Goal: Share content: Share content

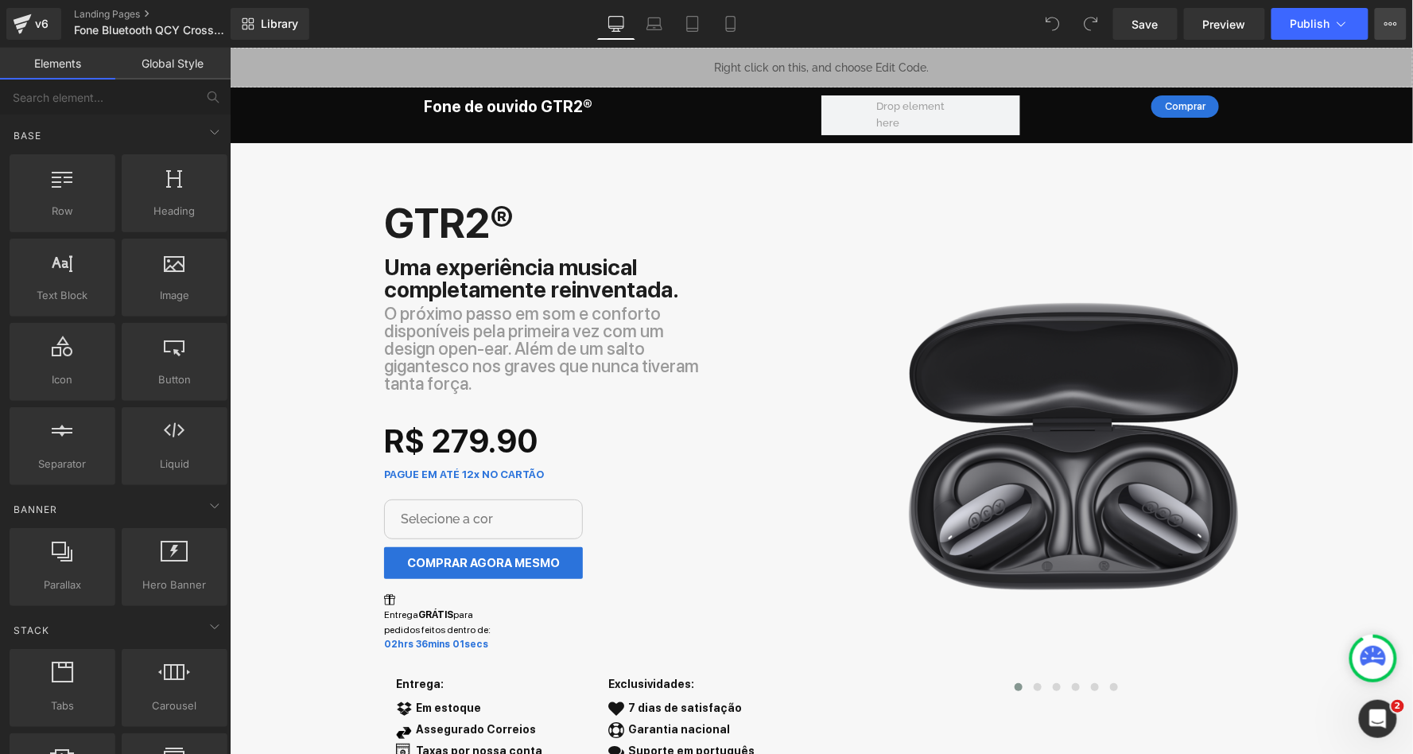
click at [1395, 22] on icon at bounding box center [1396, 23] width 4 height 3
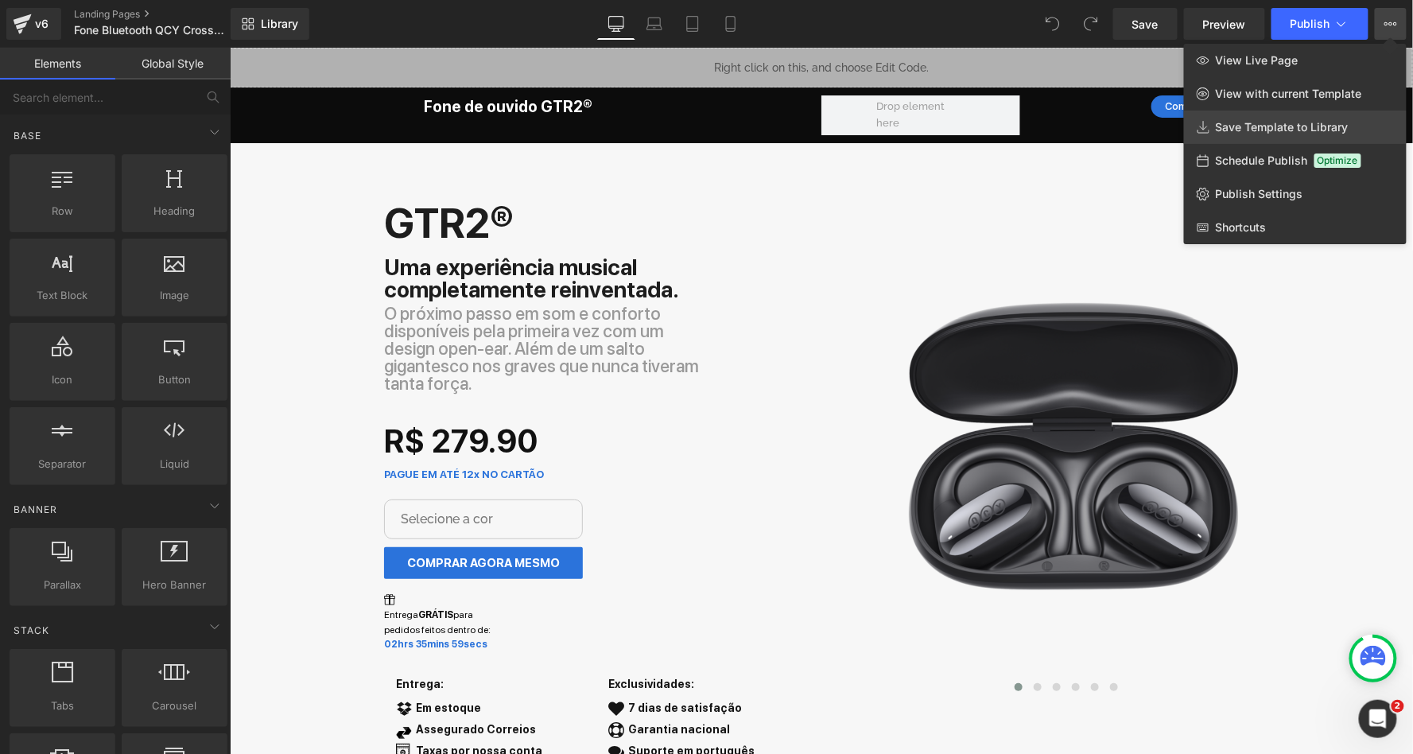
click at [1245, 130] on span "Save Template to Library" at bounding box center [1282, 127] width 133 height 14
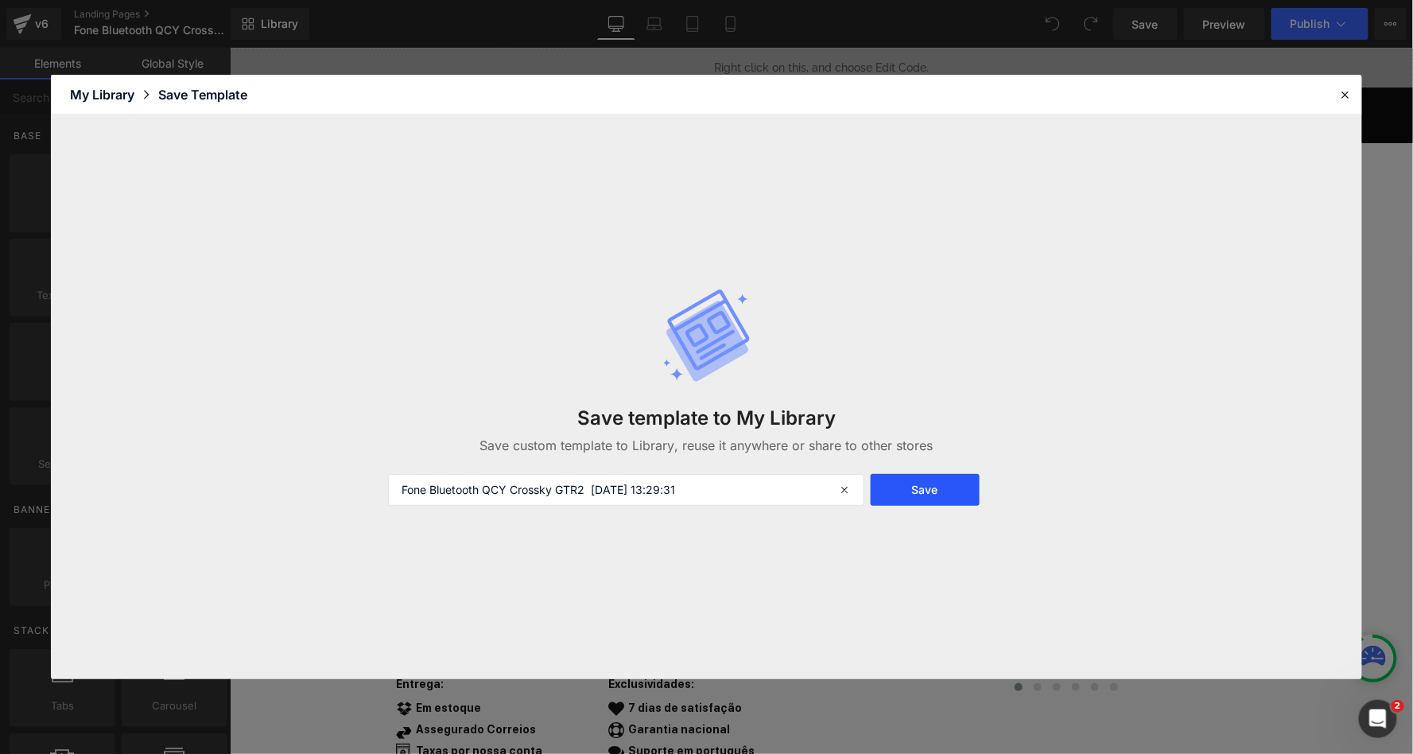
click at [951, 494] on button "Save" at bounding box center [925, 490] width 109 height 32
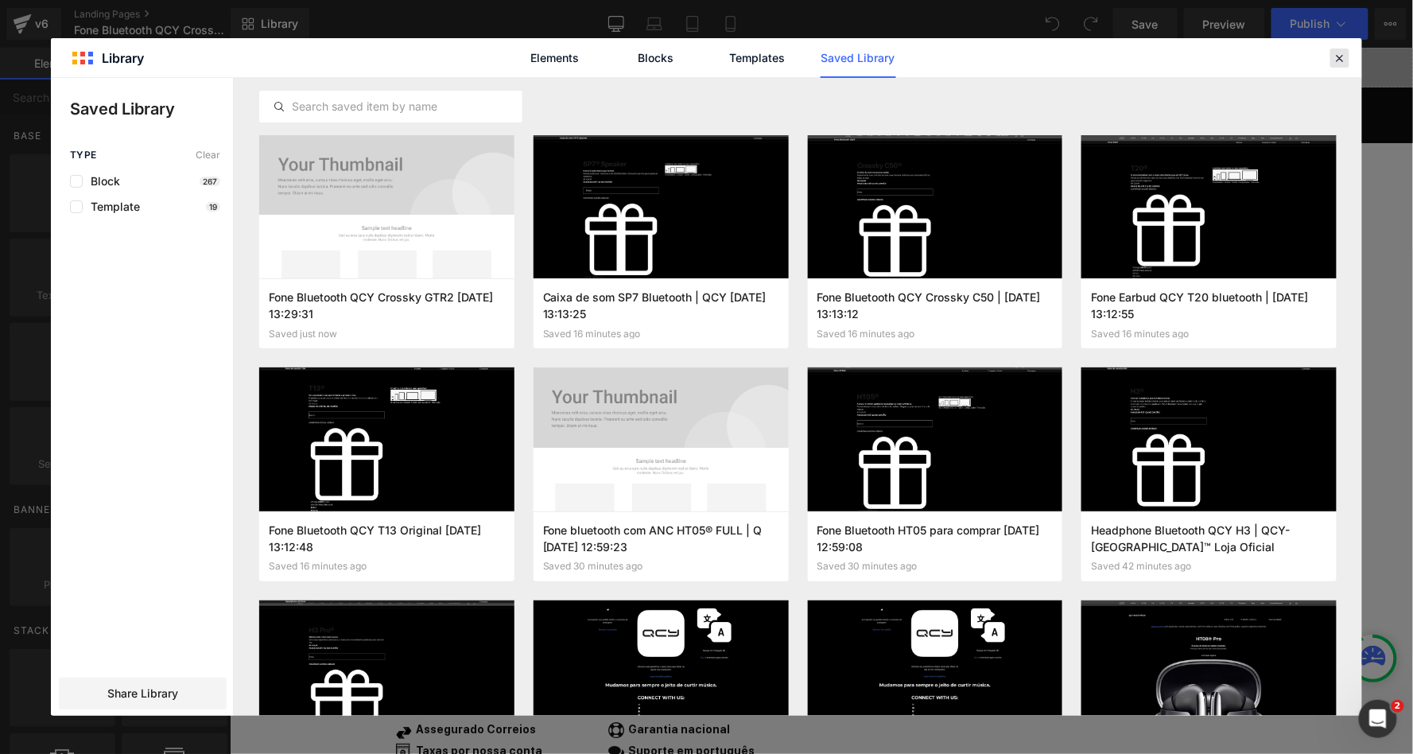
click at [1343, 57] on icon at bounding box center [1340, 58] width 14 height 14
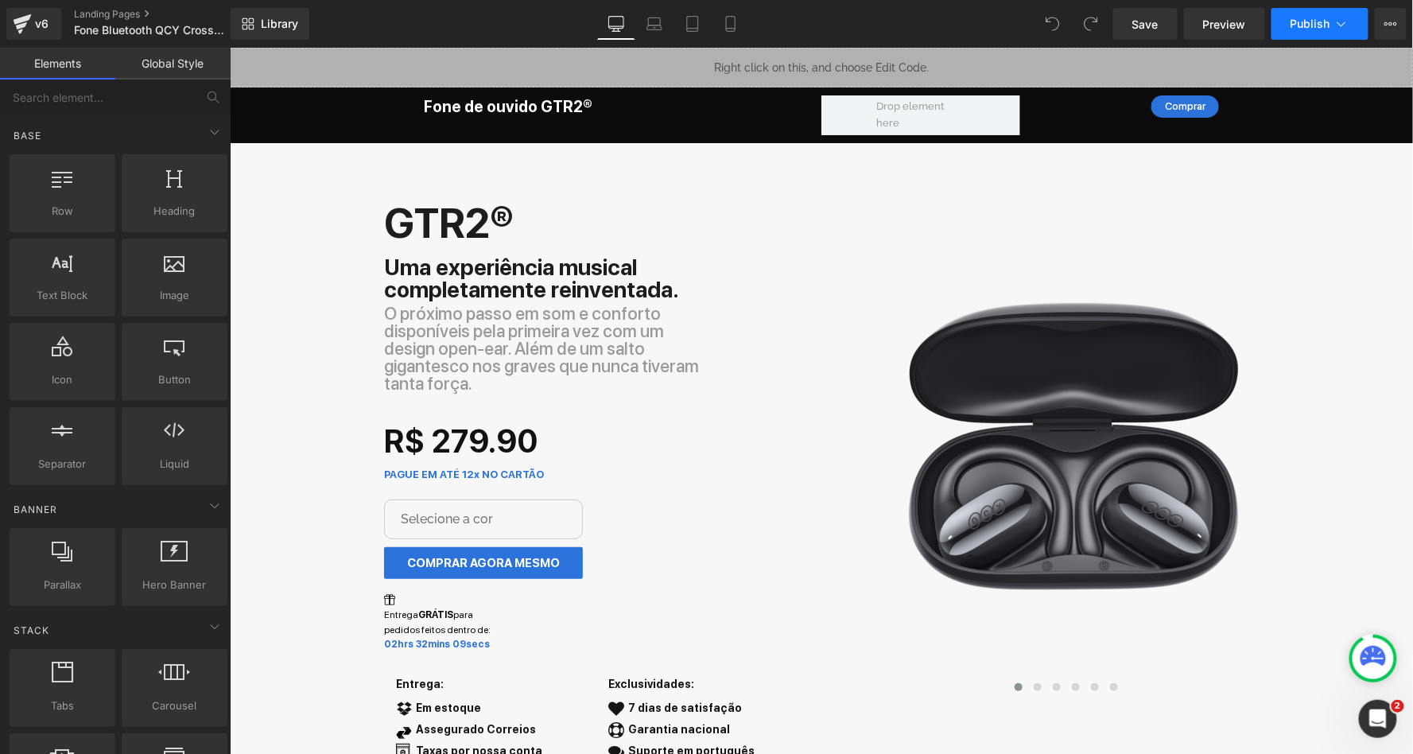
click at [1339, 33] on button "Publish" at bounding box center [1320, 24] width 97 height 32
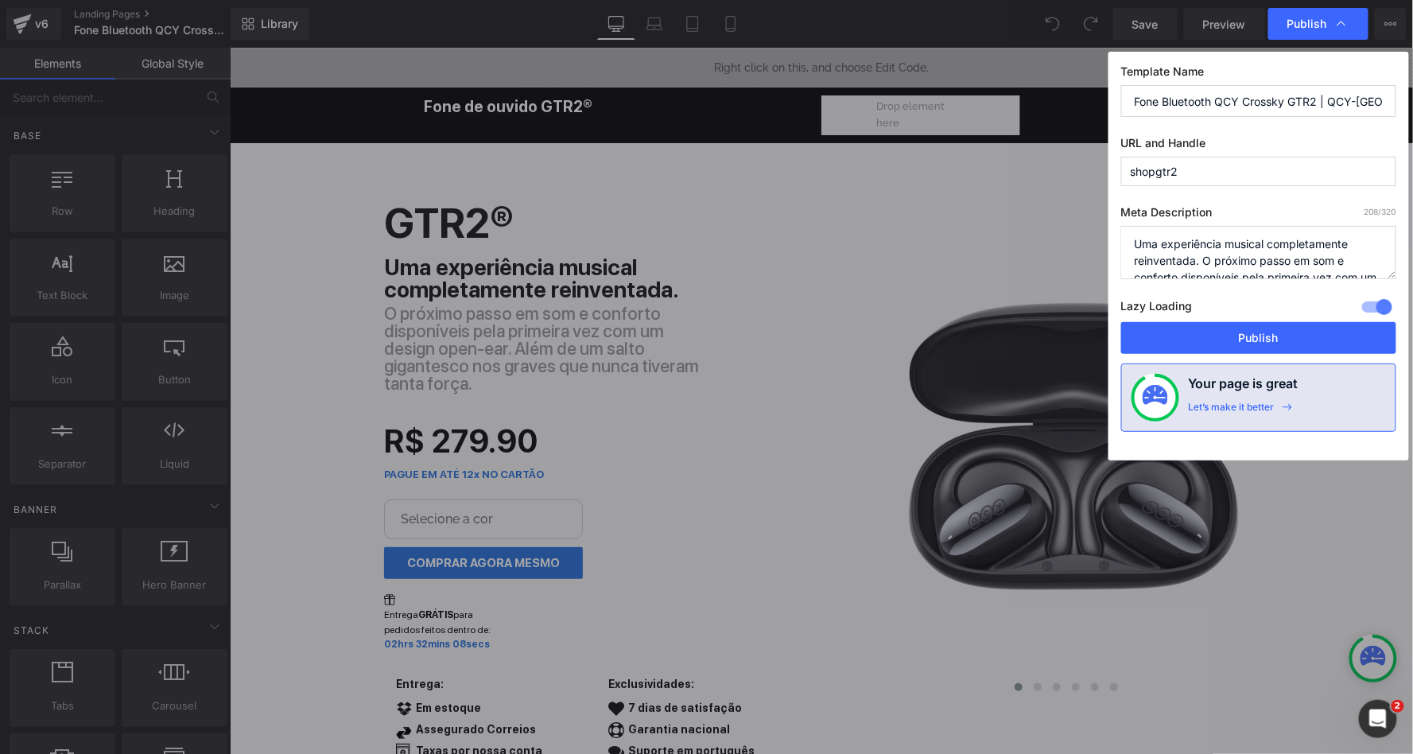
click at [1225, 243] on textarea "Uma experiência musical completamente reinventada. O próximo passo em som e con…" at bounding box center [1258, 252] width 275 height 53
click at [1238, 97] on input "Fone Bluetooth QCY Crossky GTR2 | QCY-BRASIL™ Loja Oficial" at bounding box center [1258, 101] width 275 height 32
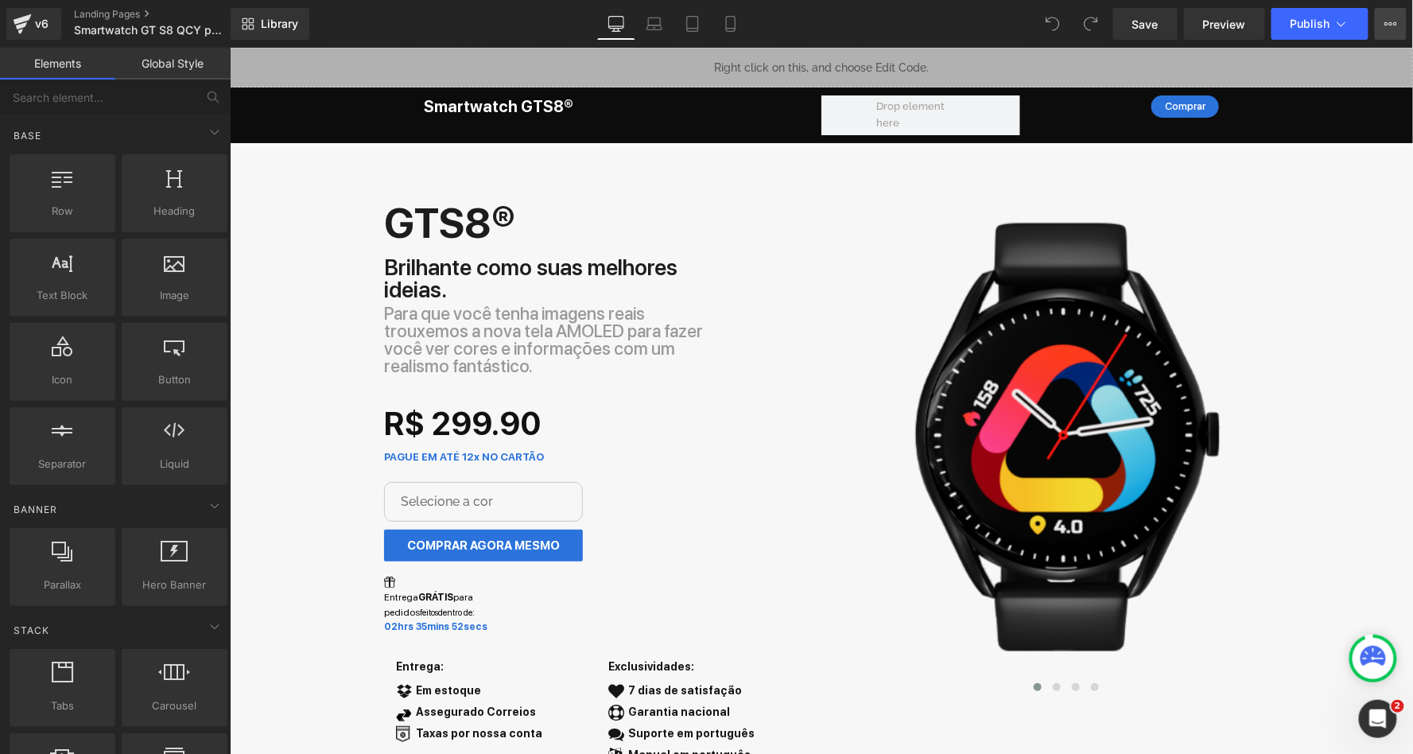
click at [1395, 28] on icon at bounding box center [1390, 23] width 13 height 13
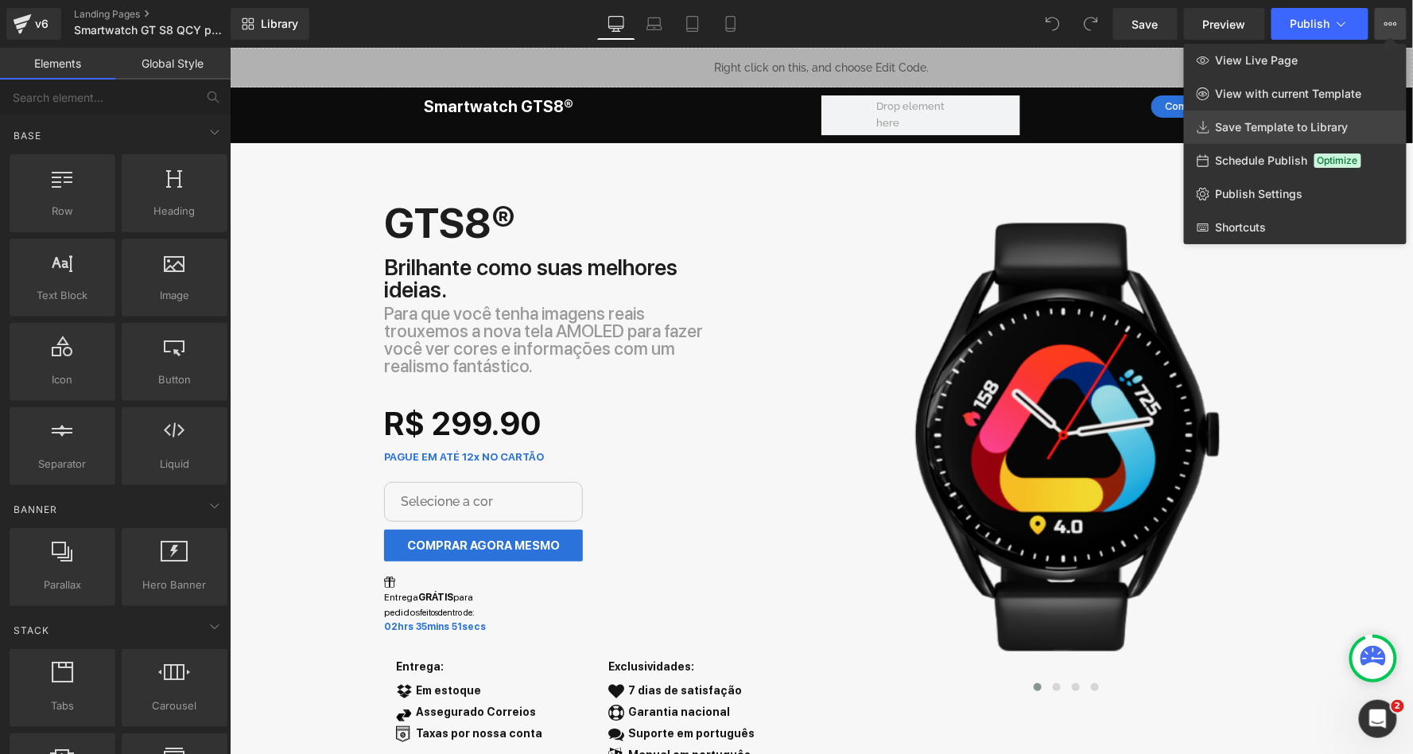
click at [1249, 120] on span "Save Template to Library" at bounding box center [1282, 127] width 133 height 14
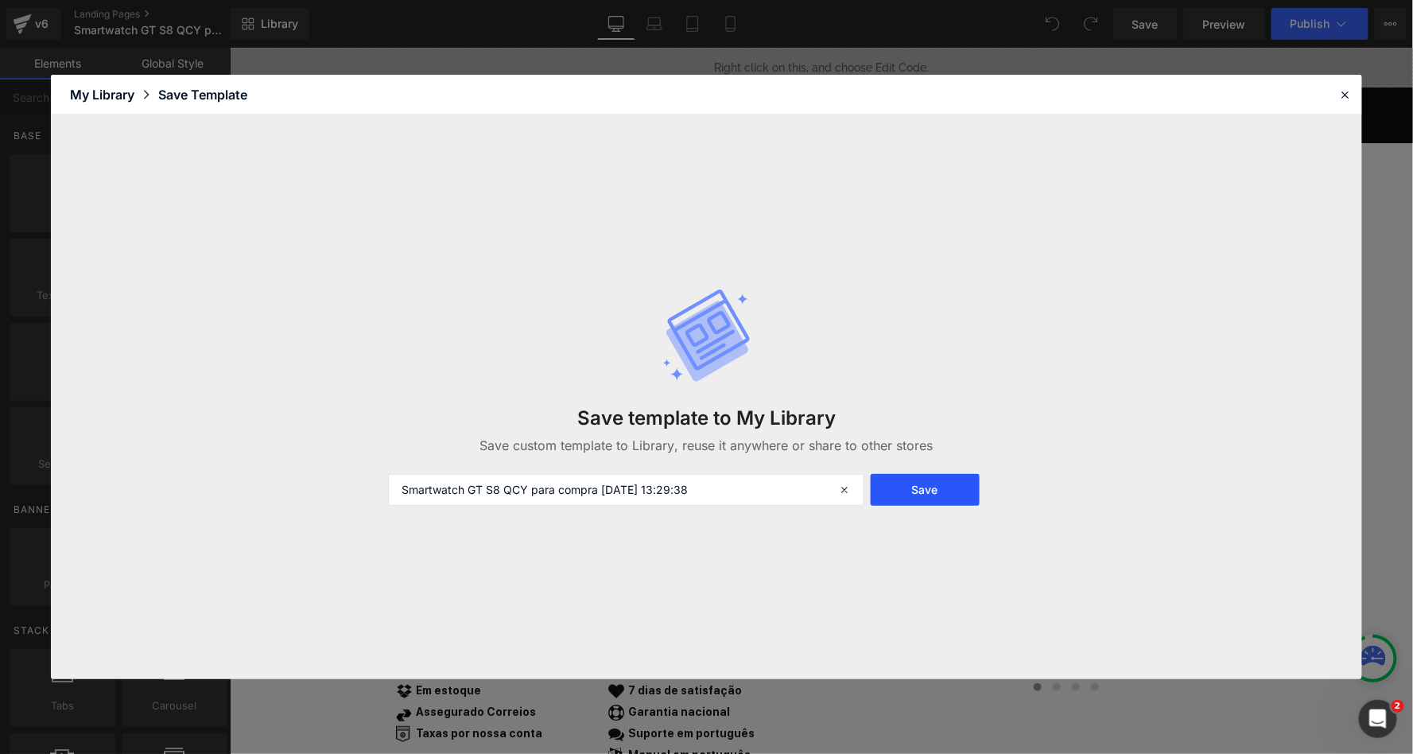
click at [955, 488] on button "Save" at bounding box center [925, 490] width 109 height 32
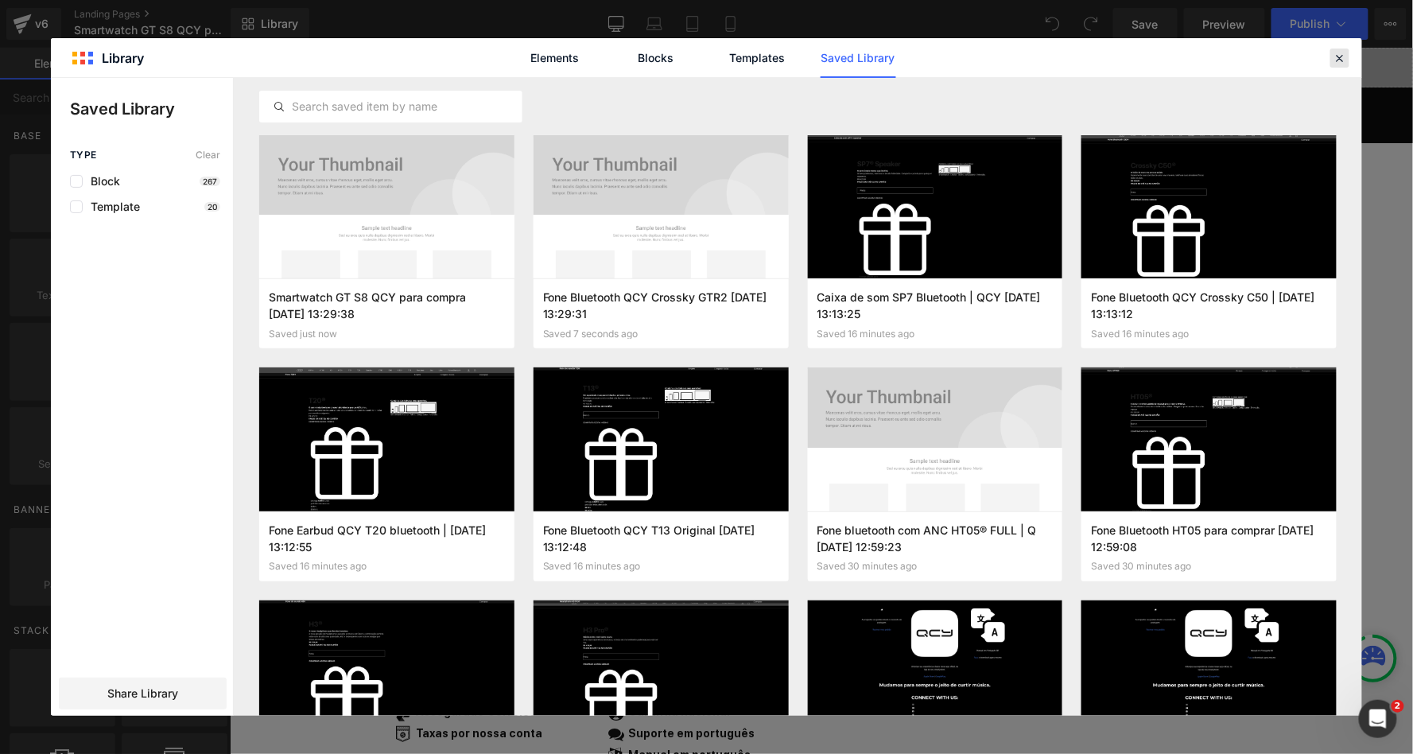
click at [1340, 57] on icon at bounding box center [1340, 58] width 14 height 14
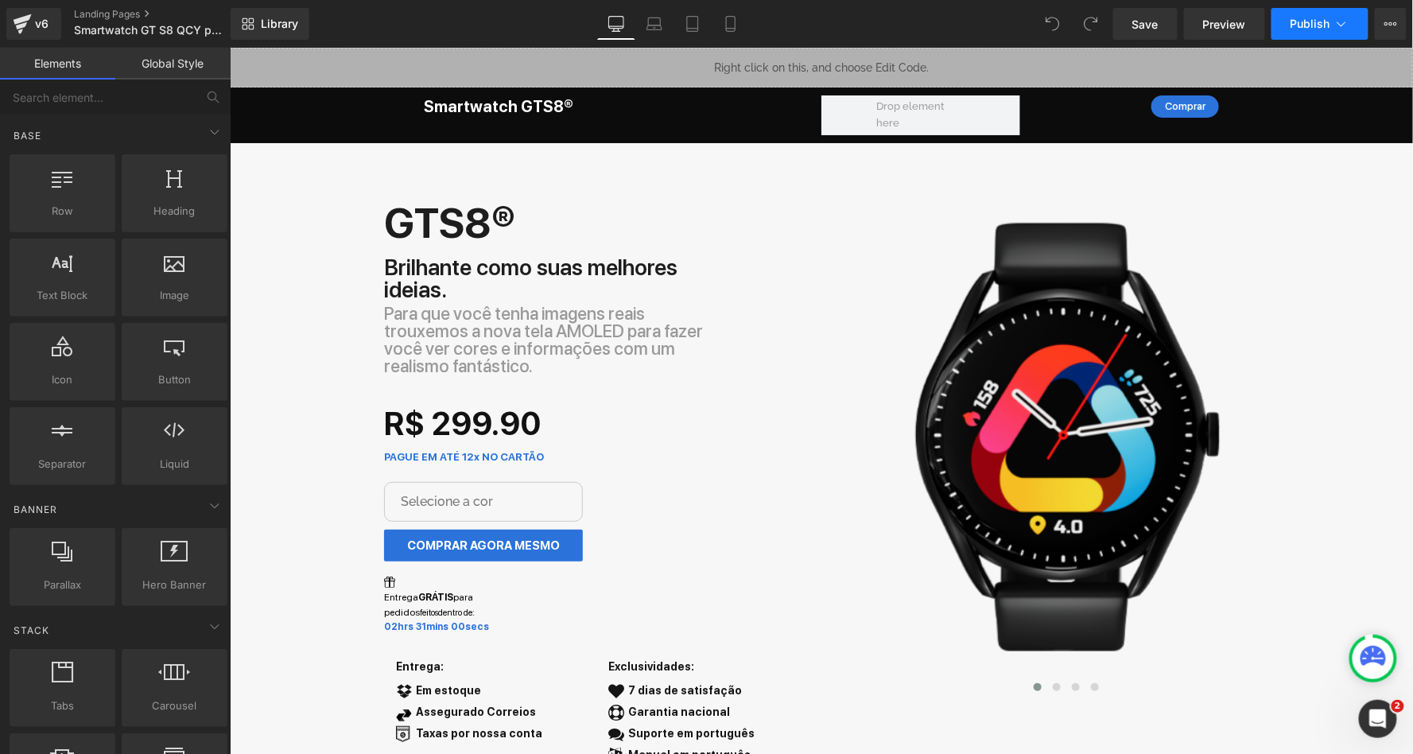
click at [1340, 29] on icon at bounding box center [1342, 24] width 16 height 16
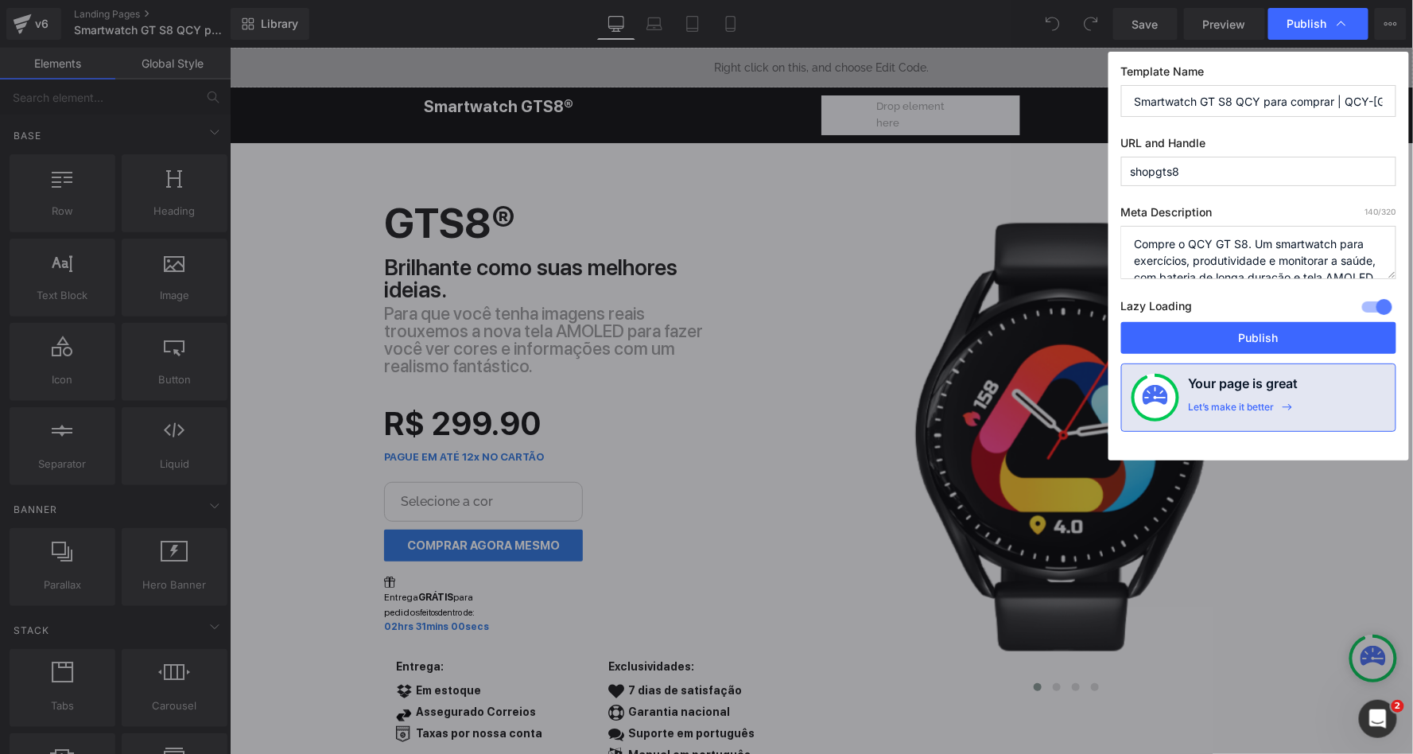
click at [1181, 246] on textarea "Compre o QCY GT S8. Um smartwatch para exercícios, produtividade e monitorar a …" at bounding box center [1258, 252] width 275 height 53
click at [1226, 103] on input "Smartwatch GT S8 QCY para comprar | QCY-BRASIL™ Loja Oficial" at bounding box center [1258, 101] width 275 height 32
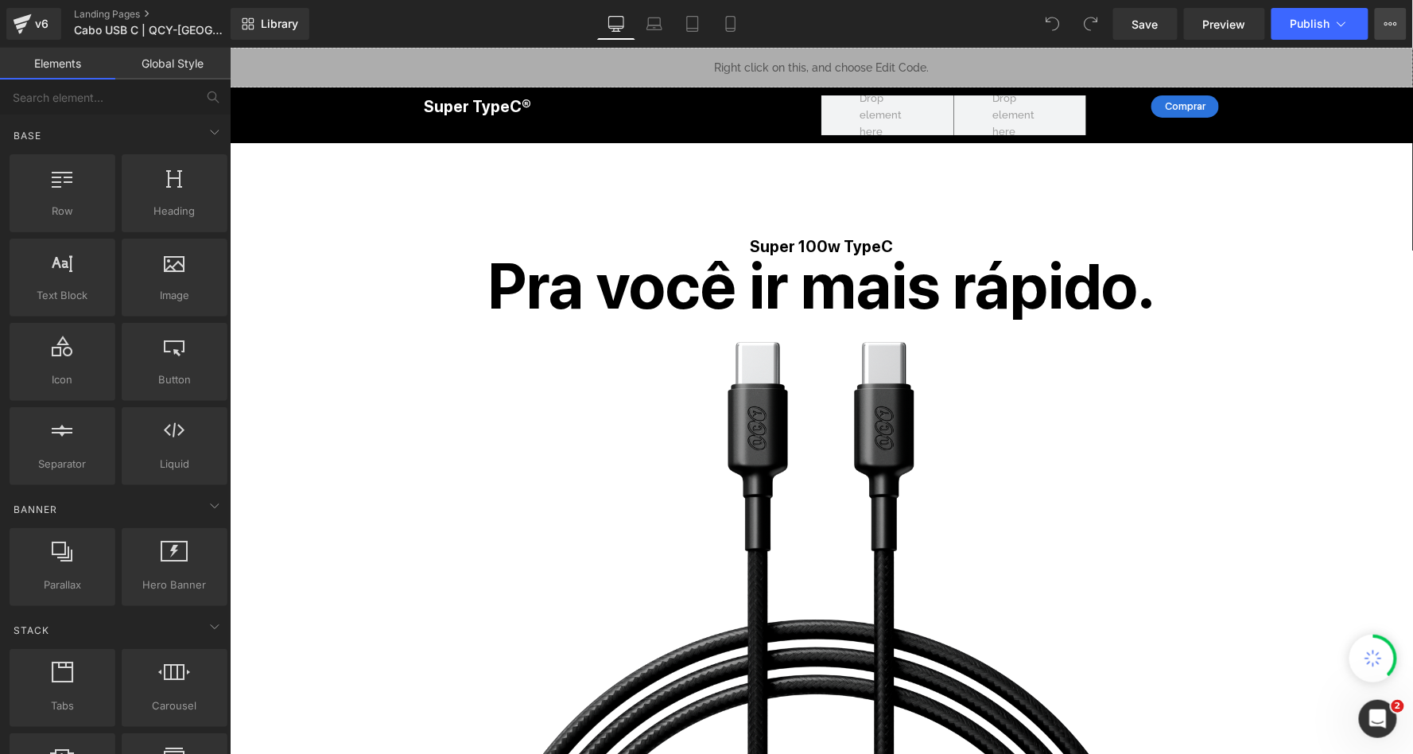
click at [1397, 29] on button "View Live Page View with current Template Save Template to Library Schedule Pub…" at bounding box center [1391, 24] width 32 height 32
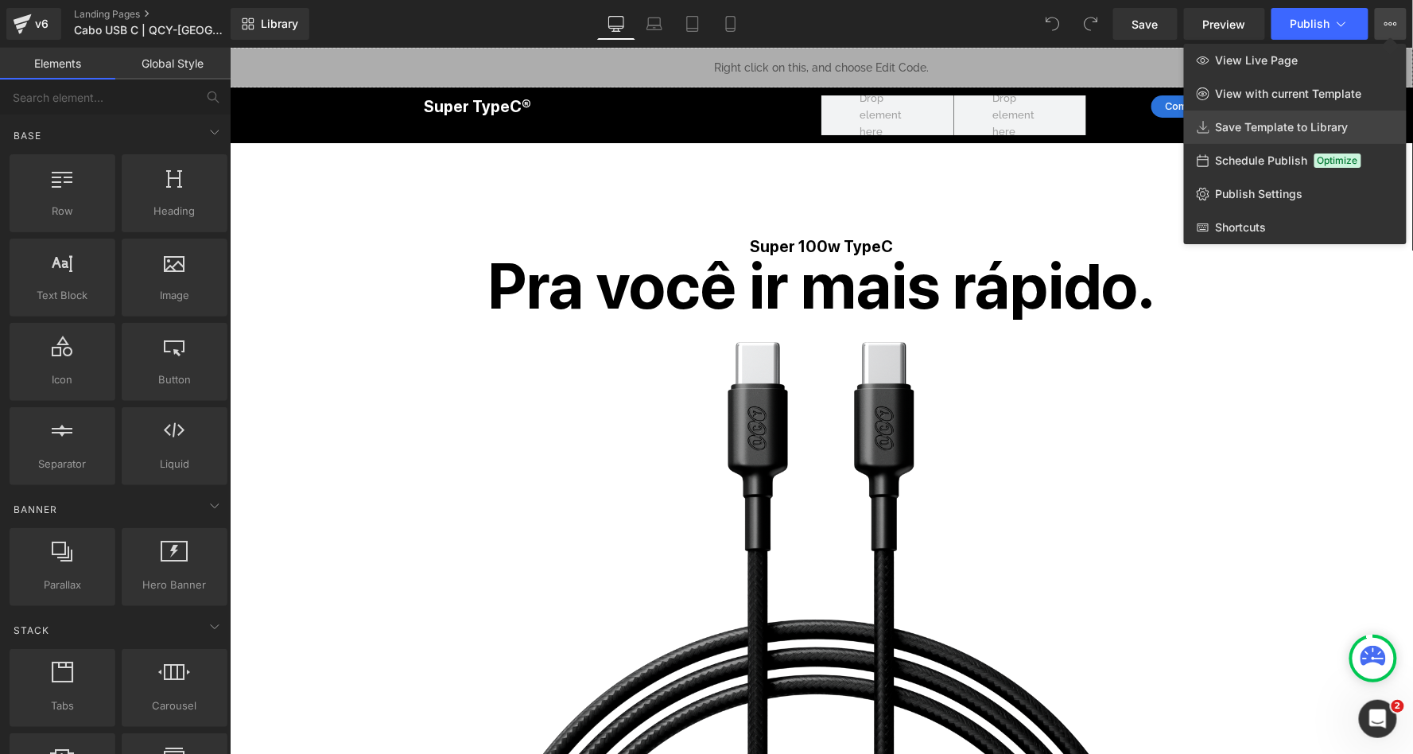
click at [1265, 124] on span "Save Template to Library" at bounding box center [1282, 127] width 133 height 14
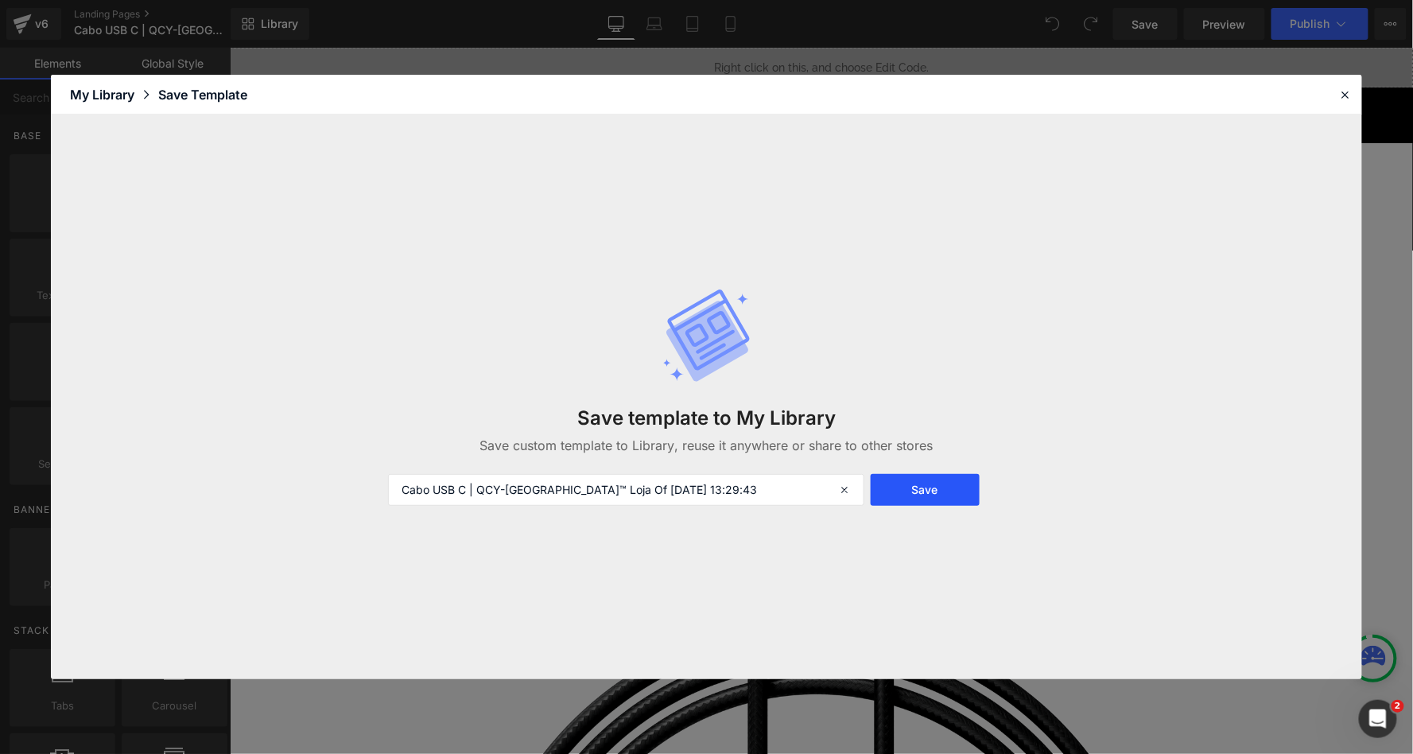
click at [903, 495] on button "Save" at bounding box center [925, 490] width 109 height 32
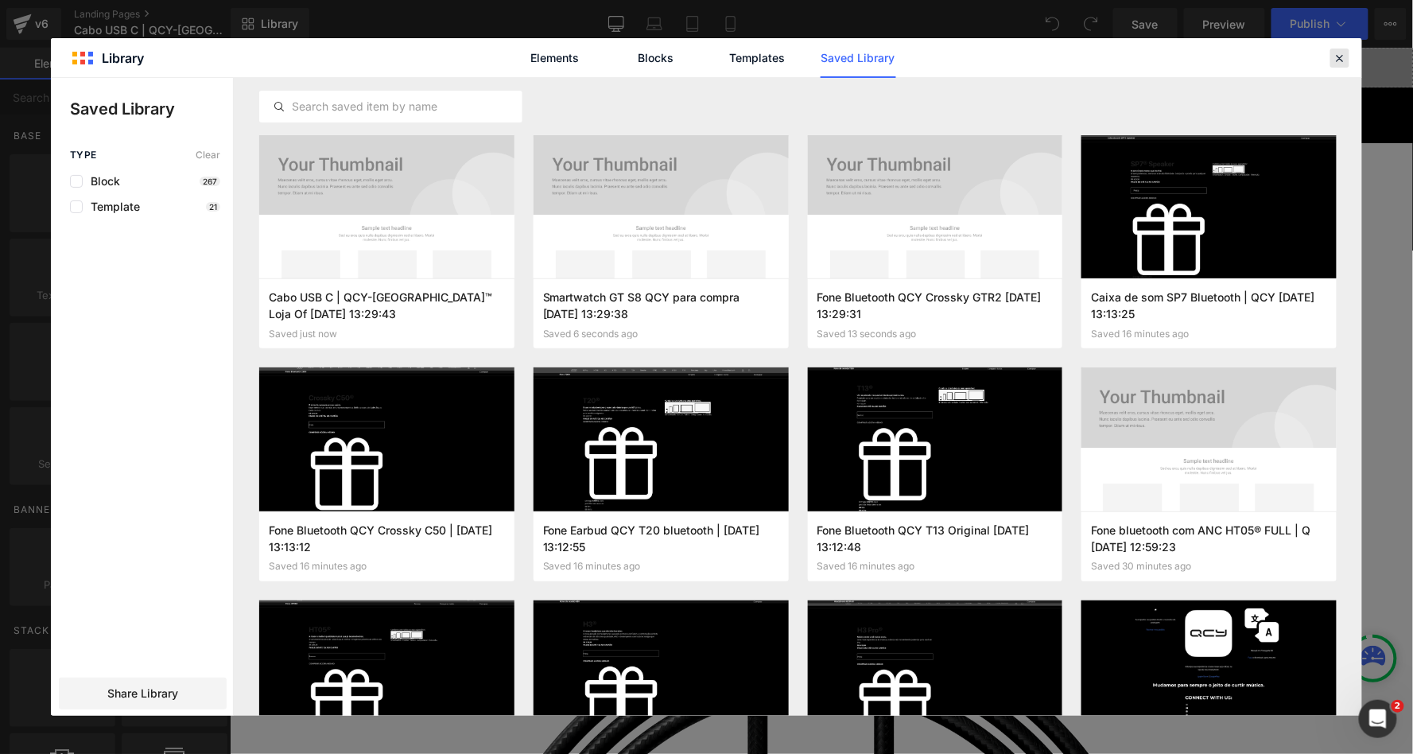
click at [1342, 53] on icon at bounding box center [1340, 58] width 14 height 14
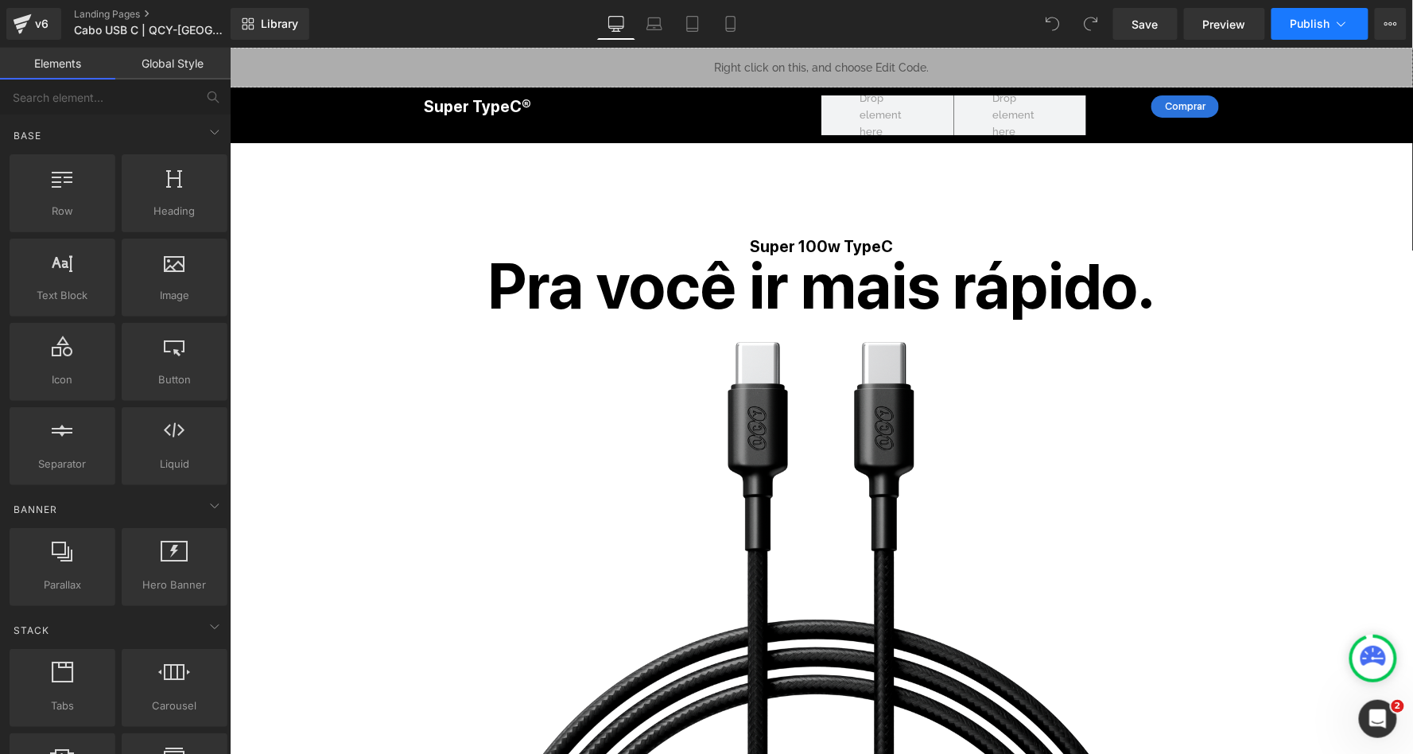
click at [1333, 24] on button "Publish" at bounding box center [1320, 24] width 97 height 32
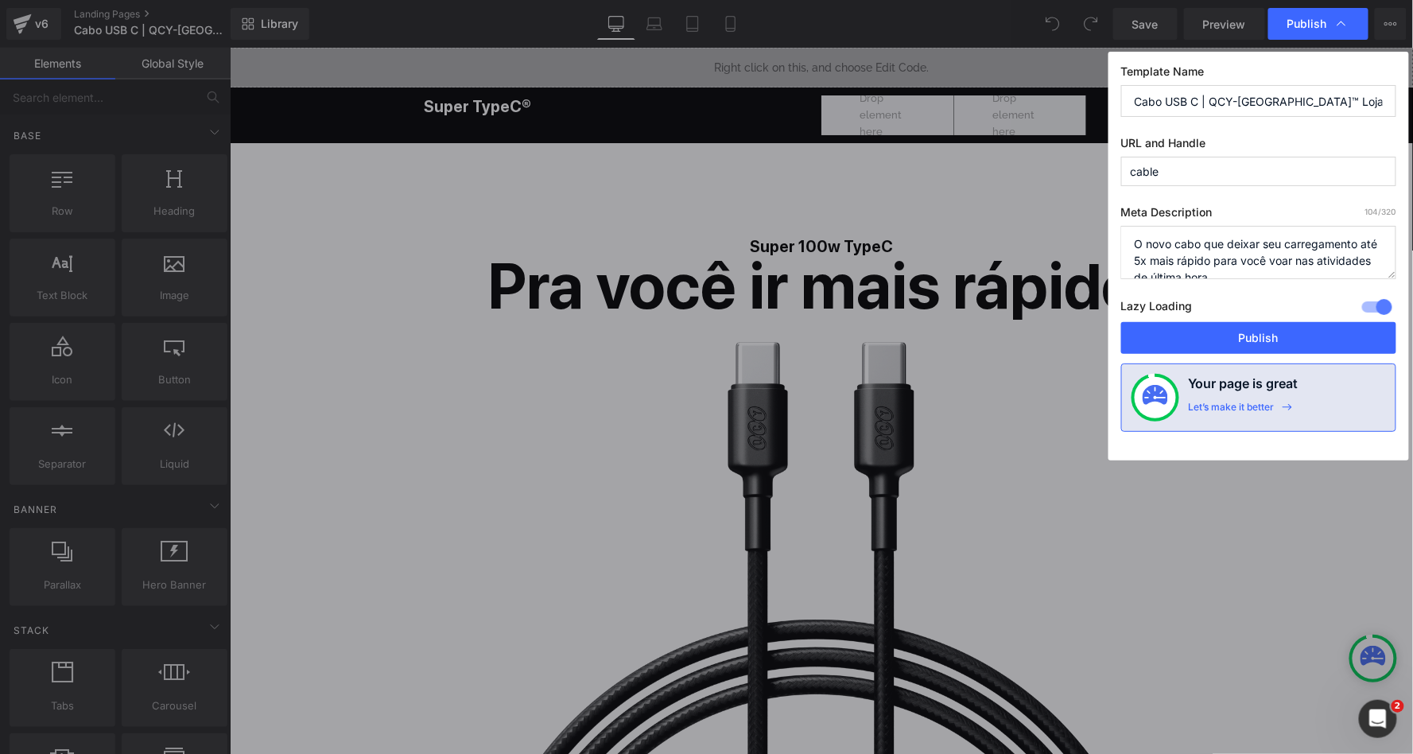
click at [1204, 262] on textarea "O novo cabo que deixar seu carregamento até 5x mais rápido para você voar nas a…" at bounding box center [1258, 252] width 275 height 53
click at [1279, 113] on input "Cabo USB C | QCY-[GEOGRAPHIC_DATA]™ Loja Oficial" at bounding box center [1258, 101] width 275 height 32
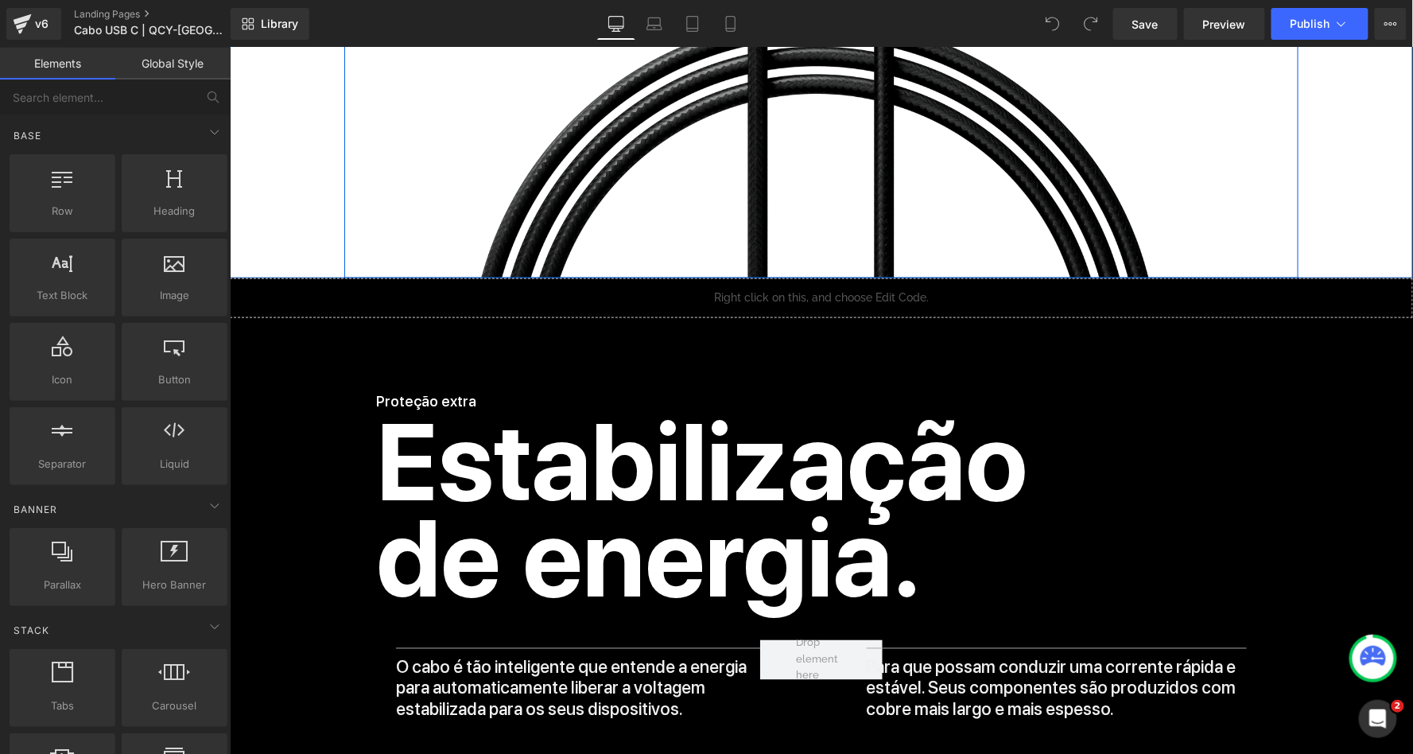
scroll to position [605, 0]
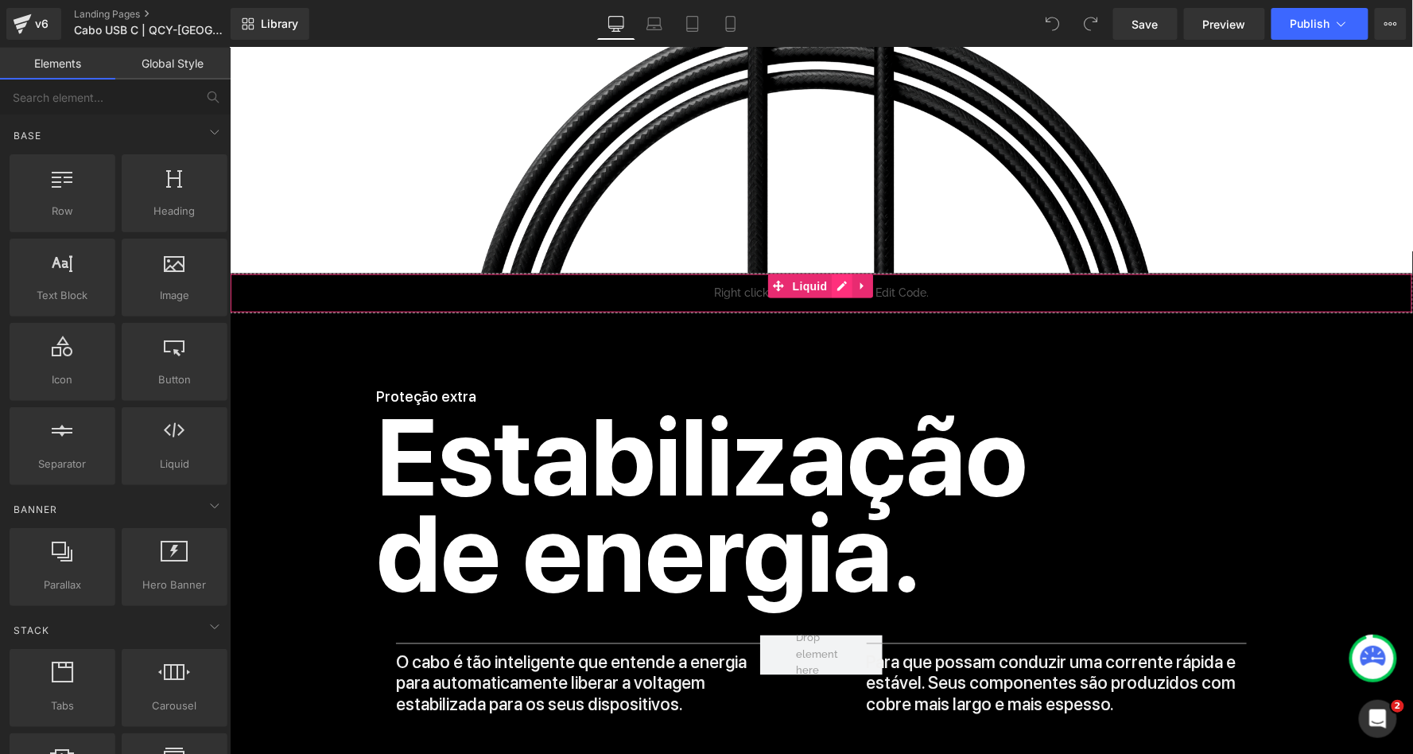
click at [835, 285] on div "Liquid" at bounding box center [820, 293] width 1183 height 40
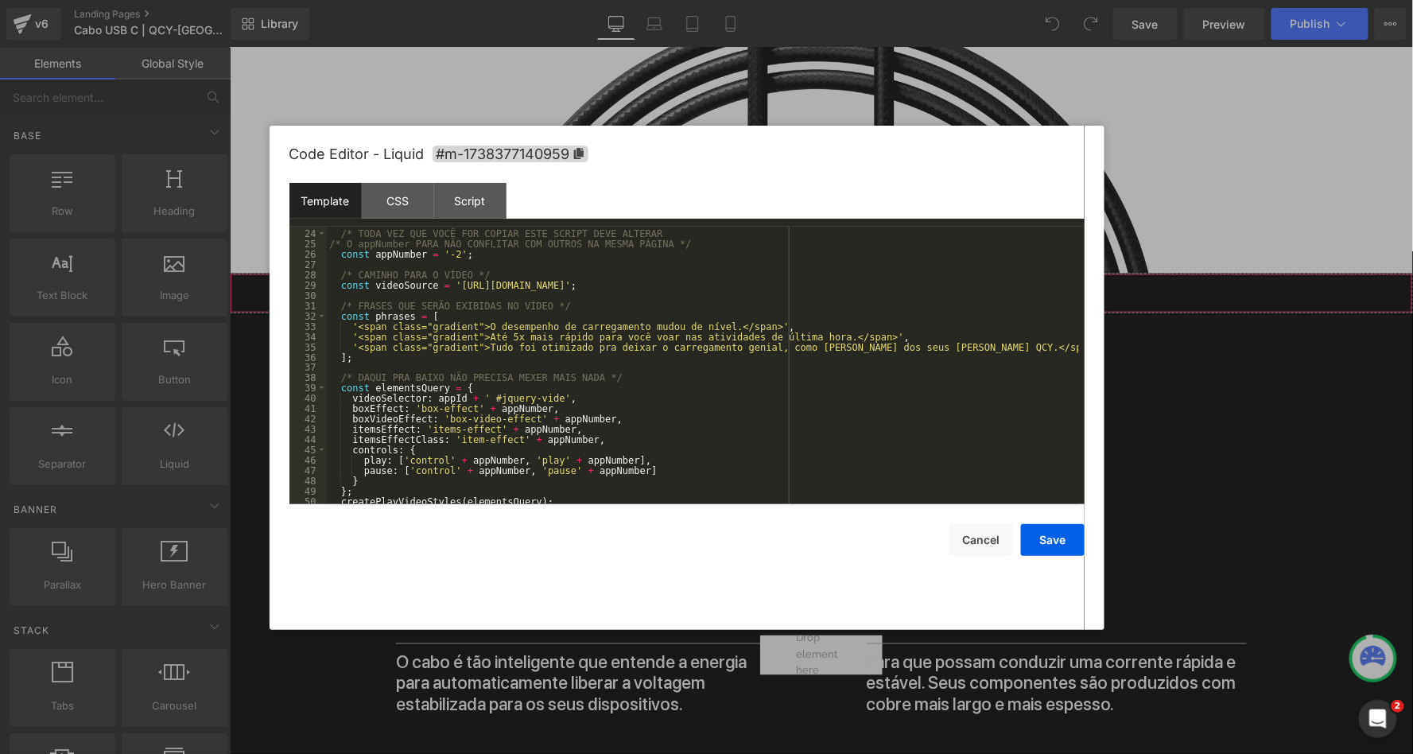
scroll to position [0, 0]
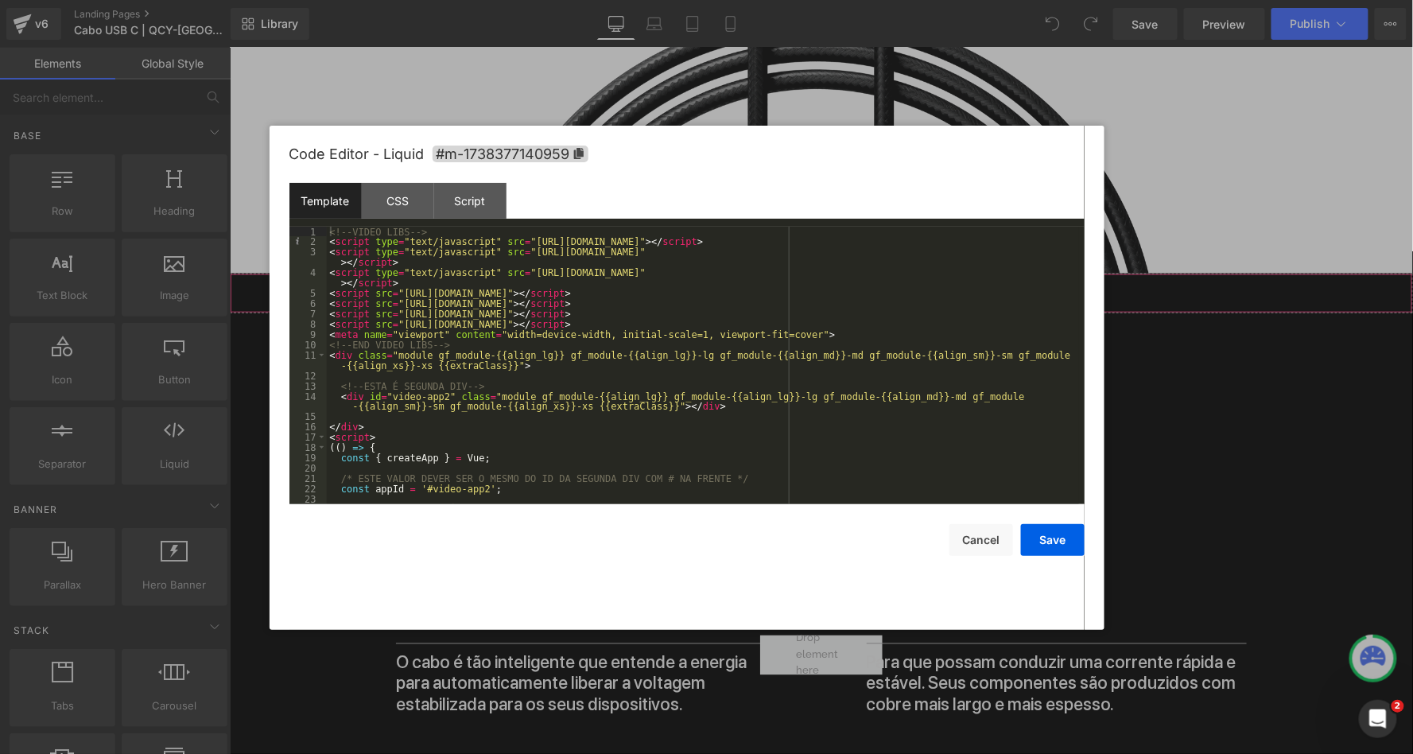
click at [335, 240] on div "<!-- VIDEO LIBS --> < script type = "text/javascript" src = "[URL][DOMAIN_NAME]…" at bounding box center [703, 376] width 752 height 298
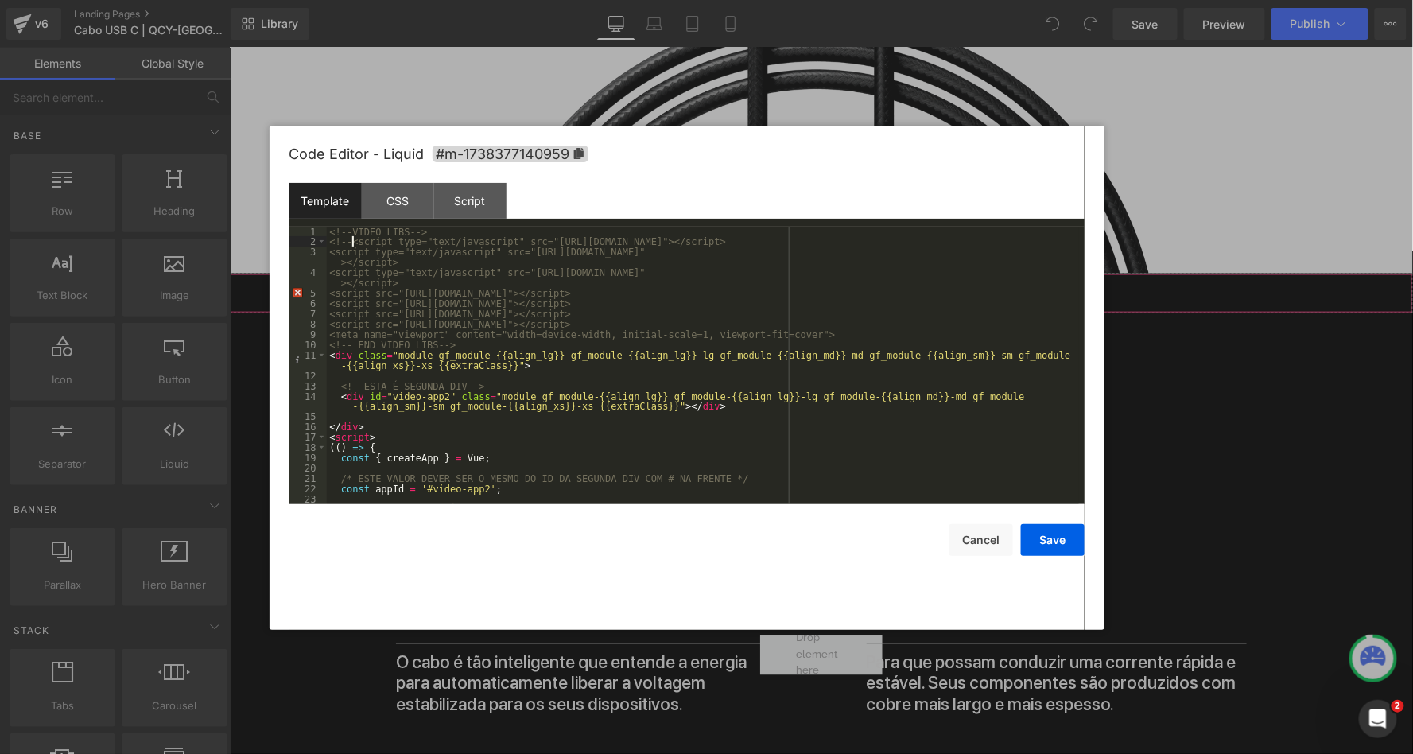
click at [855, 332] on div "<!-- VIDEO LIBS --> <!-- <script type="text/javascript" src="[URL][DOMAIN_NAME]…" at bounding box center [703, 376] width 752 height 298
click at [1065, 534] on button "Save" at bounding box center [1053, 540] width 64 height 32
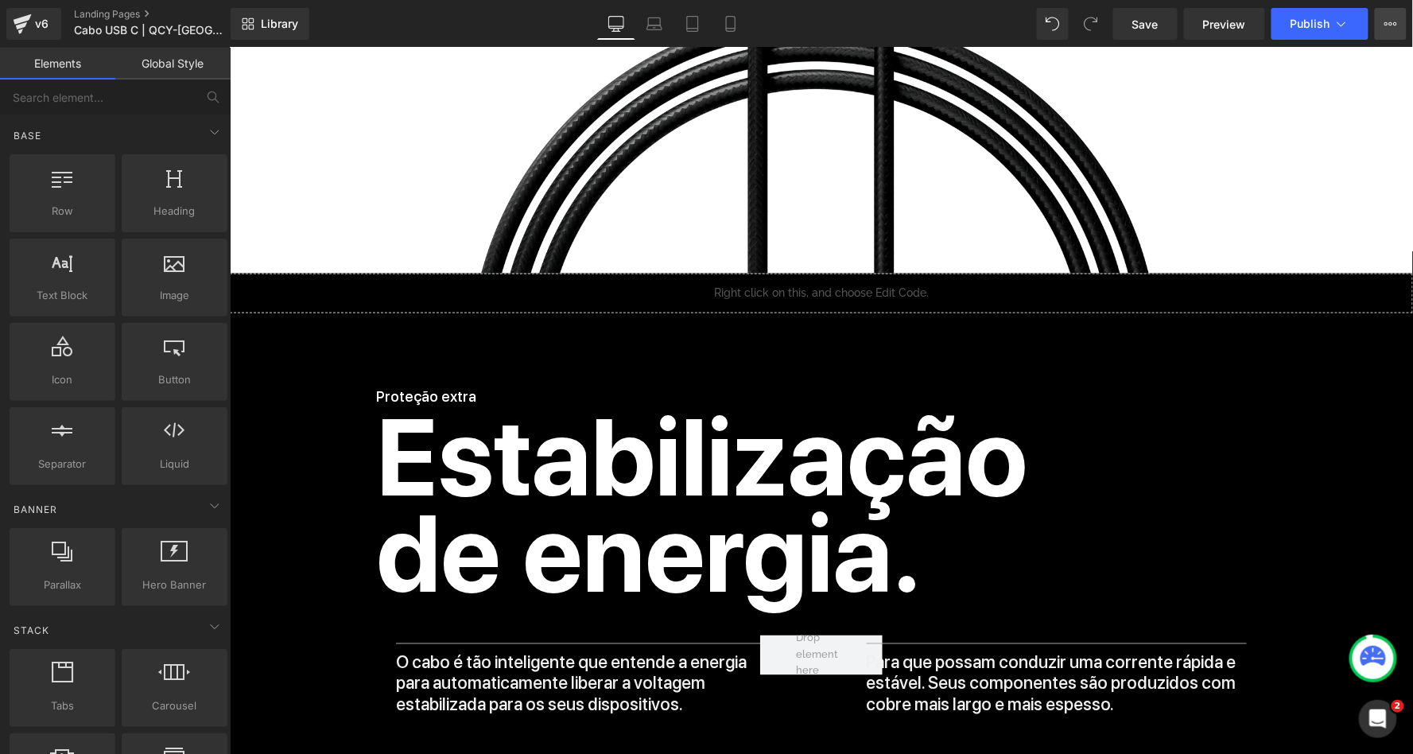
click at [1391, 12] on button "View Live Page View with current Template Save Template to Library Schedule Pub…" at bounding box center [1391, 24] width 32 height 32
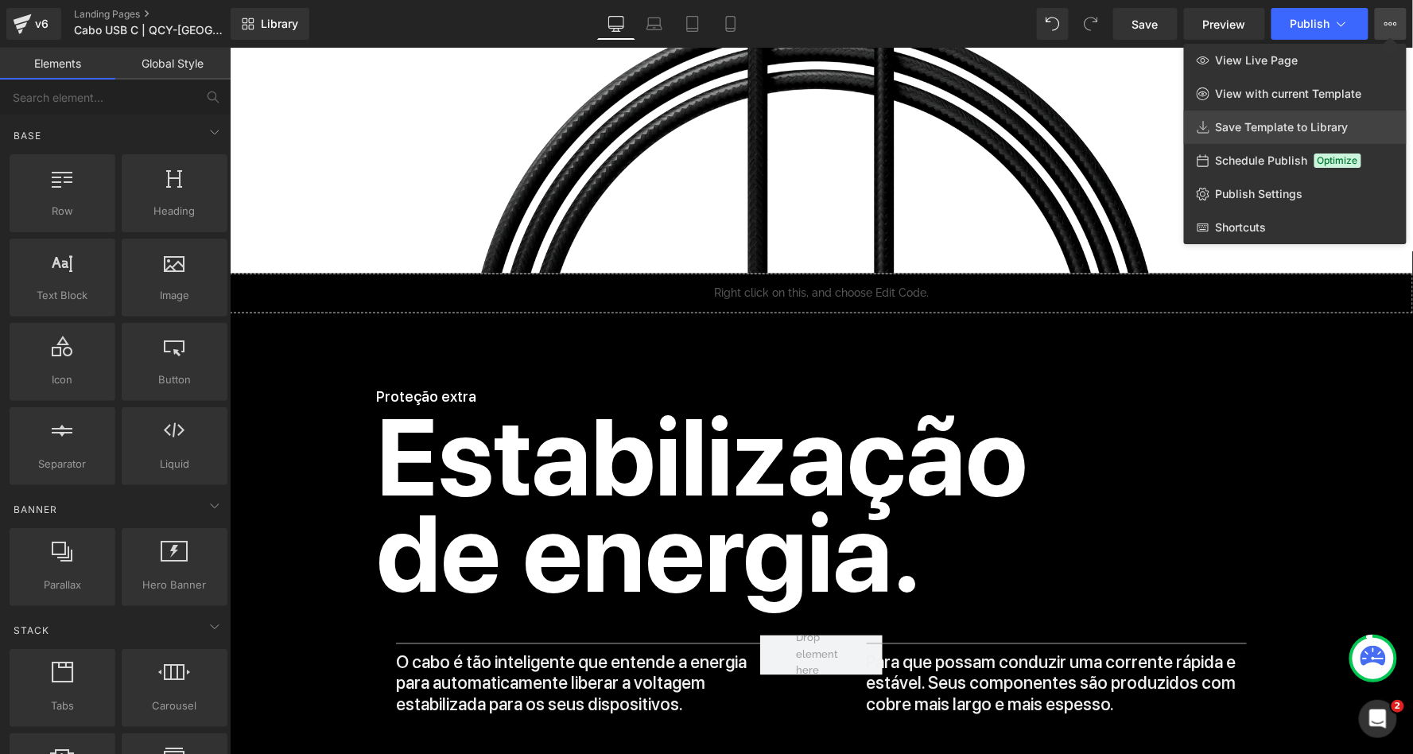
click at [1260, 126] on span "Save Template to Library" at bounding box center [1282, 127] width 133 height 14
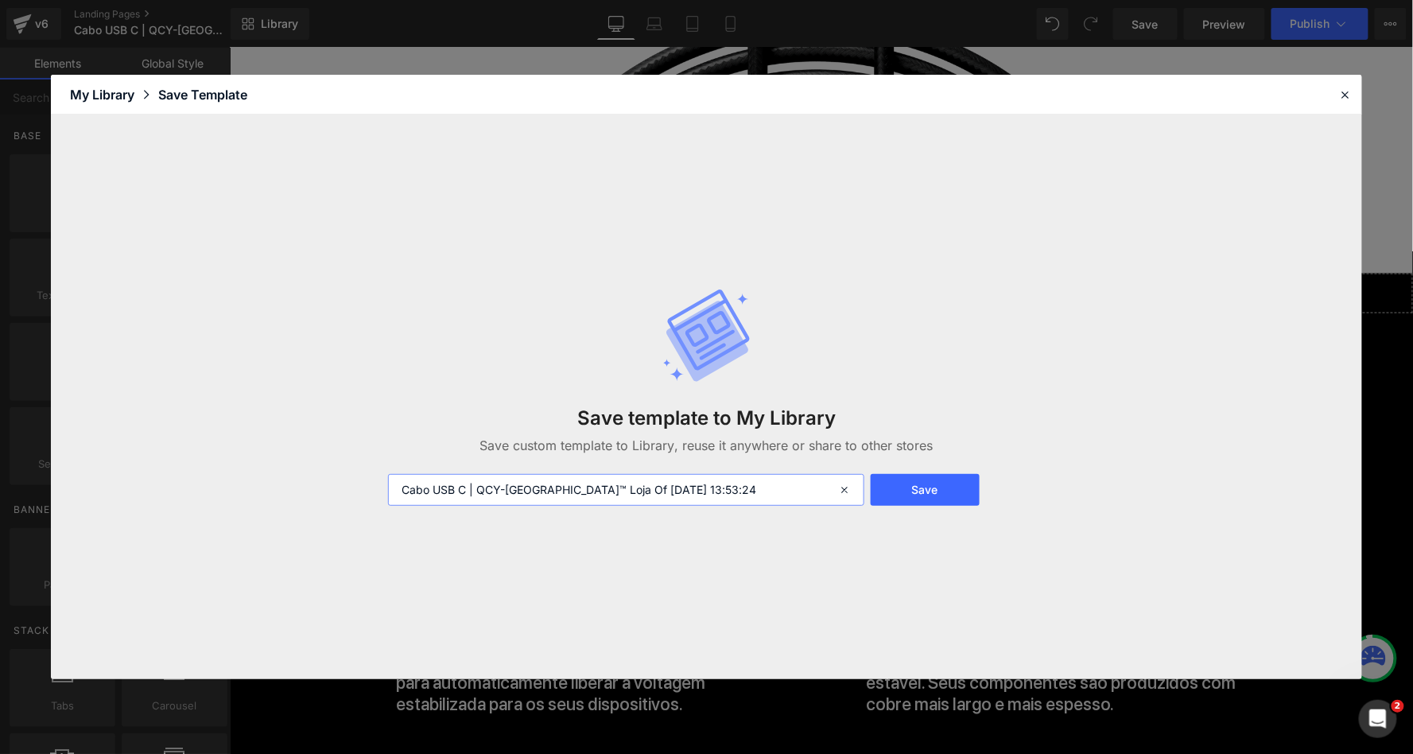
click at [471, 492] on input "Cabo USB C | QCY-[GEOGRAPHIC_DATA]™ Loja Of [DATE] 13:53:24" at bounding box center [626, 490] width 476 height 32
type input "Cabo USB C 2 | QCY-[GEOGRAPHIC_DATA]™ Loja Of [DATE] 13:53:24"
click at [930, 501] on button "Save" at bounding box center [925, 490] width 109 height 32
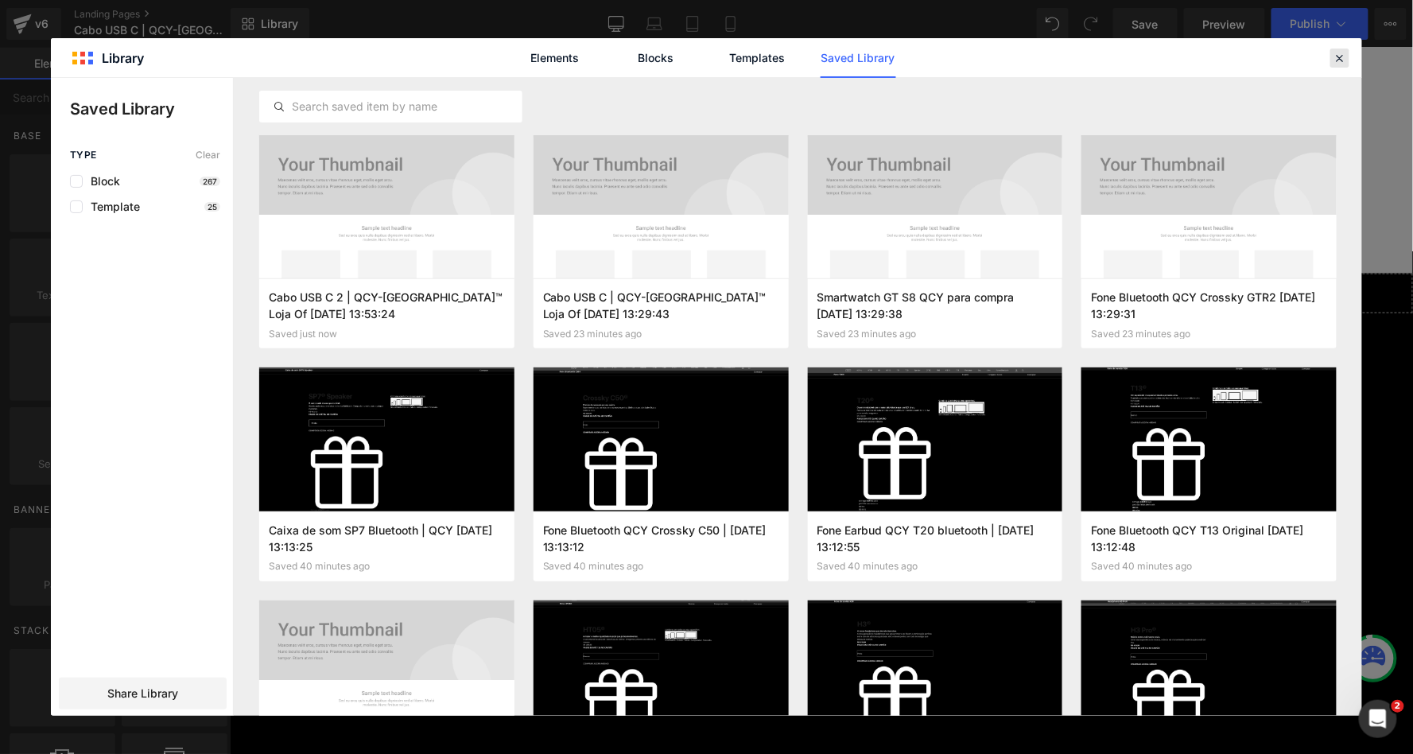
click at [1342, 55] on icon at bounding box center [1340, 58] width 14 height 14
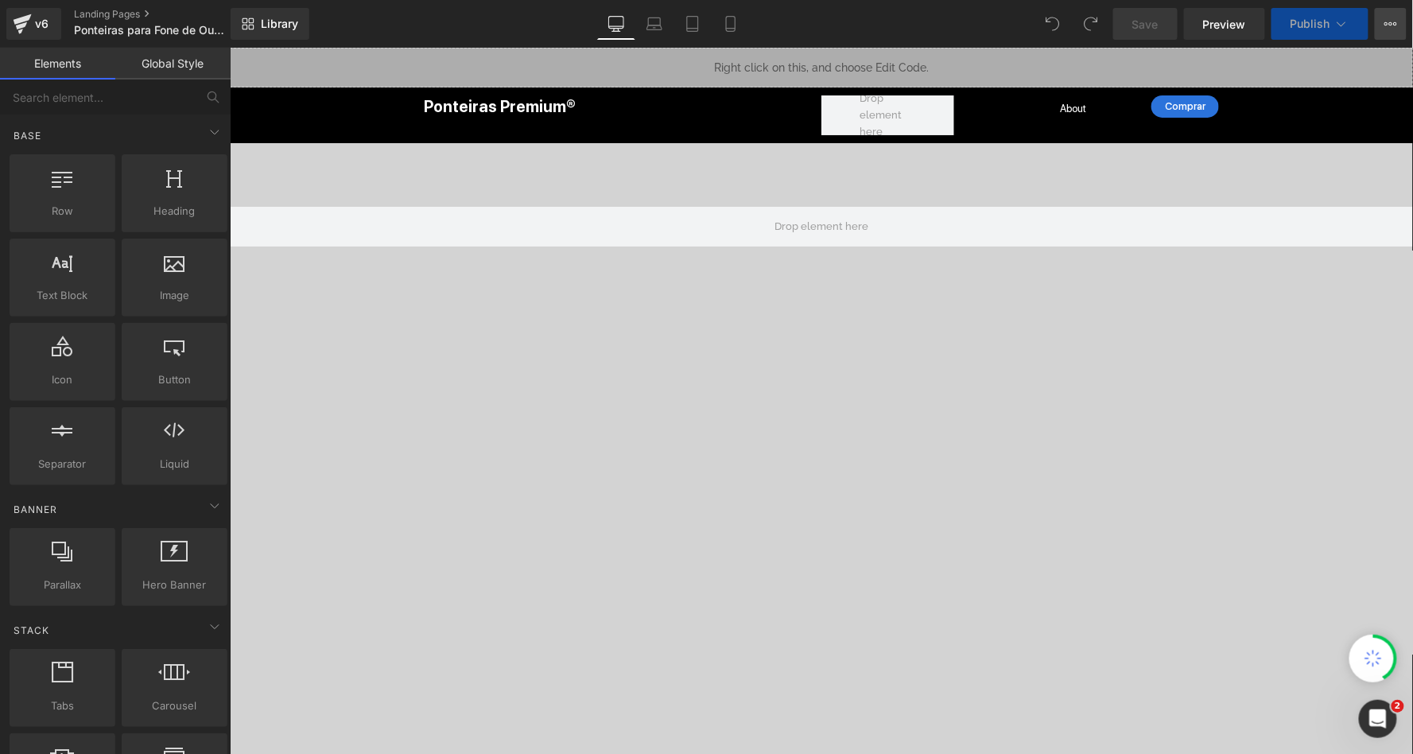
click at [1395, 27] on icon at bounding box center [1390, 23] width 13 height 13
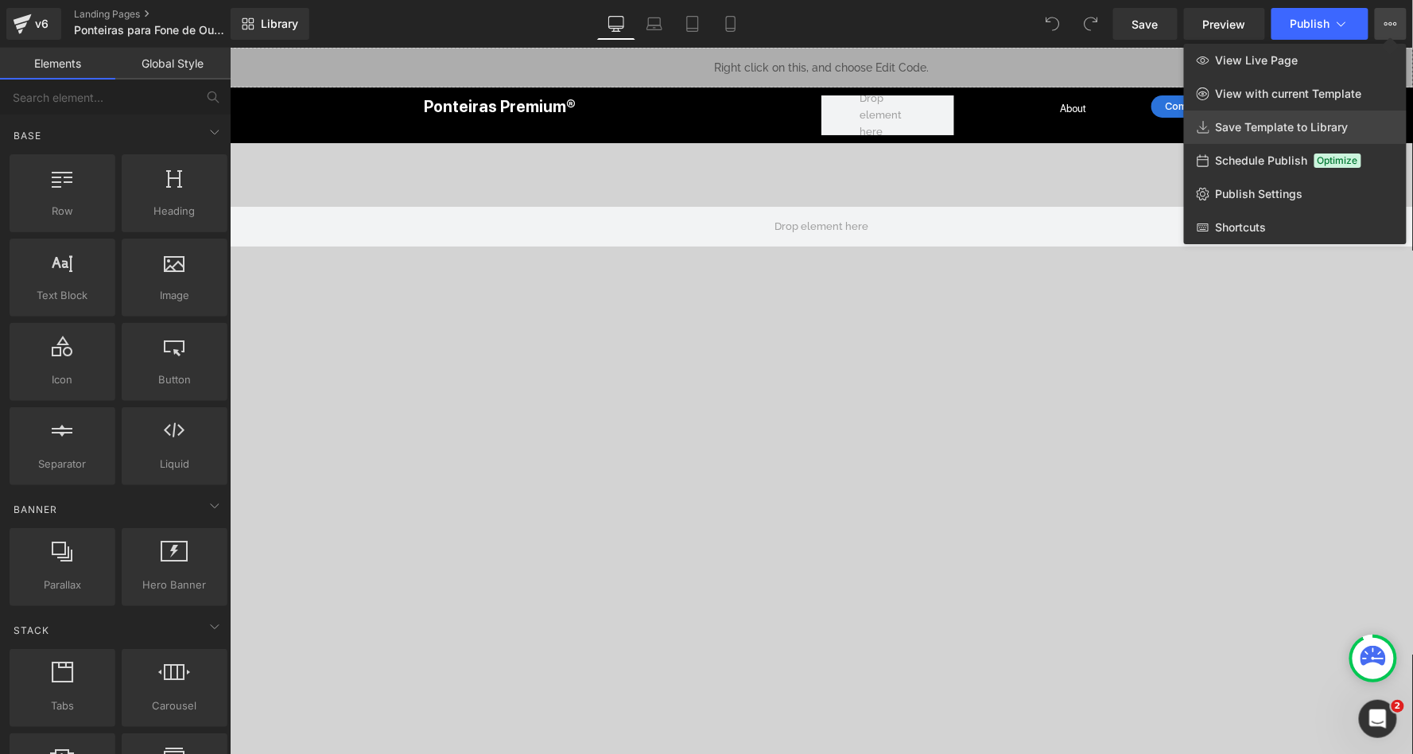
click at [1249, 134] on link "Save Template to Library" at bounding box center [1295, 127] width 223 height 33
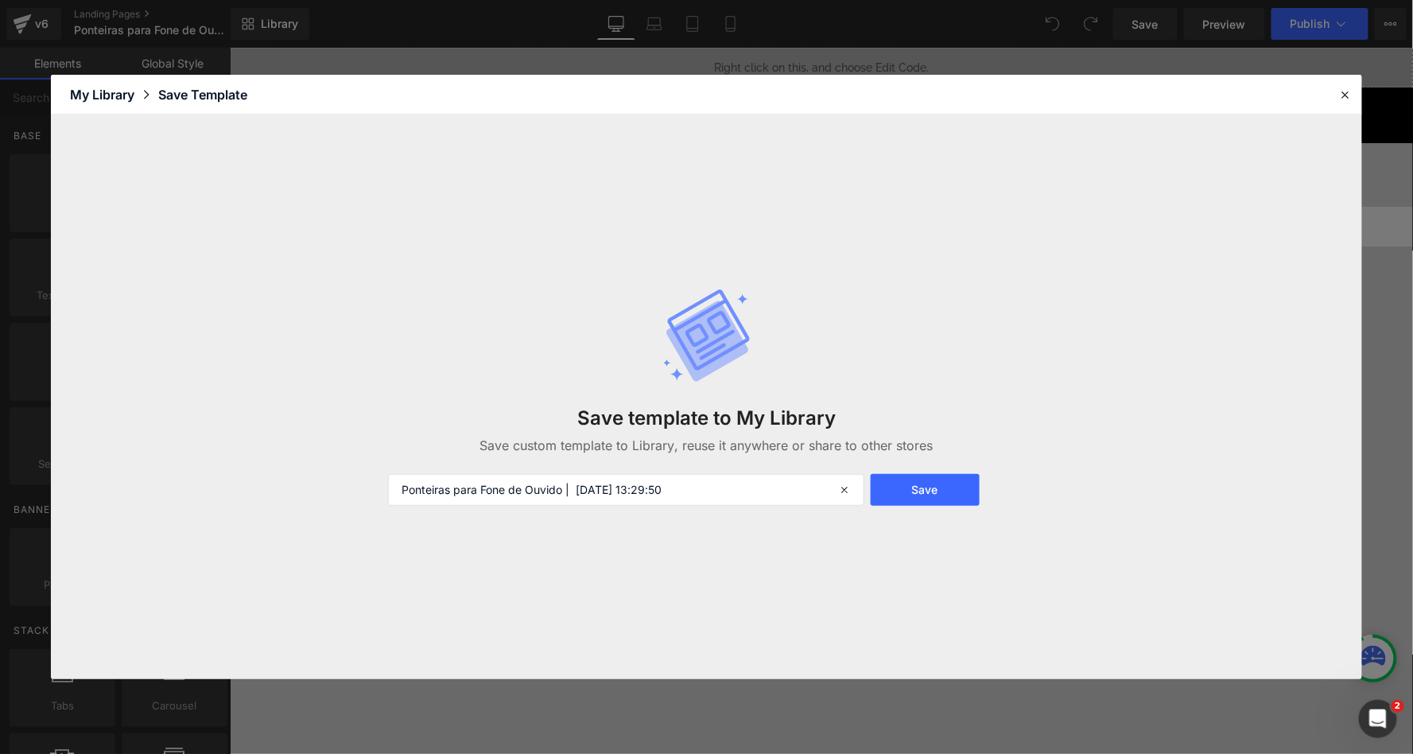
click at [935, 474] on div "Save" at bounding box center [925, 490] width 109 height 32
click at [928, 484] on button "Save" at bounding box center [925, 490] width 109 height 32
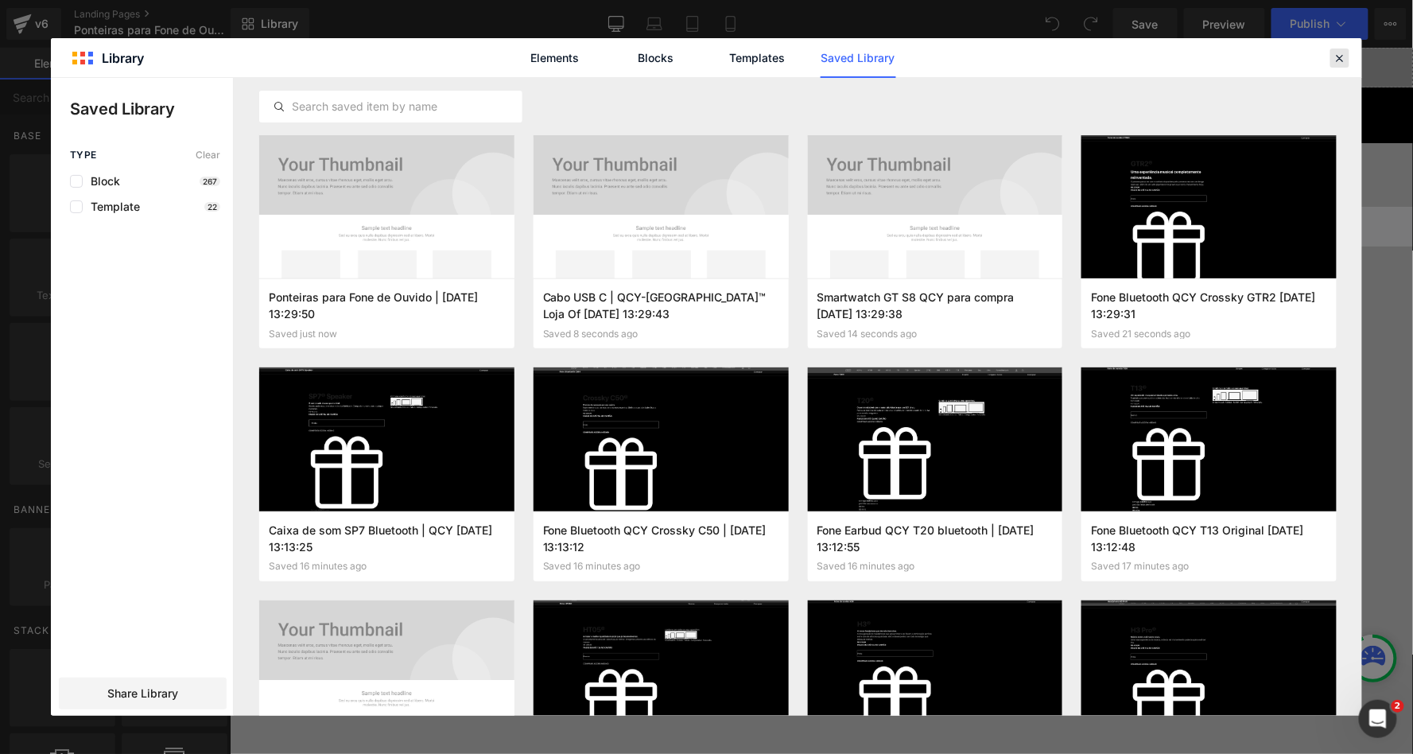
click at [1337, 55] on icon at bounding box center [1340, 58] width 14 height 14
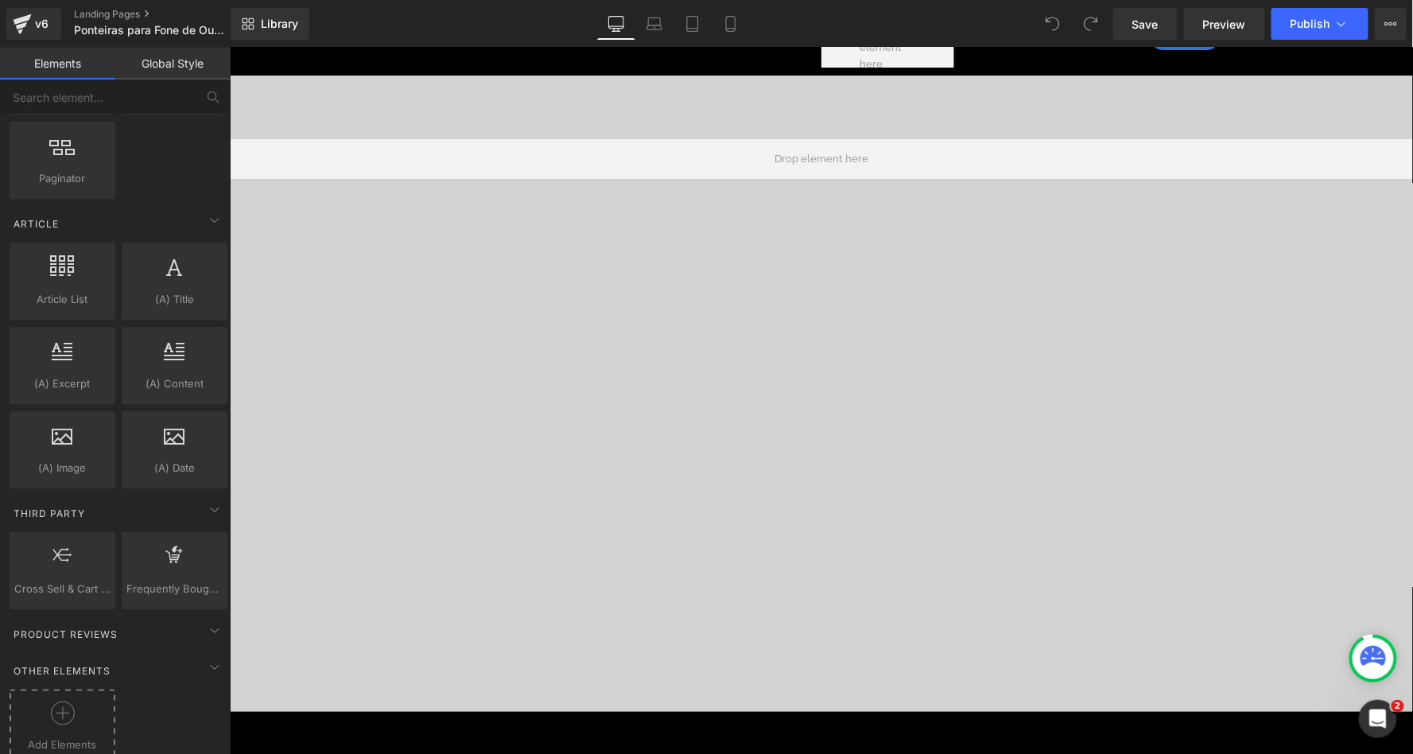
scroll to position [2673, 0]
click at [61, 703] on icon at bounding box center [63, 715] width 24 height 24
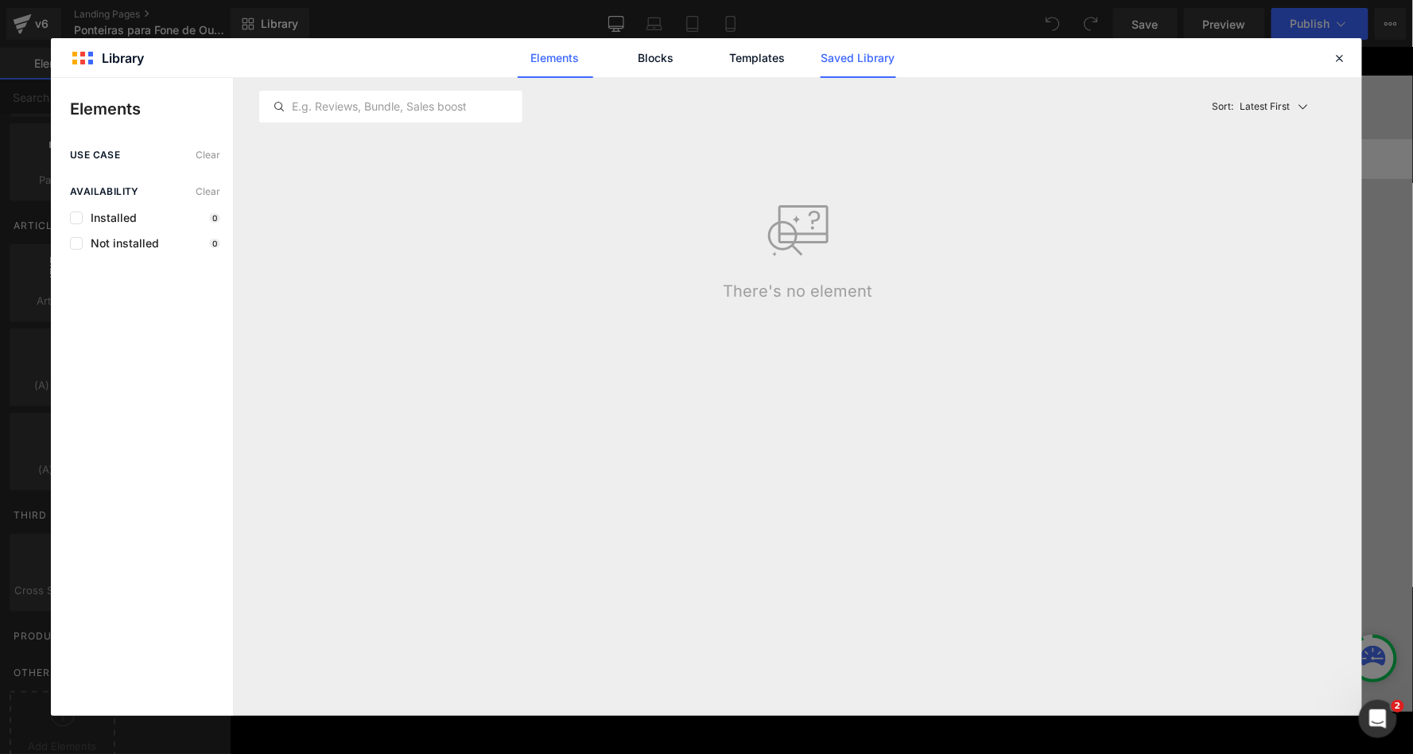
click at [851, 56] on link "Saved Library" at bounding box center [859, 58] width 76 height 40
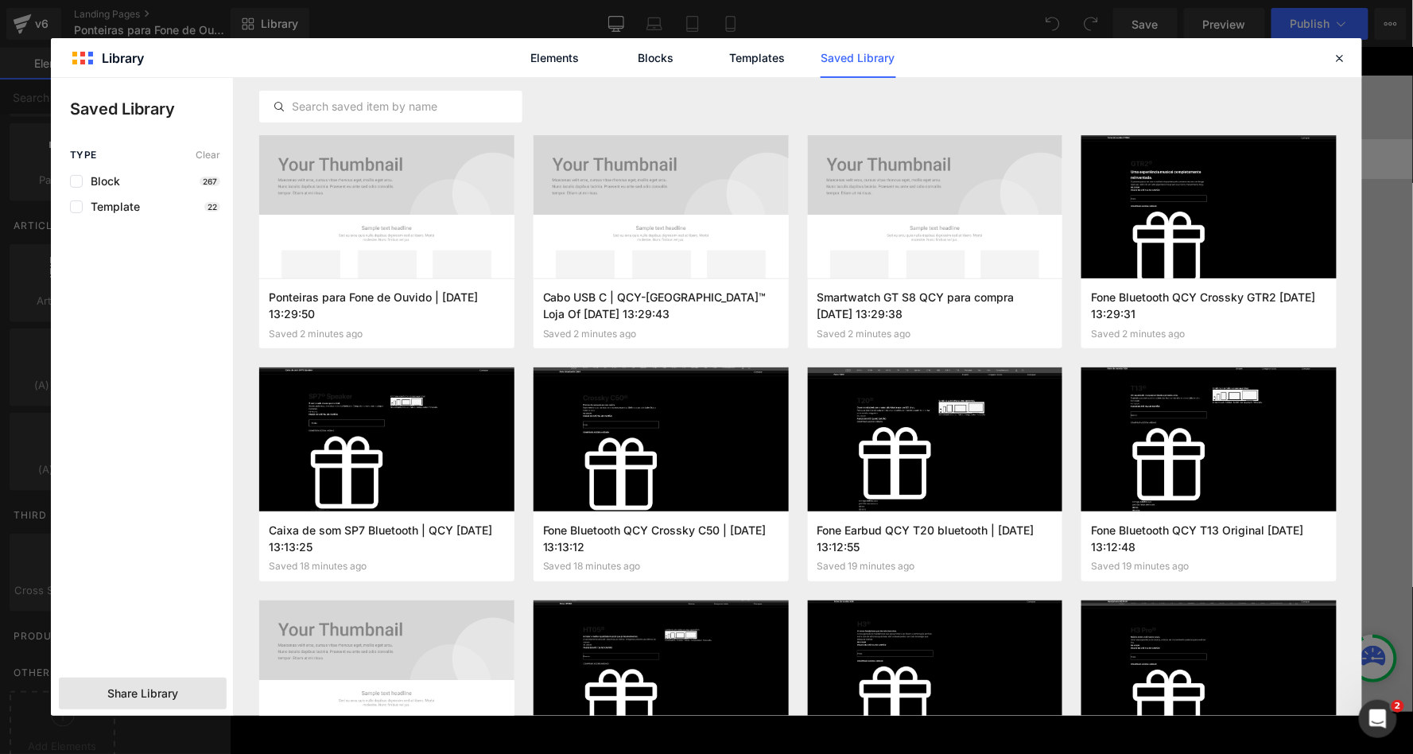
click at [154, 702] on div "Share Library" at bounding box center [143, 694] width 168 height 32
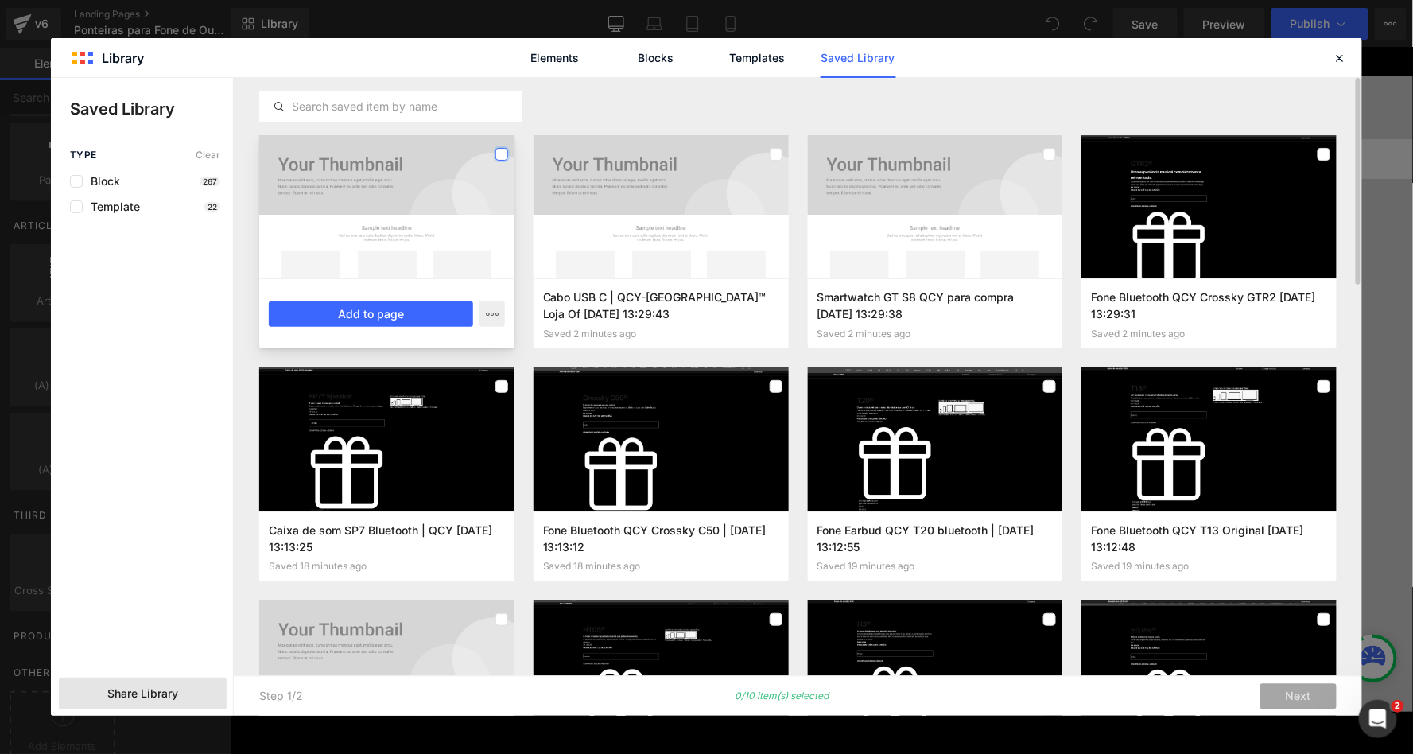
click at [501, 157] on label at bounding box center [501, 154] width 13 height 13
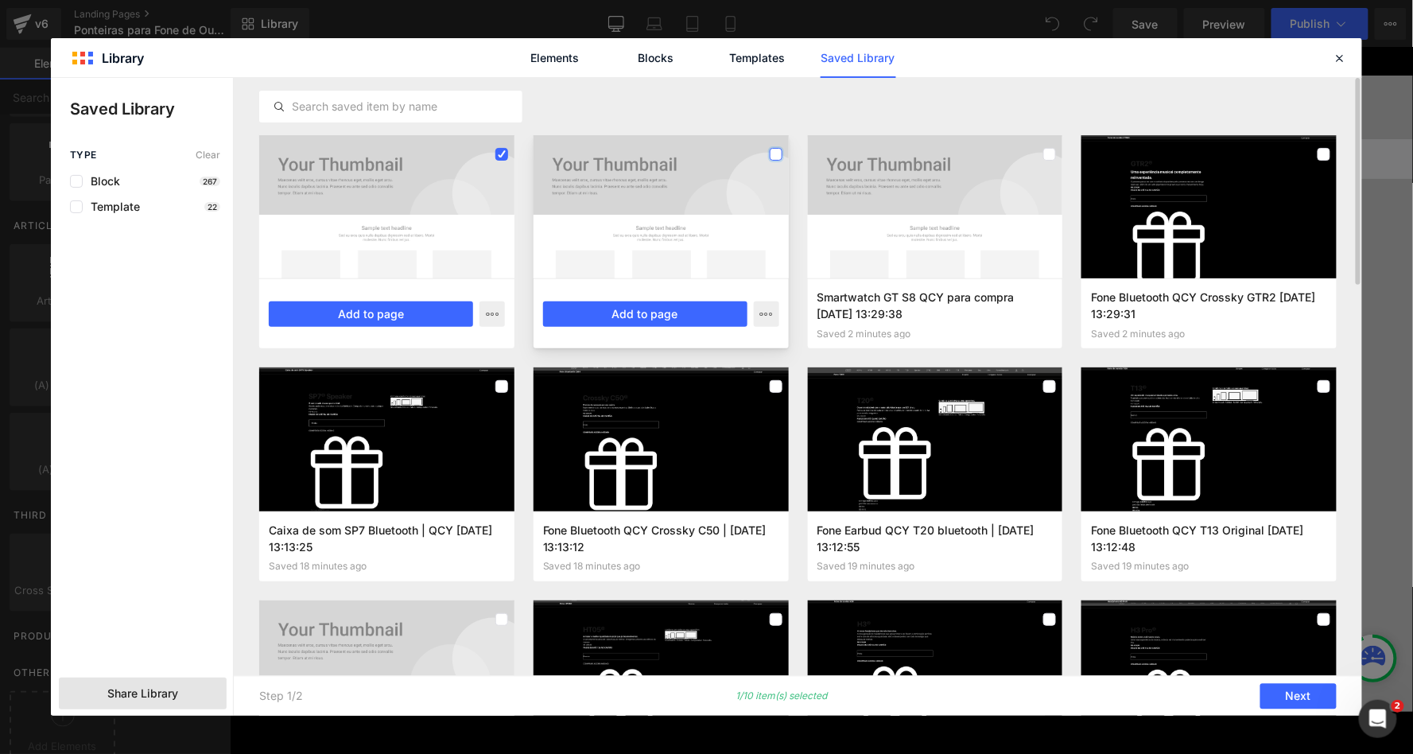
click at [775, 151] on label at bounding box center [776, 154] width 13 height 13
click at [1052, 153] on label at bounding box center [1049, 154] width 13 height 13
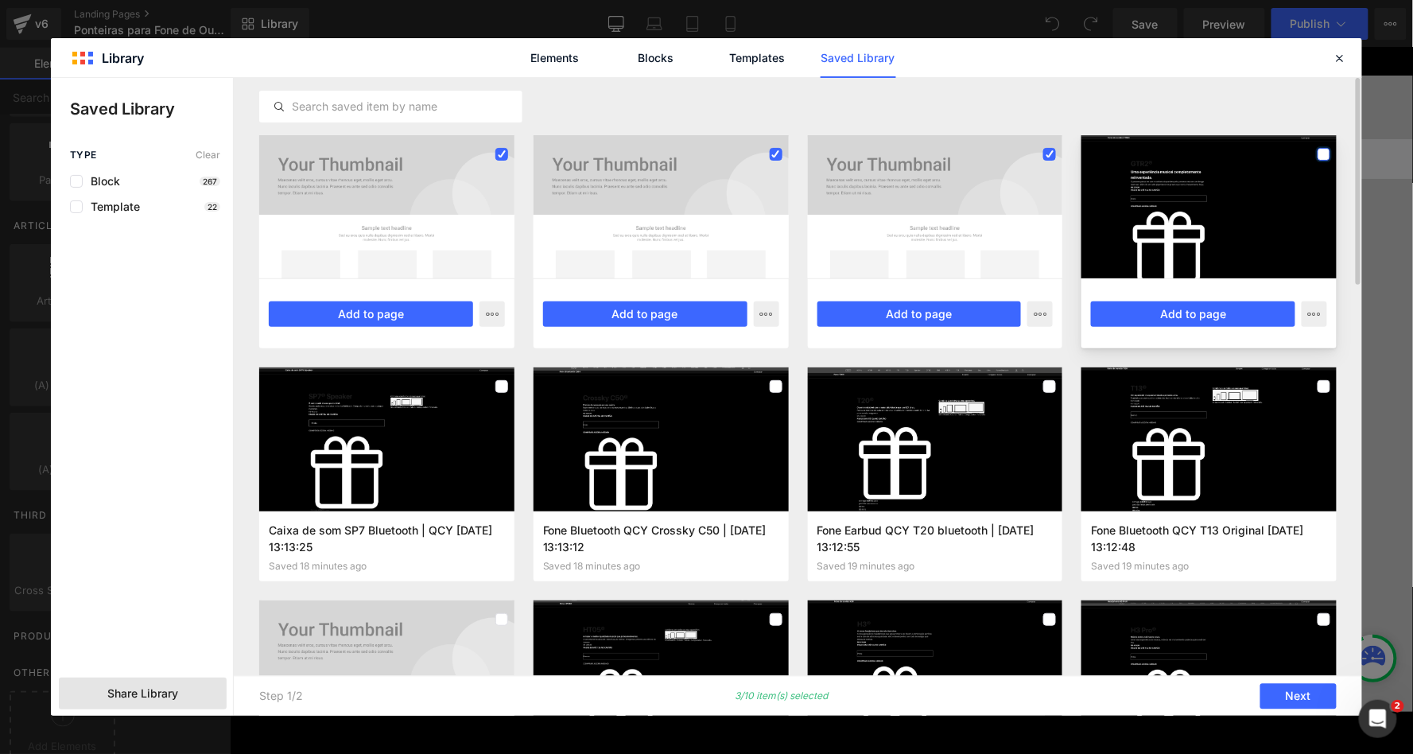
click at [1328, 150] on label at bounding box center [1324, 154] width 13 height 13
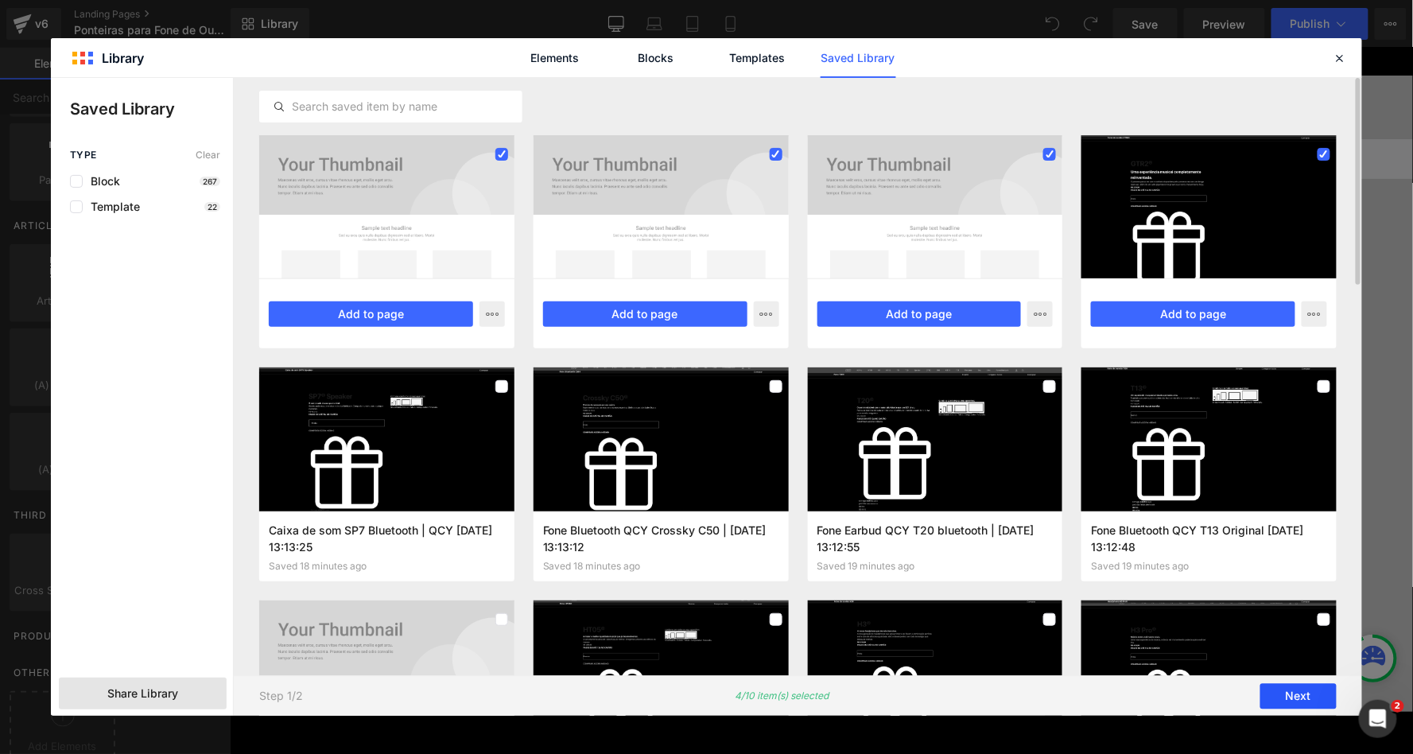
click at [1295, 703] on button "Next" at bounding box center [1298, 696] width 76 height 25
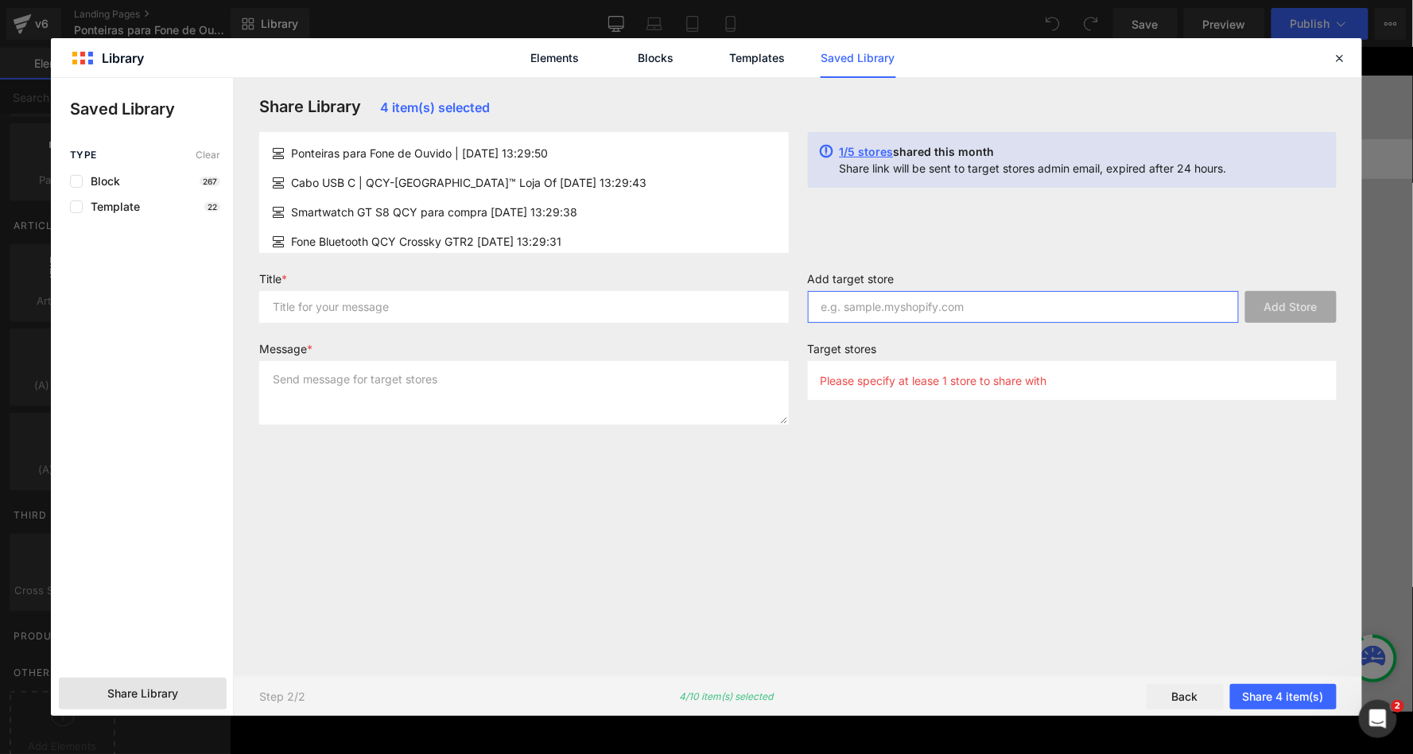
click at [865, 316] on input "text" at bounding box center [1024, 307] width 432 height 32
paste input "uwa1bp-2h.myshopify.com"
type input "uwa1bp-2h.myshopify.com"
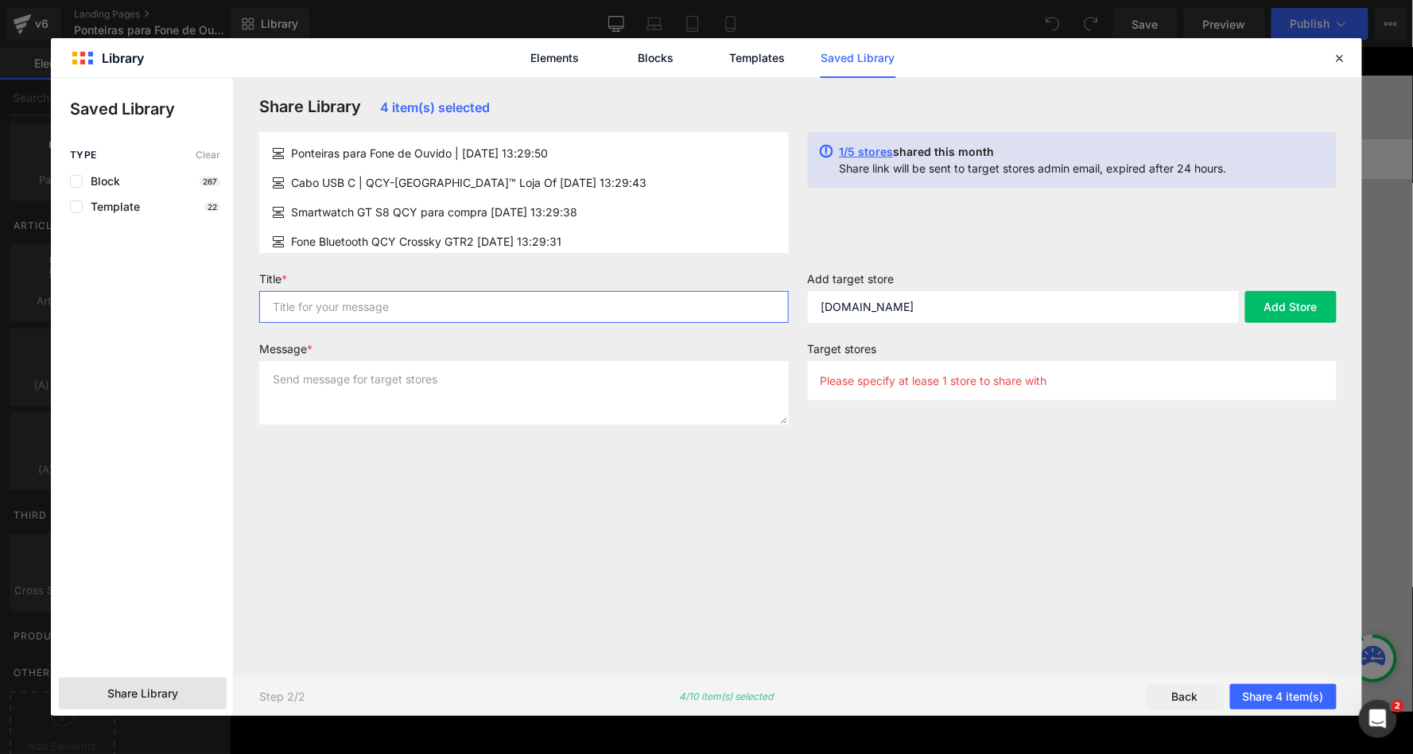
click at [658, 301] on input "text" at bounding box center [524, 307] width 530 height 32
type input "more"
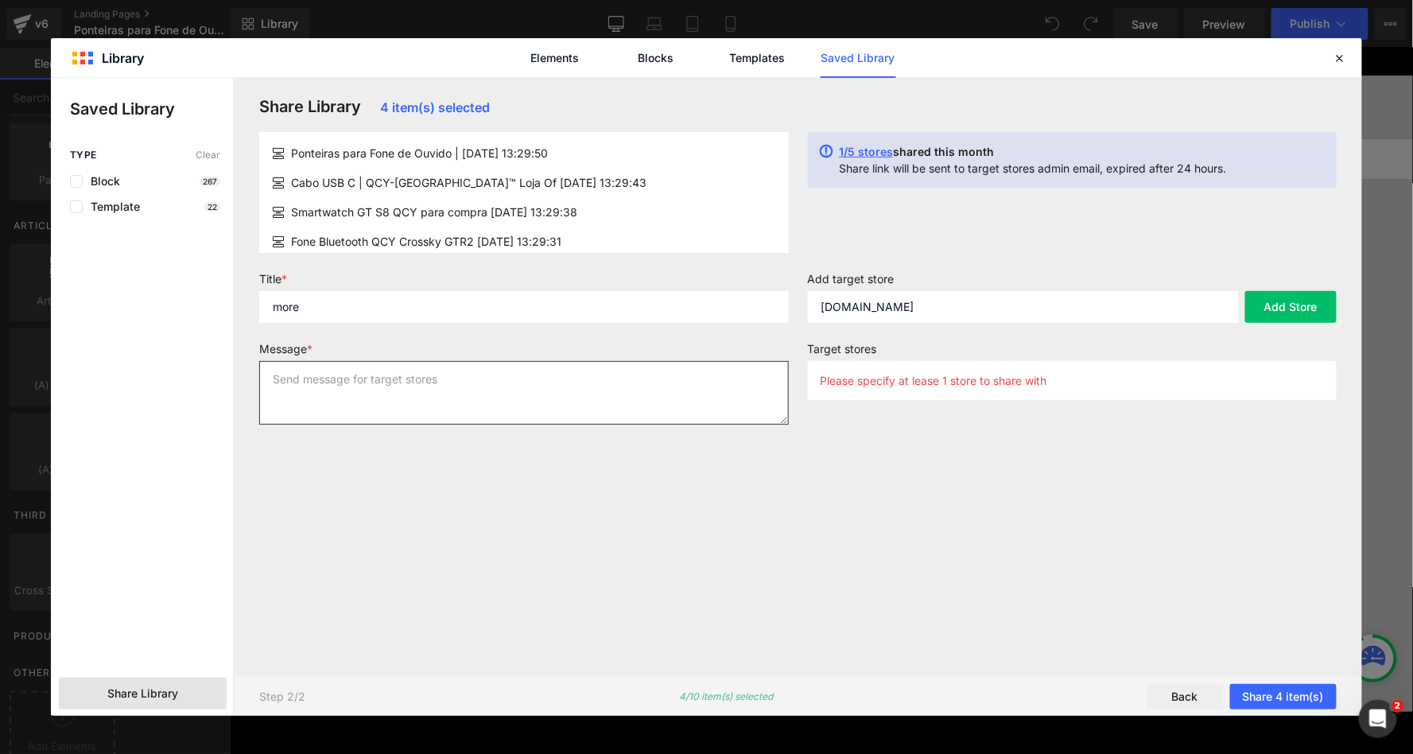
click at [569, 390] on textarea at bounding box center [524, 393] width 530 height 64
type textarea "more"
click at [1287, 313] on button "Add Store" at bounding box center [1290, 307] width 91 height 32
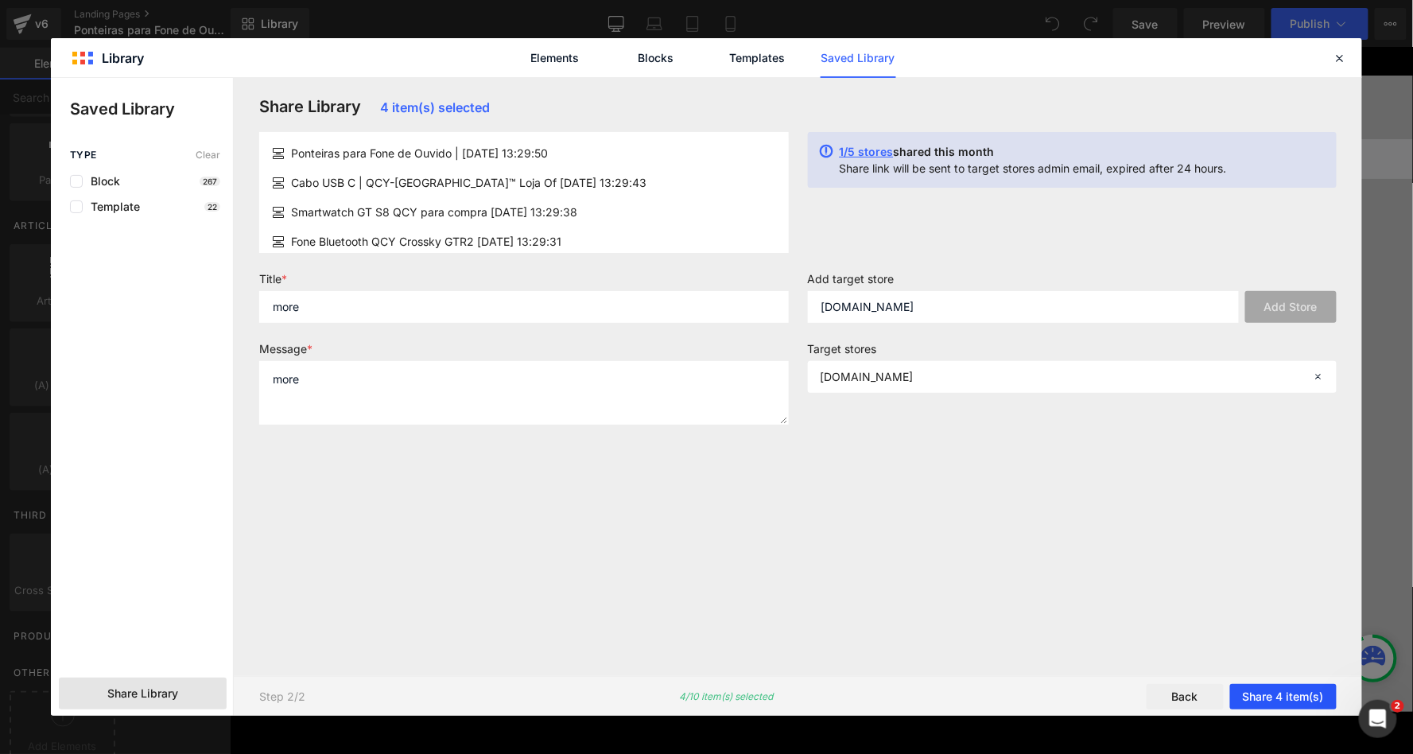
click at [1268, 698] on button "Share 4 item(s)" at bounding box center [1283, 696] width 107 height 25
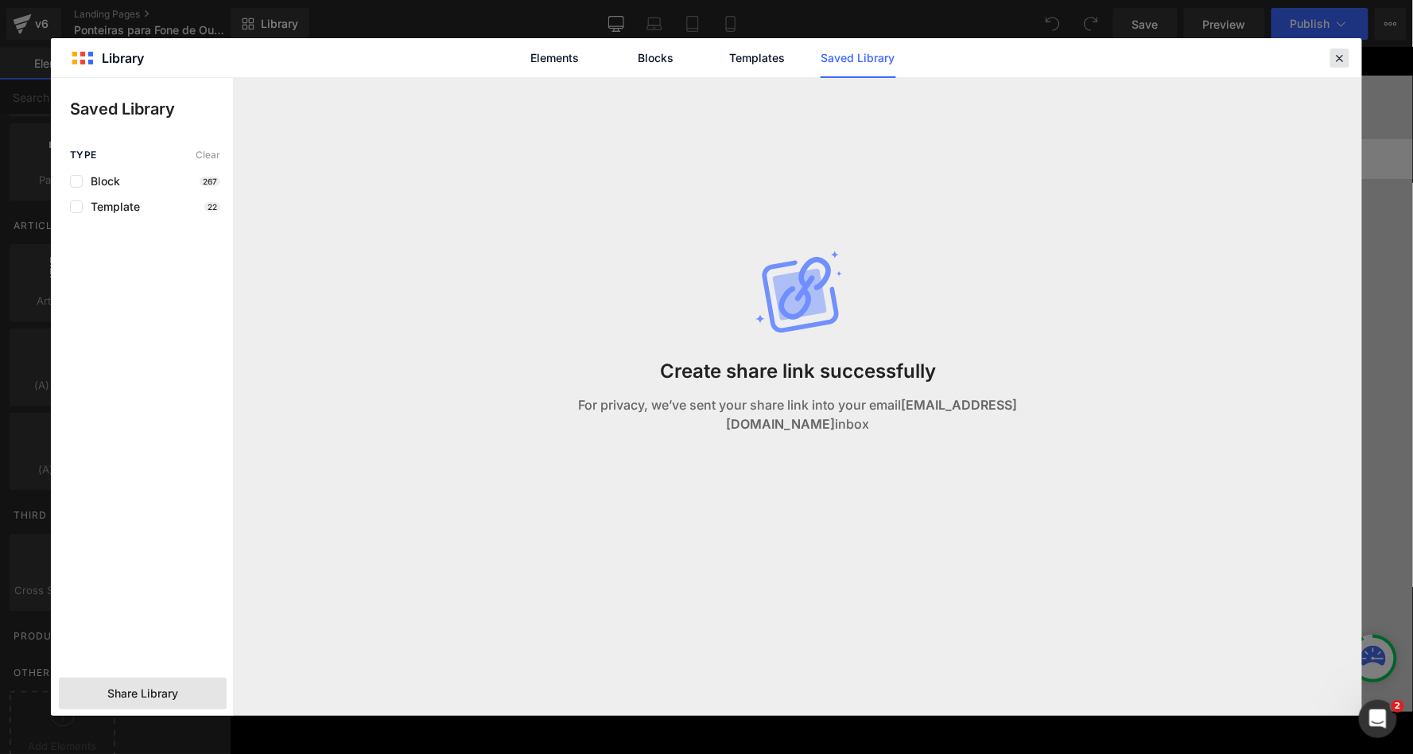
drag, startPoint x: 1330, startPoint y: 47, endPoint x: 1105, endPoint y: 0, distance: 229.1
click at [1330, 49] on div at bounding box center [1339, 58] width 19 height 19
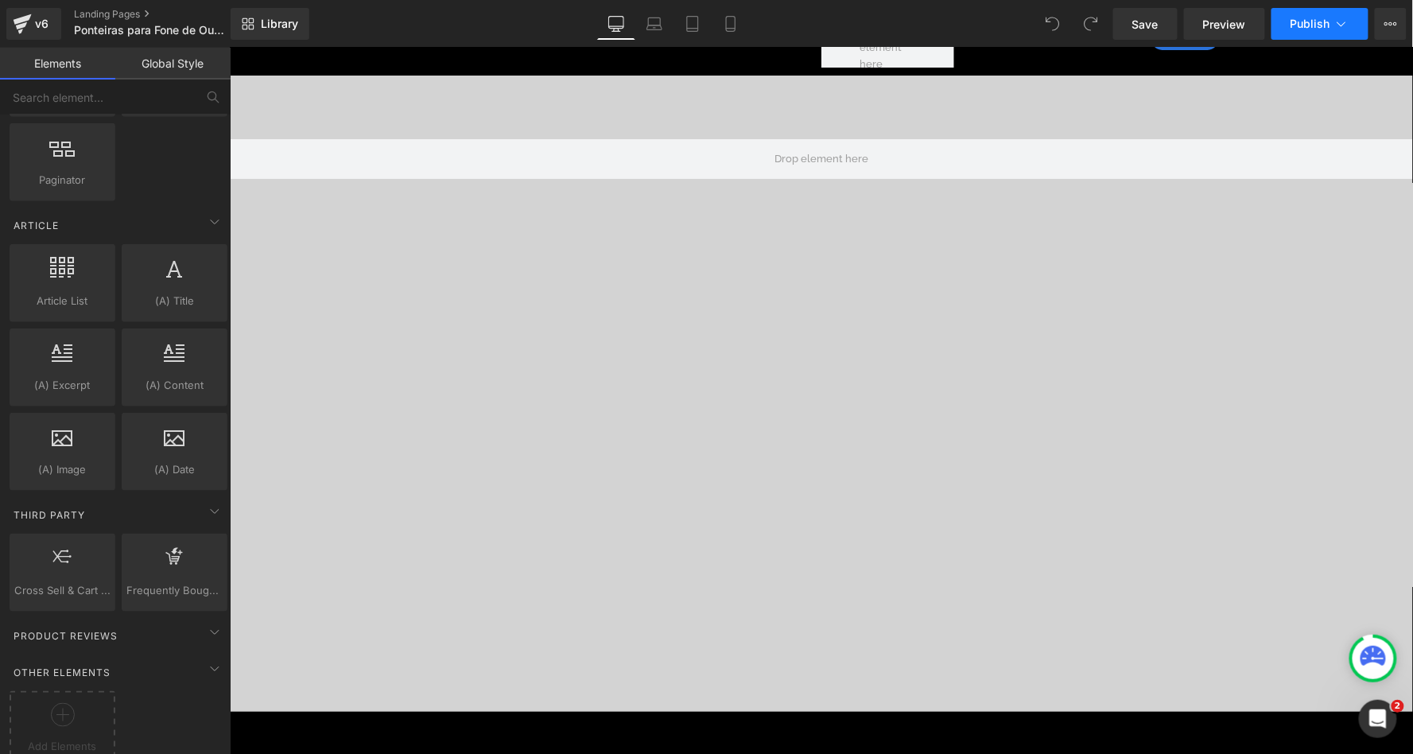
click at [1349, 34] on button "Publish" at bounding box center [1320, 24] width 97 height 32
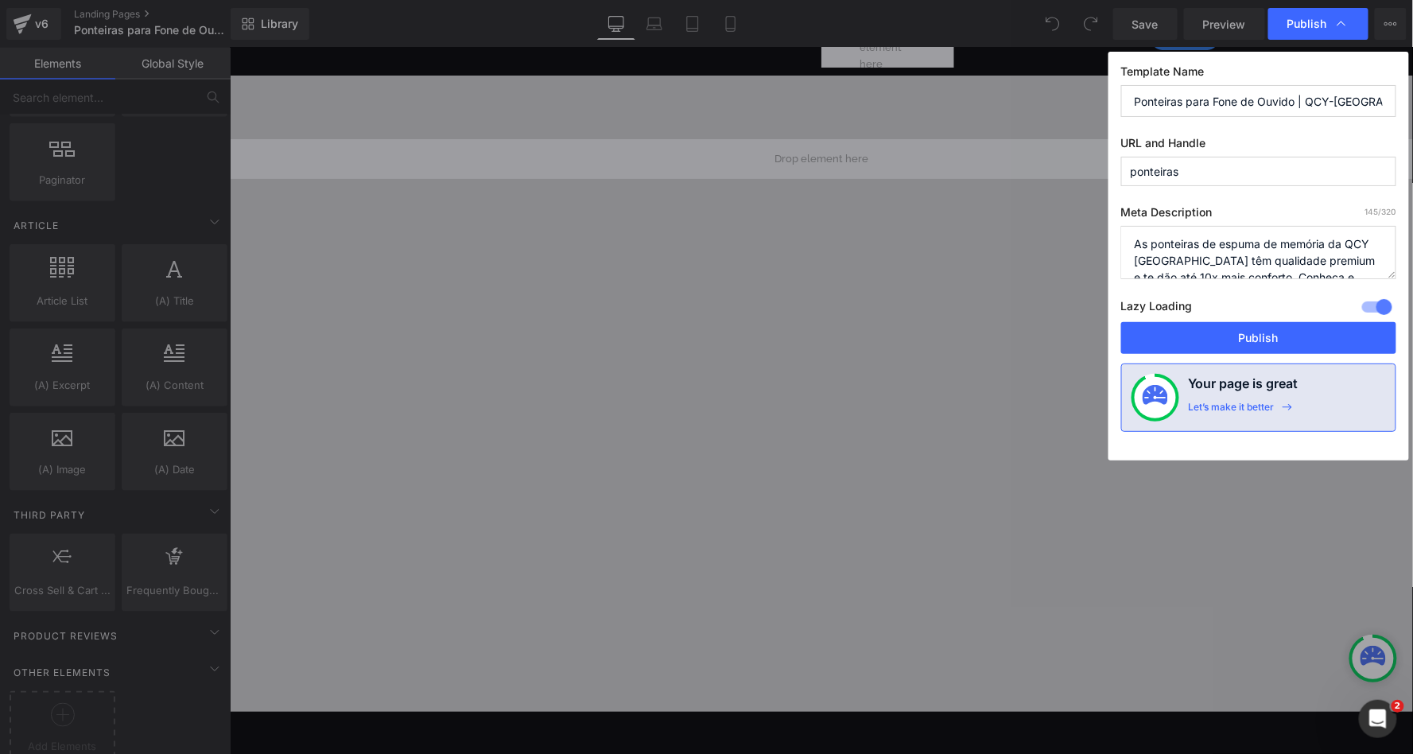
click at [1212, 247] on textarea "As ponteiras de espuma de memória da QCY Brasil têm qualidade premium e te dão …" at bounding box center [1258, 252] width 275 height 53
click at [1291, 99] on input "Ponteiras para Fone de Ouvido | QCY-BRASIL™ Loja Oficial" at bounding box center [1258, 101] width 275 height 32
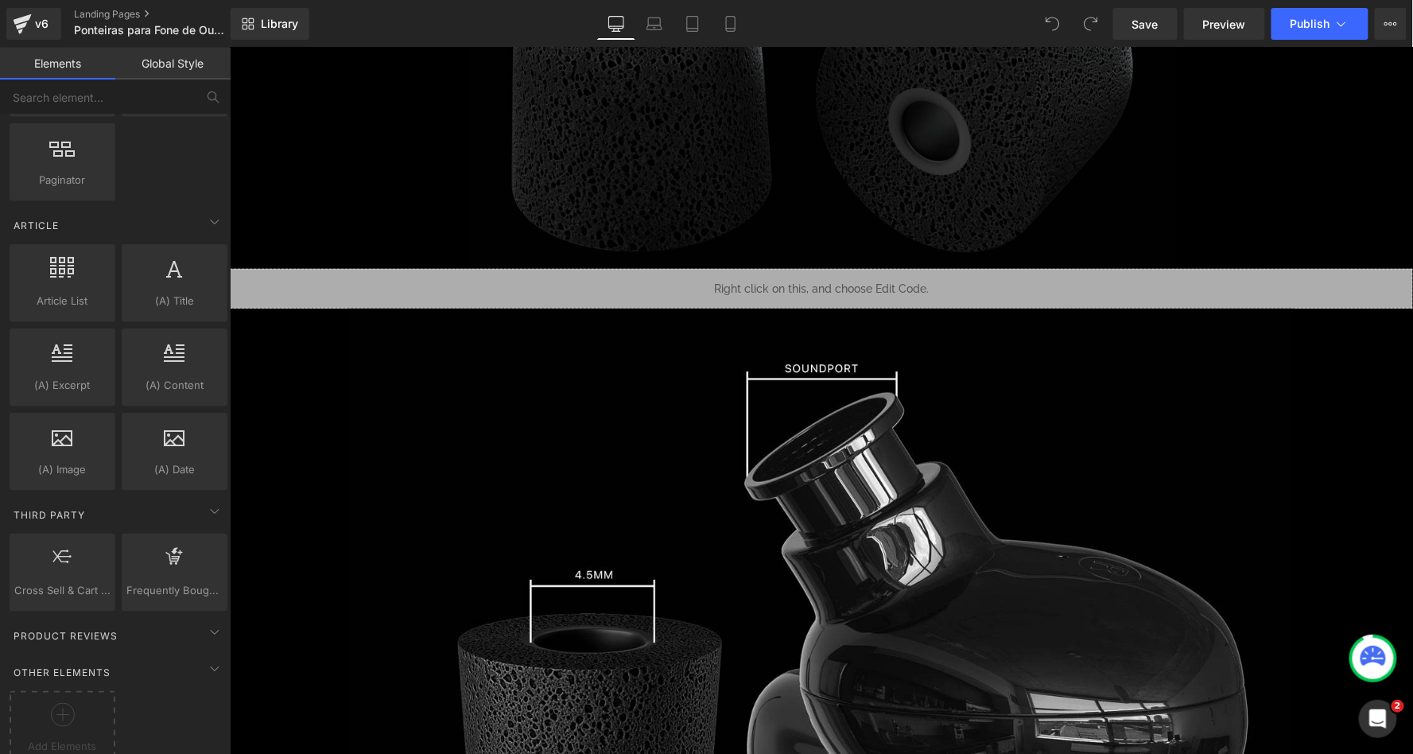
scroll to position [2333, 0]
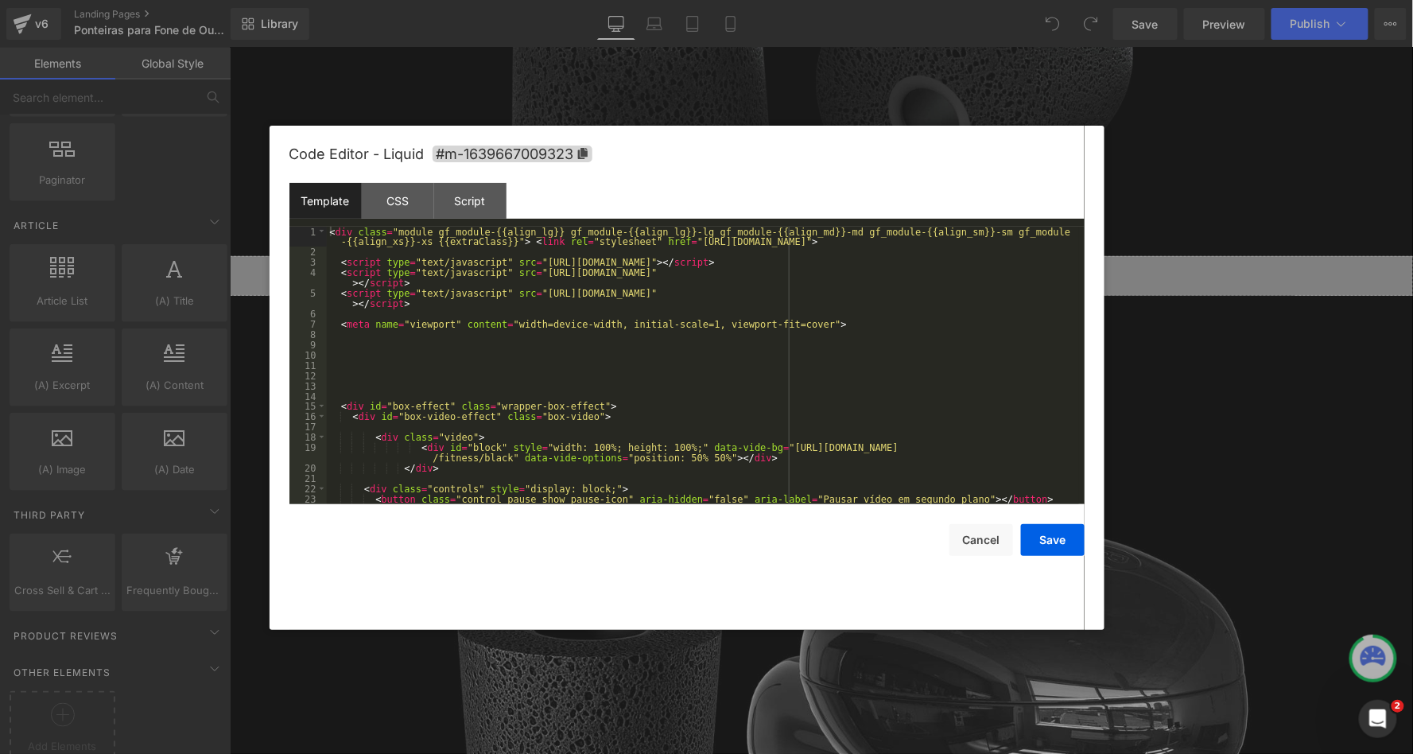
click at [837, 261] on div "Liquid" at bounding box center [820, 275] width 1183 height 40
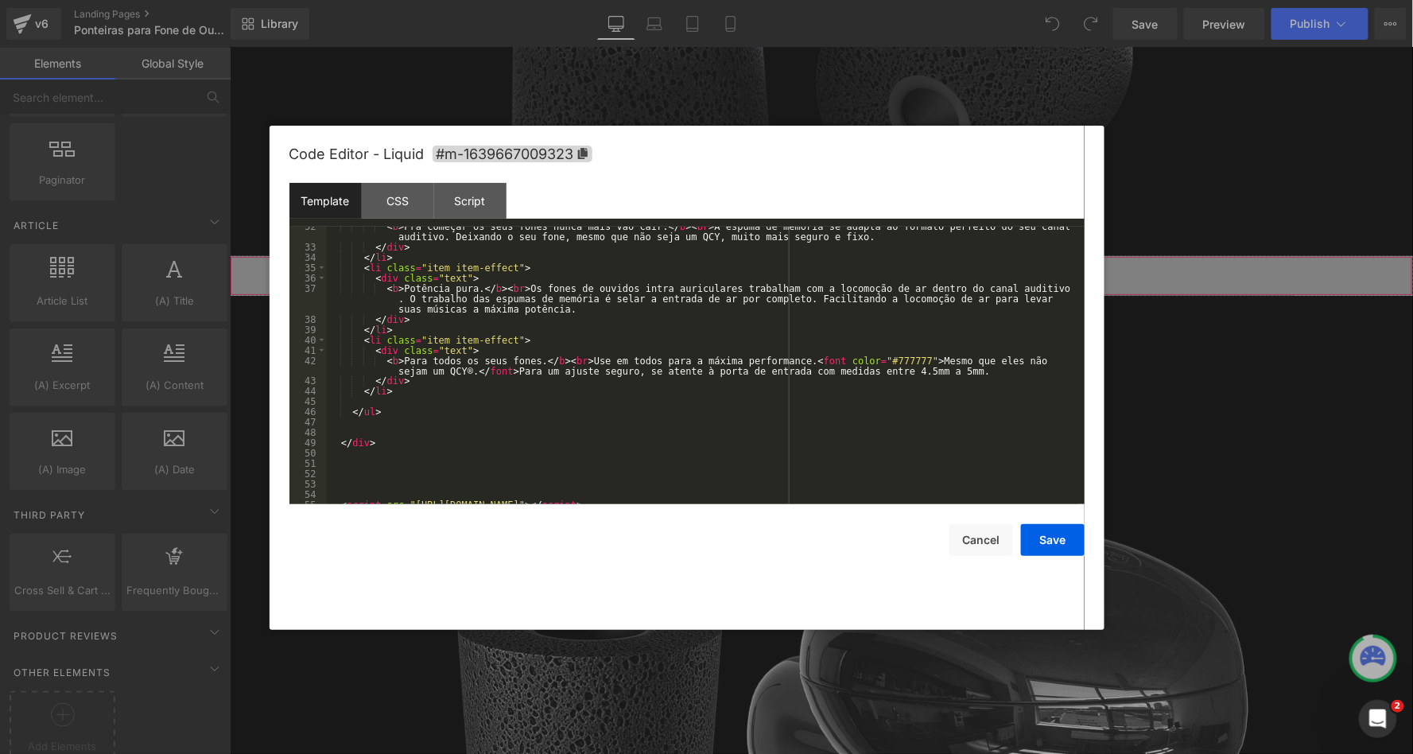
scroll to position [493, 0]
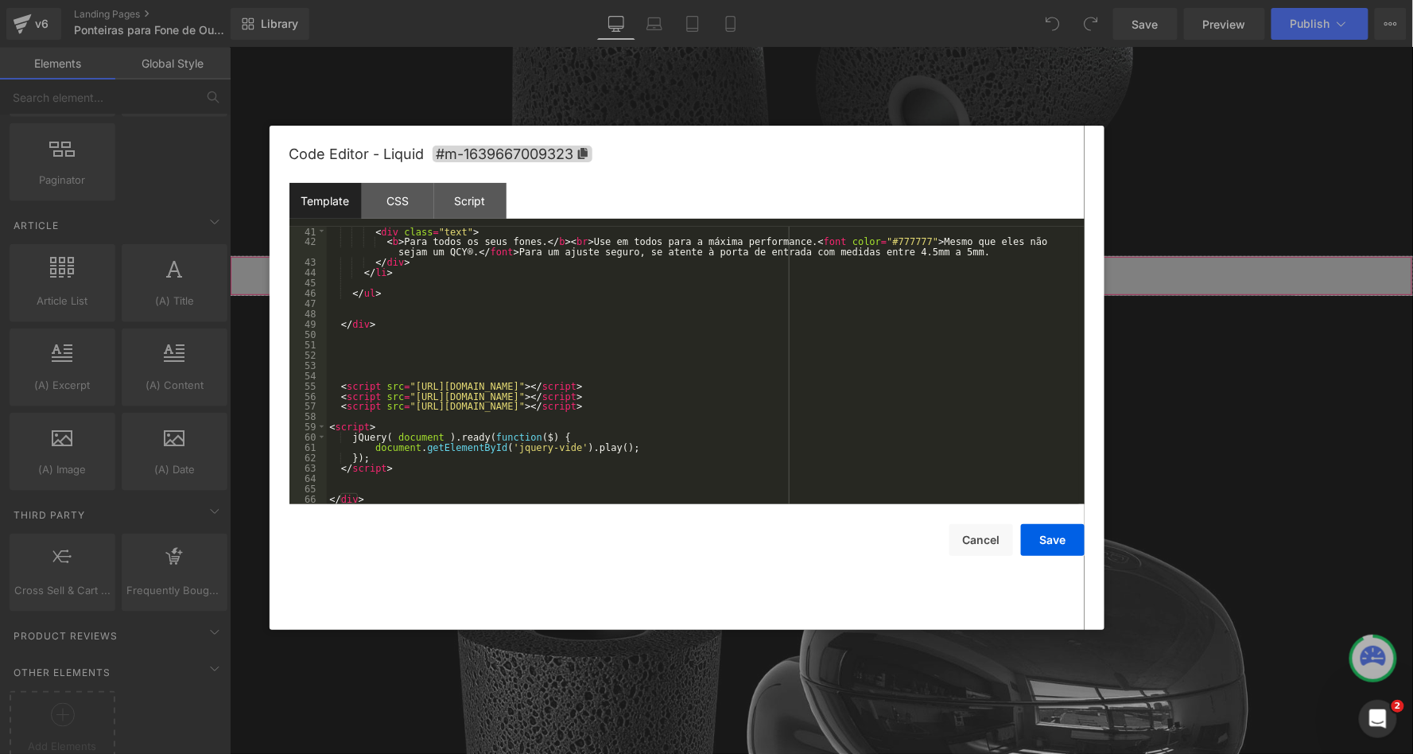
click at [333, 377] on div "< div class = "text" > < b > Para todos os seus fones. </ b > < br > Use em tod…" at bounding box center [703, 376] width 752 height 298
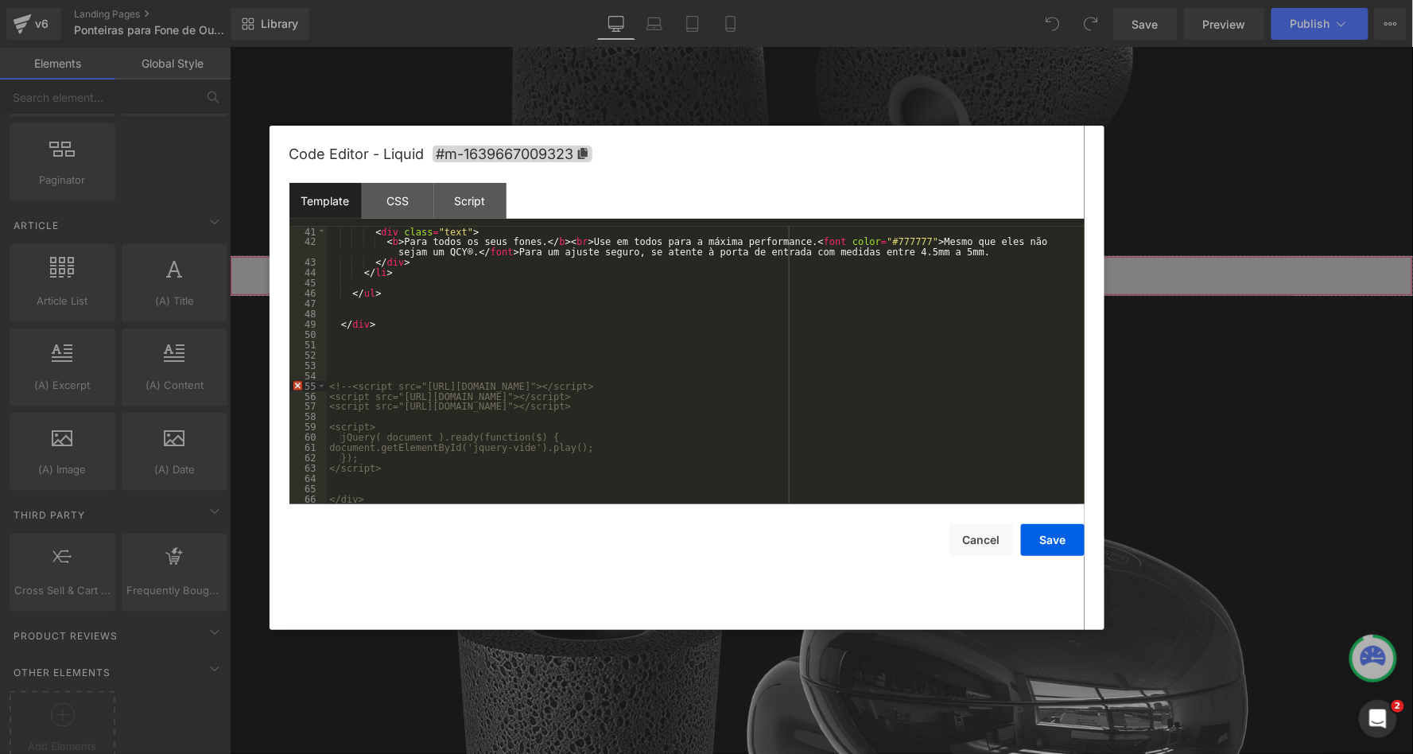
click at [877, 406] on div "< div class = "text" > < b > Para todos os seus fones. </ b > < br > Use em tod…" at bounding box center [703, 376] width 752 height 298
click at [1064, 537] on button "Save" at bounding box center [1053, 540] width 64 height 32
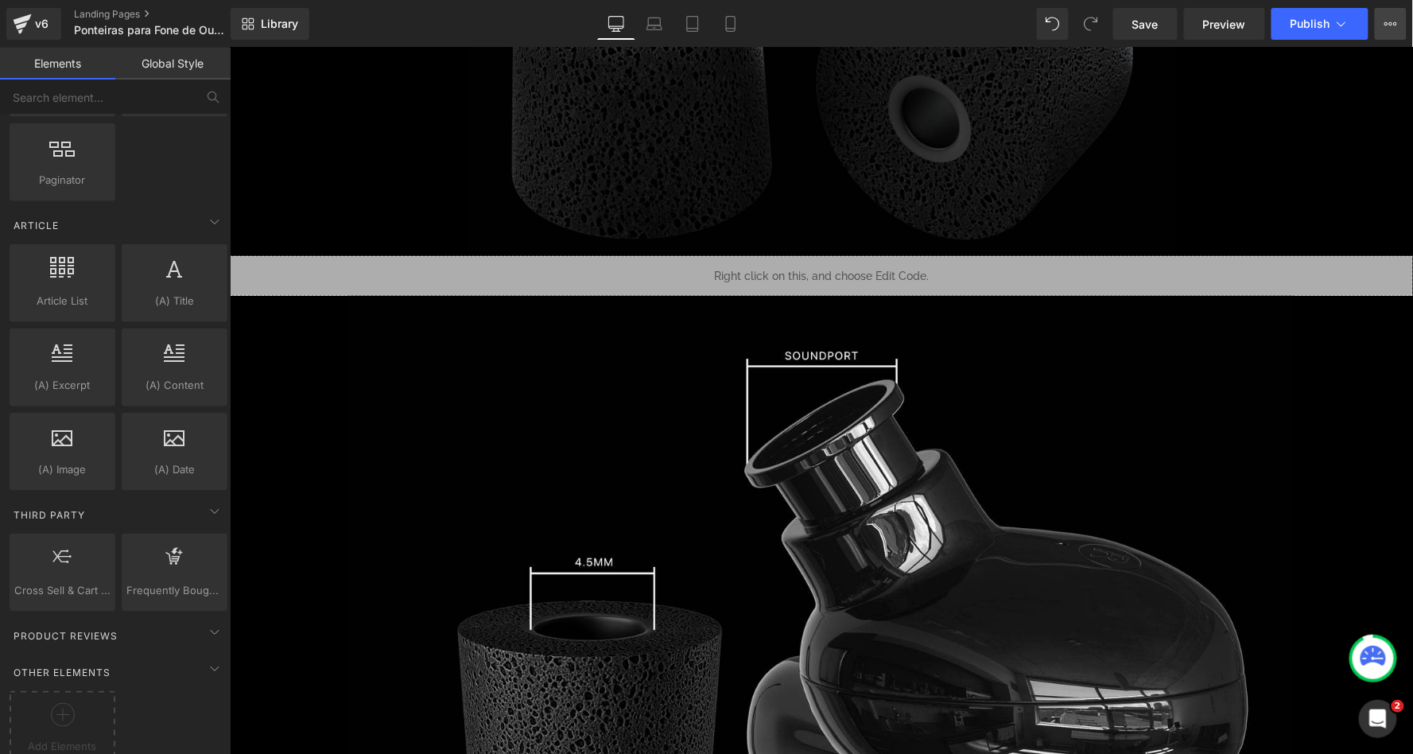
click at [1387, 21] on icon at bounding box center [1390, 23] width 13 height 13
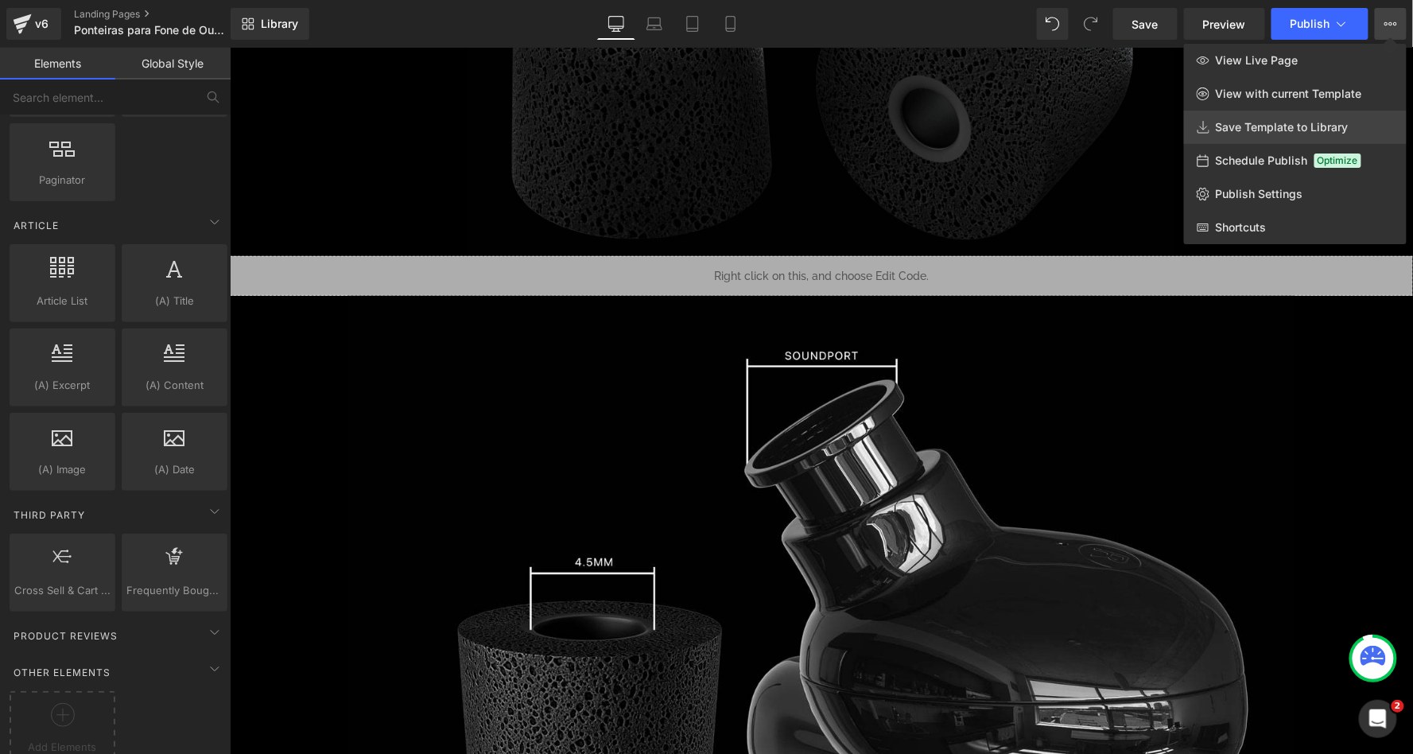
click at [1273, 123] on span "Save Template to Library" at bounding box center [1282, 127] width 133 height 14
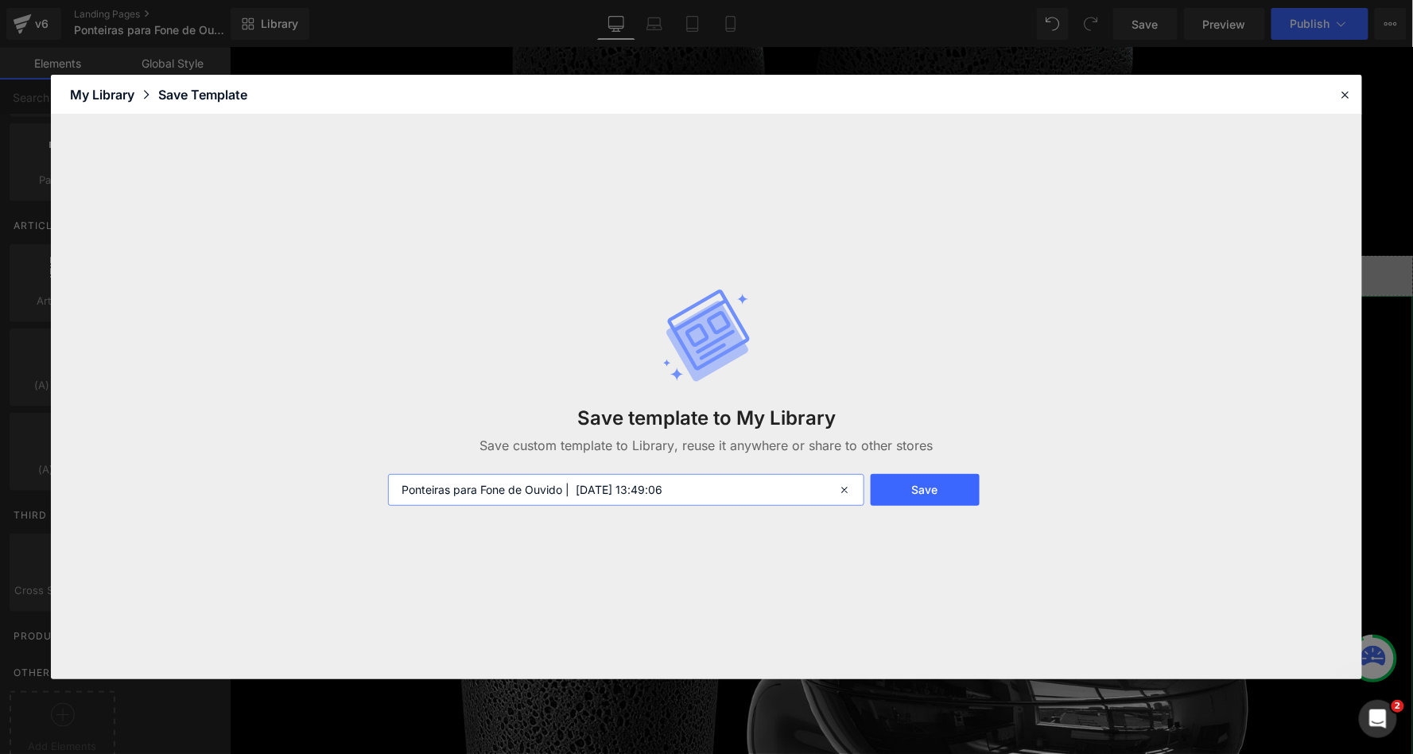
click at [568, 488] on input "Ponteiras para Fone de Ouvido | 2025-09-28 13:49:06" at bounding box center [626, 490] width 476 height 32
type input "Ponteiras para Fone de Ouvido 2 | 2025-09-28 13:49:06"
click at [939, 491] on button "Save" at bounding box center [925, 490] width 109 height 32
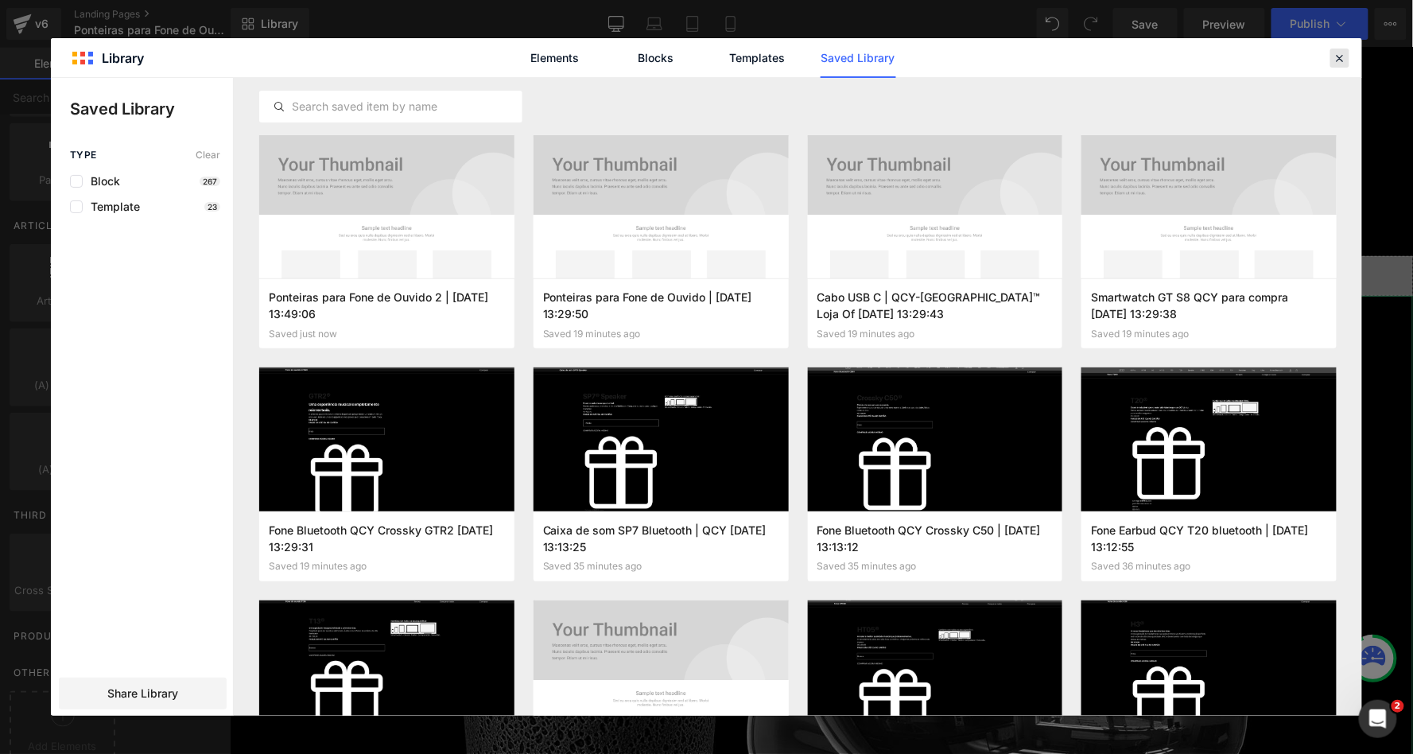
click at [1339, 52] on icon at bounding box center [1340, 58] width 14 height 14
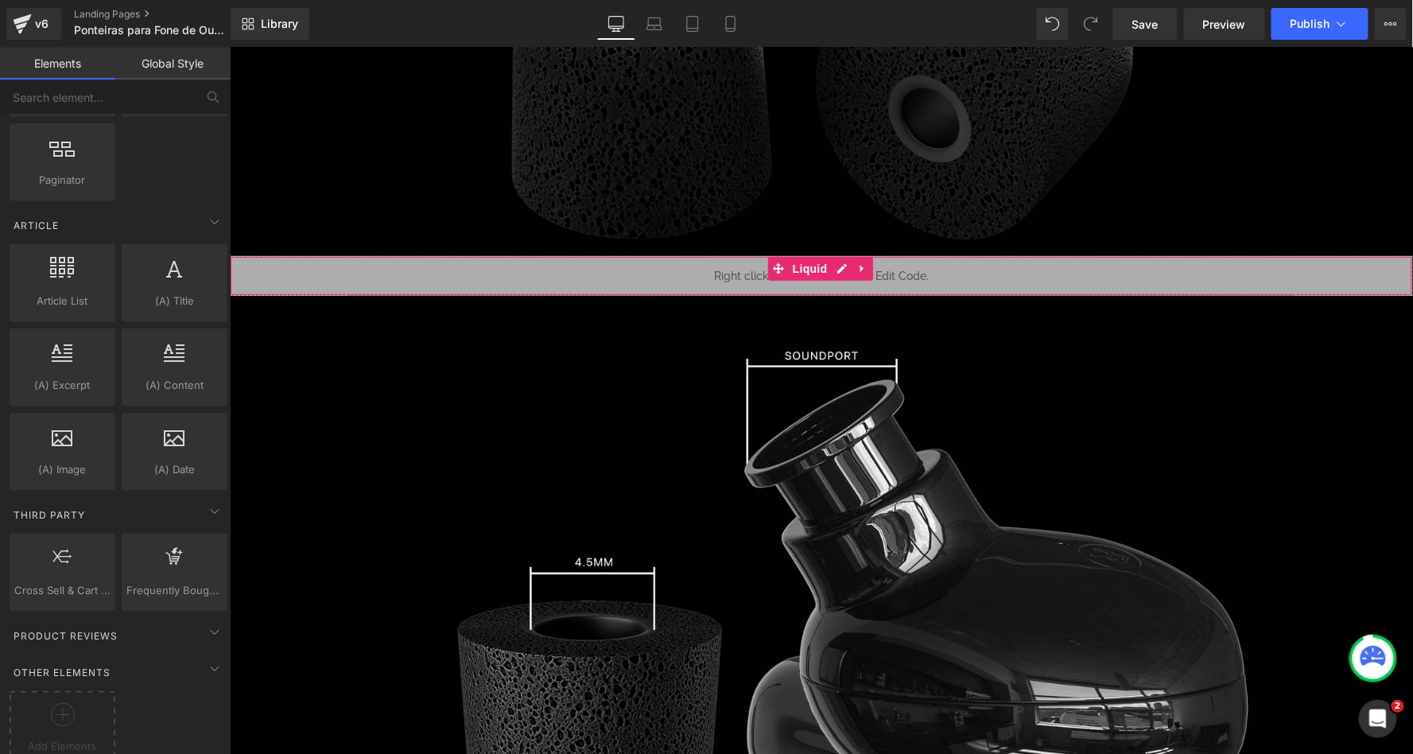
click at [833, 259] on div "Liquid" at bounding box center [820, 275] width 1183 height 40
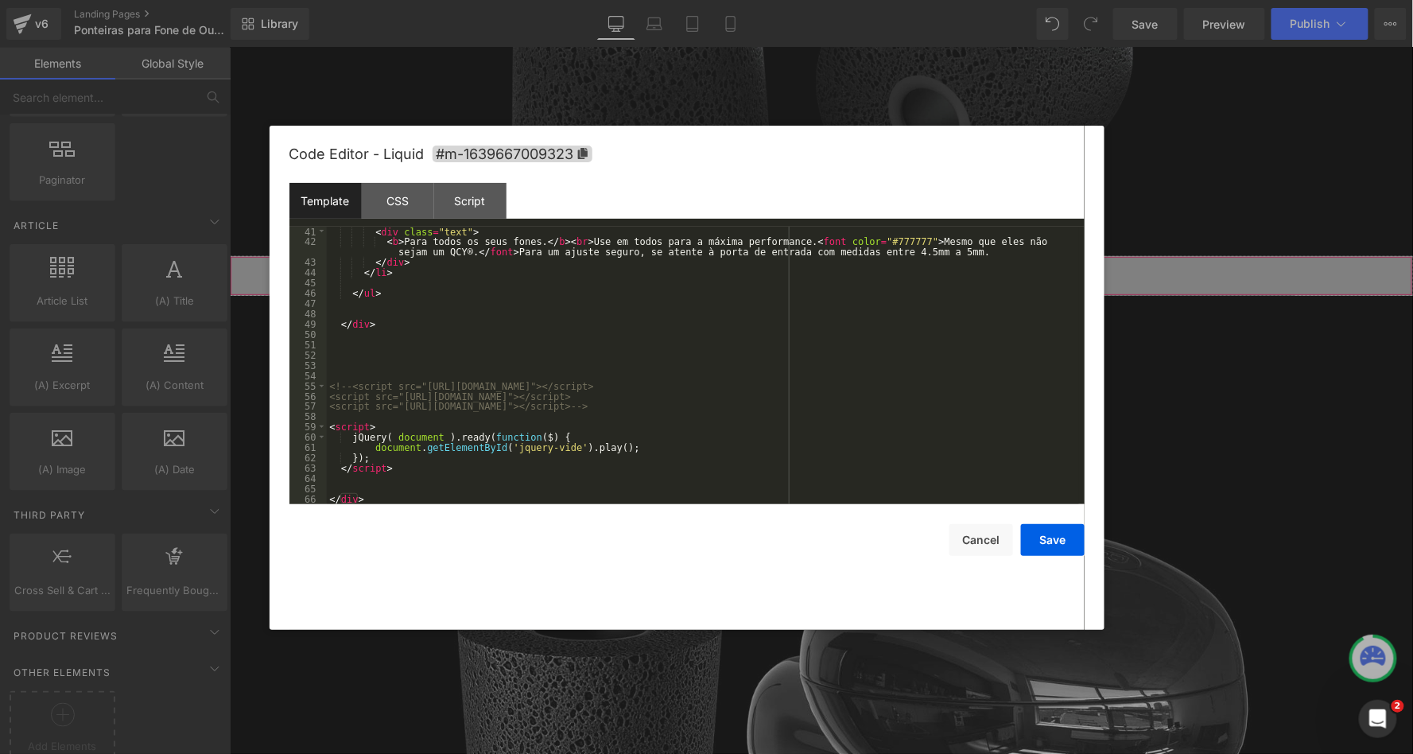
click at [362, 380] on div "< div class = "text" > < b > Para todos os seus fones. </ b > < br > Use em tod…" at bounding box center [703, 376] width 752 height 298
click at [841, 409] on div "< div class = "text" > < b > Para todos os seus fones. </ b > < br > Use em tod…" at bounding box center [703, 376] width 752 height 298
click at [1055, 542] on button "Save" at bounding box center [1053, 540] width 64 height 32
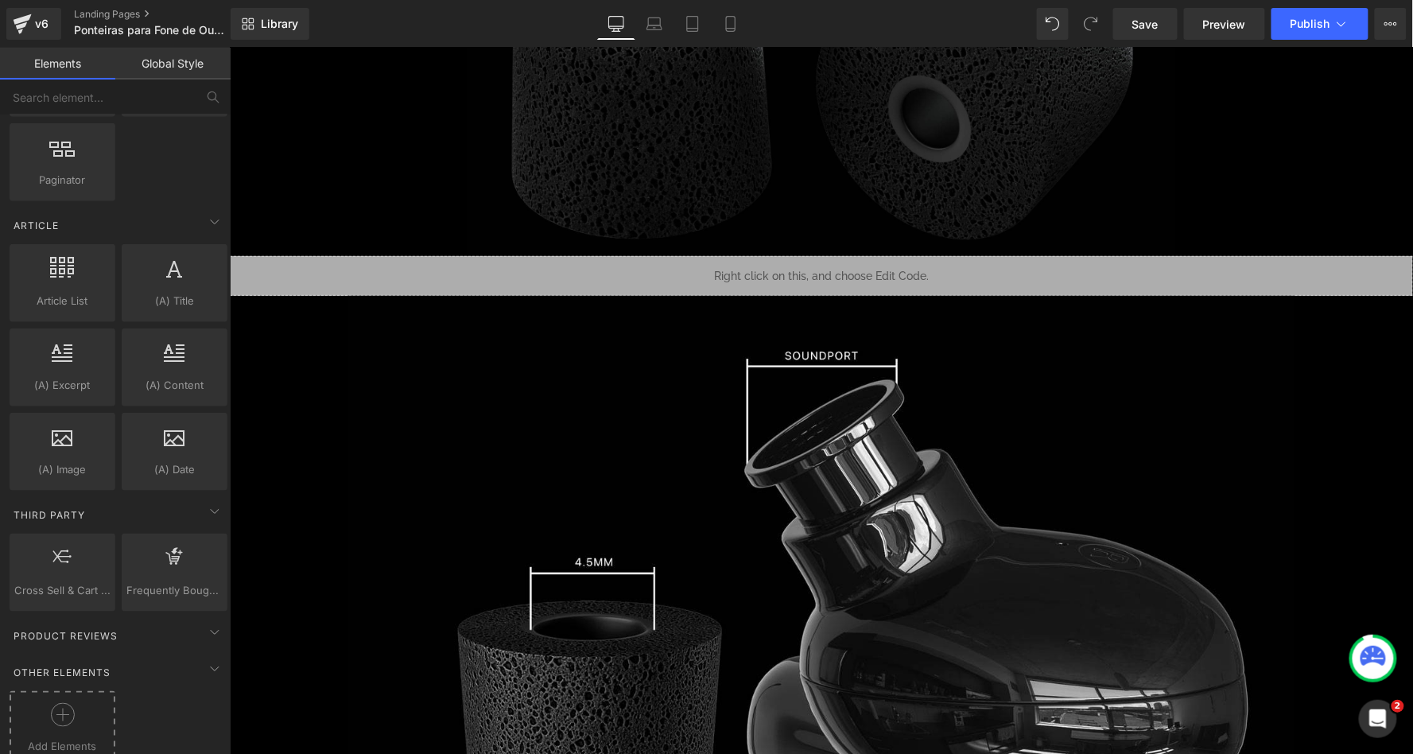
click at [83, 703] on div at bounding box center [63, 721] width 98 height 36
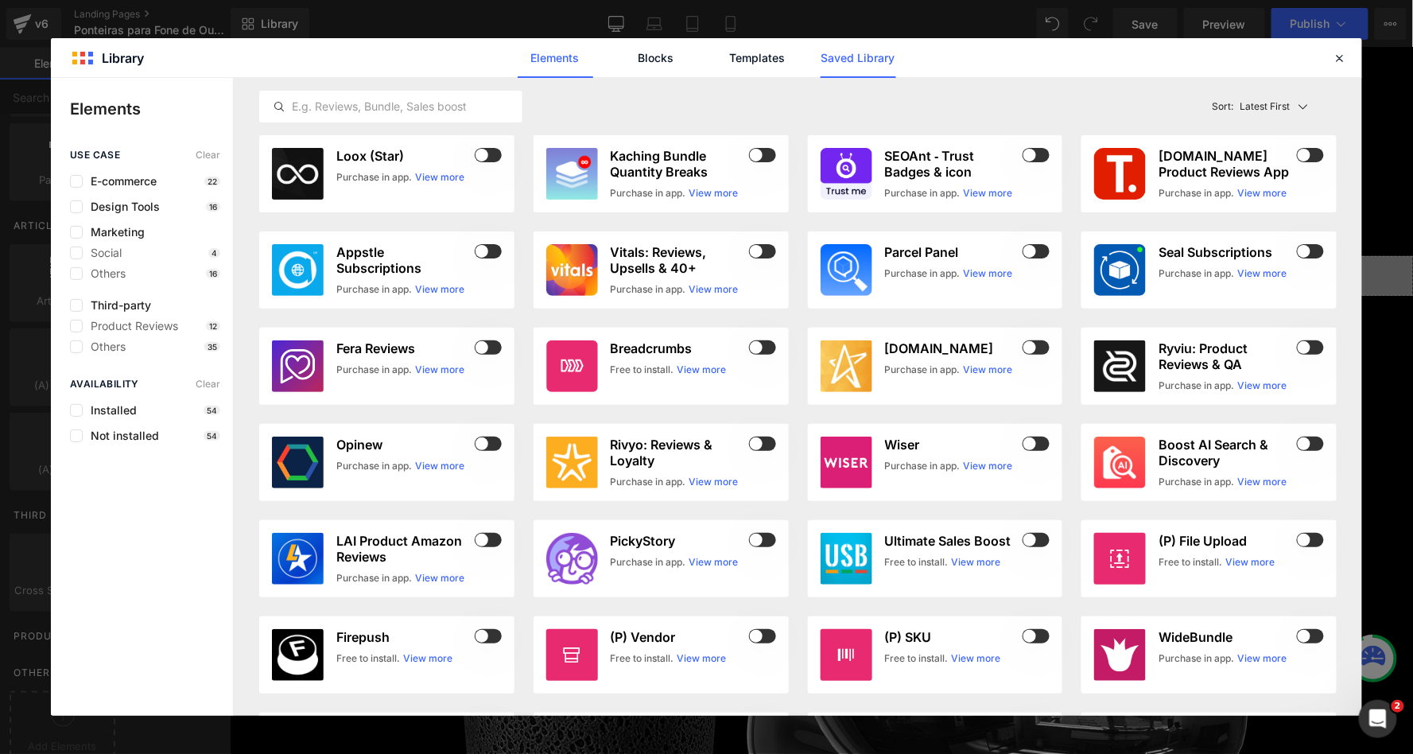
click at [829, 59] on link "Saved Library" at bounding box center [859, 58] width 76 height 40
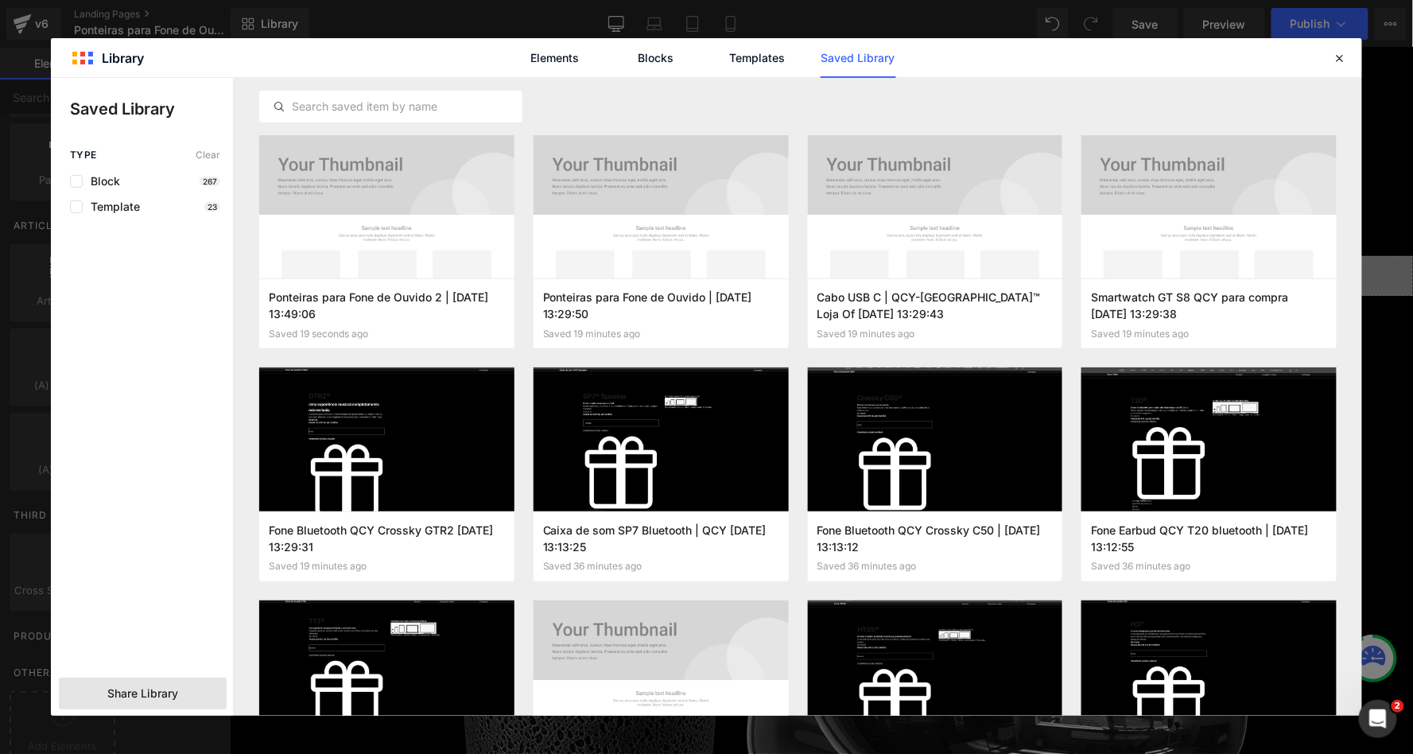
click at [139, 688] on span "Share Library" at bounding box center [142, 693] width 71 height 16
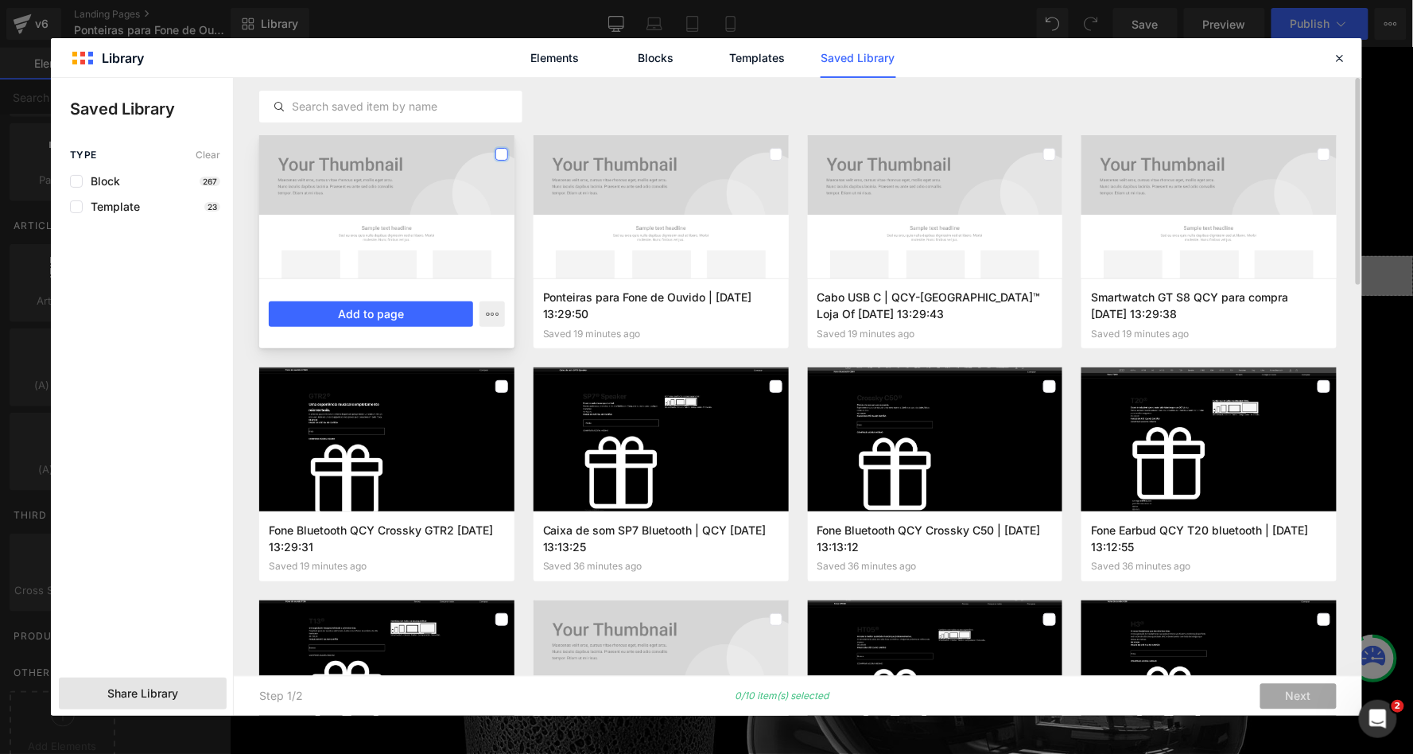
click at [503, 151] on label at bounding box center [501, 154] width 13 height 13
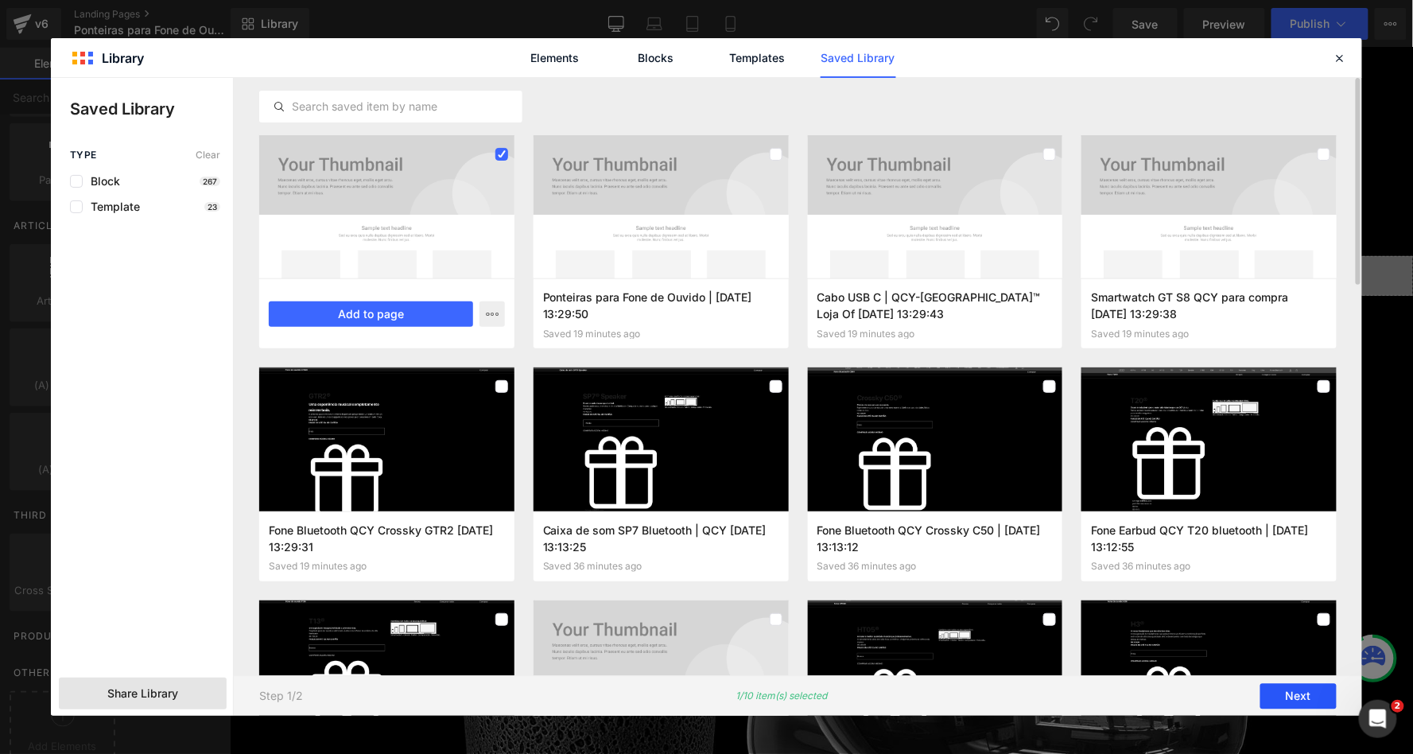
click at [1292, 703] on button "Next" at bounding box center [1298, 696] width 76 height 25
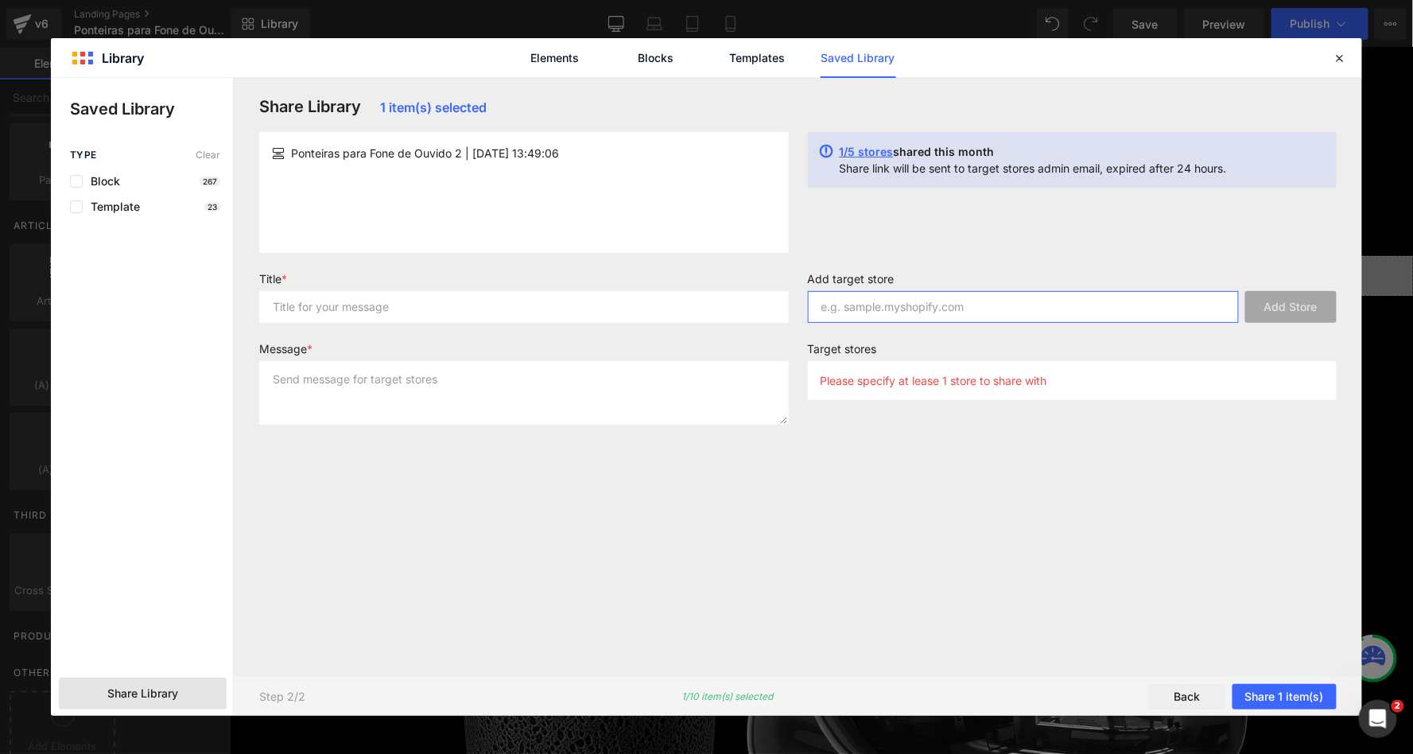
click at [900, 301] on input "text" at bounding box center [1024, 307] width 432 height 32
paste input "uwa1bp-2h.myshopify.com"
type input "uwa1bp-2h.myshopify.com"
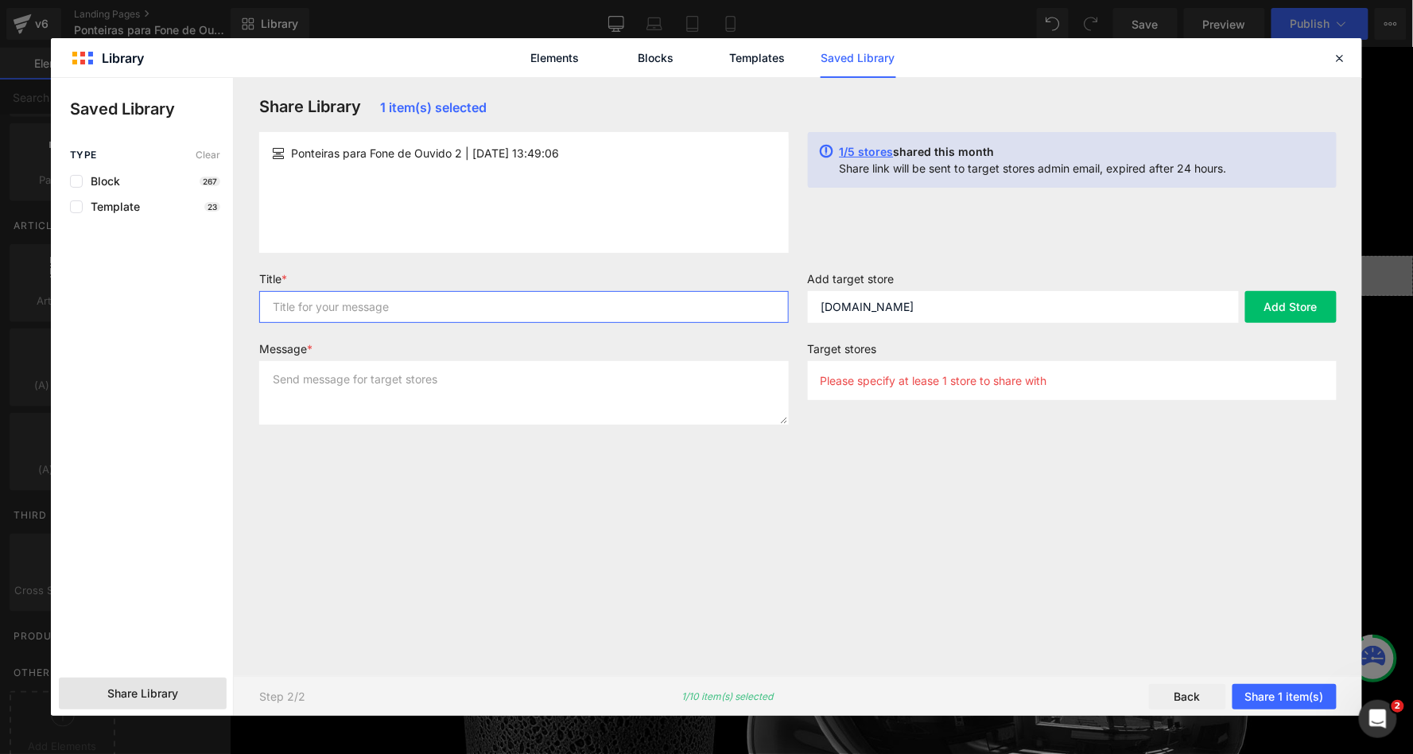
click at [659, 304] on input "text" at bounding box center [524, 307] width 530 height 32
type input "ponteira 2"
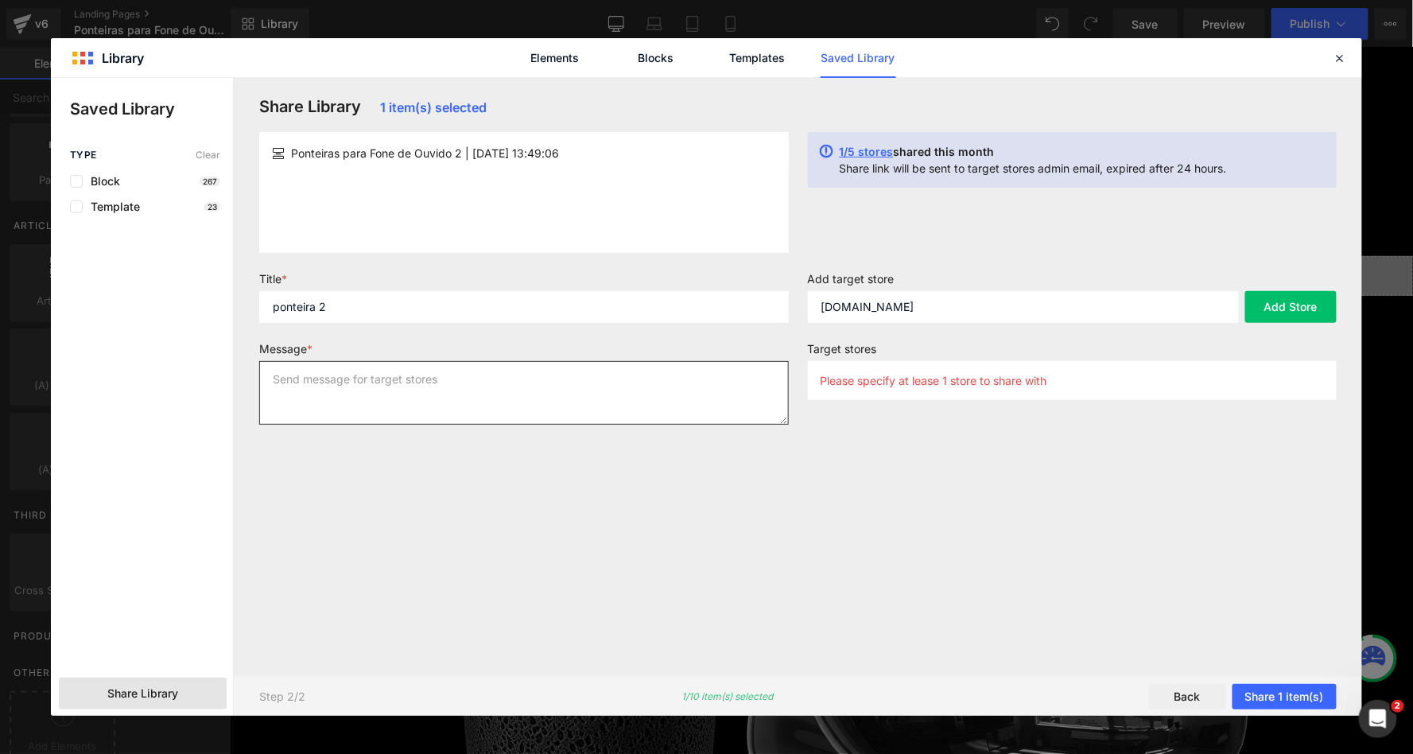
click at [576, 405] on textarea at bounding box center [524, 393] width 530 height 64
type textarea "ponteira 2"
click at [1264, 310] on button "Add Store" at bounding box center [1290, 307] width 91 height 32
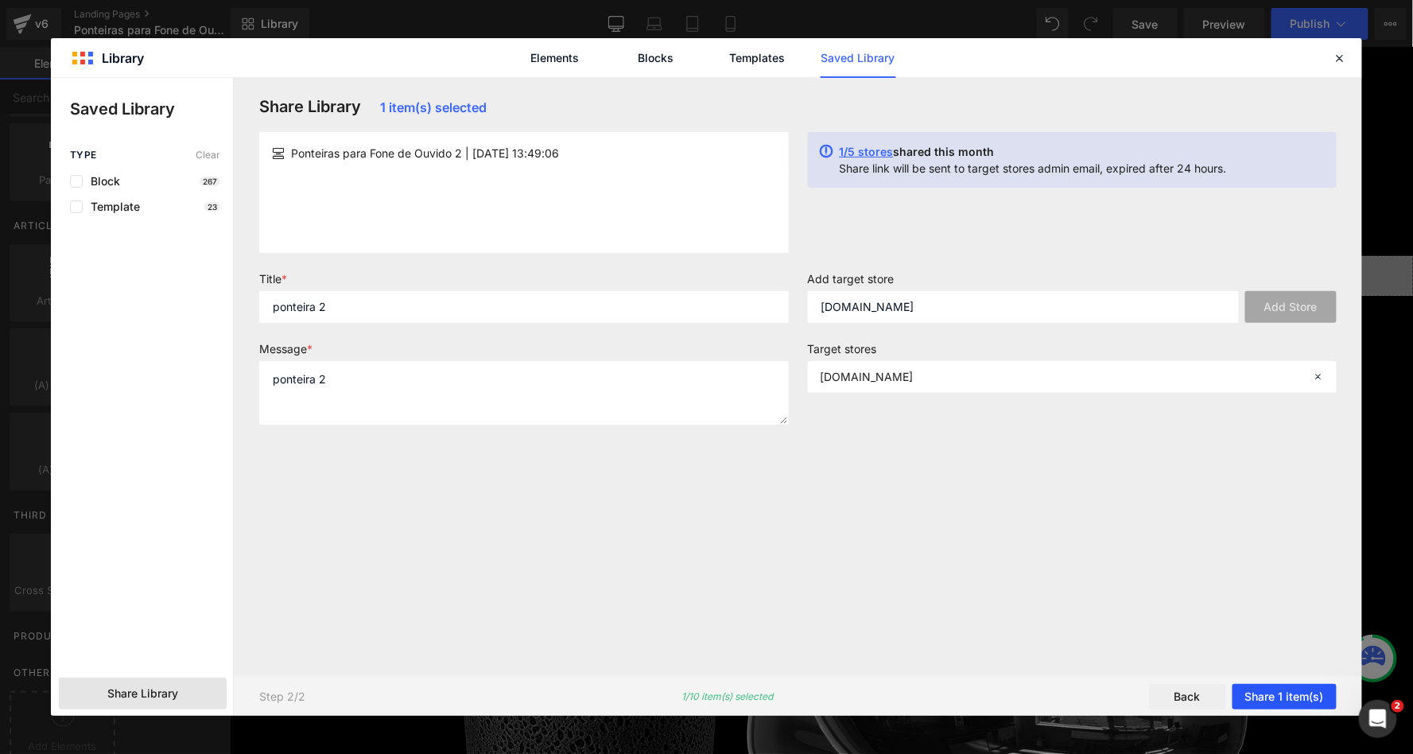
click at [1284, 697] on button "Share 1 item(s)" at bounding box center [1285, 696] width 104 height 25
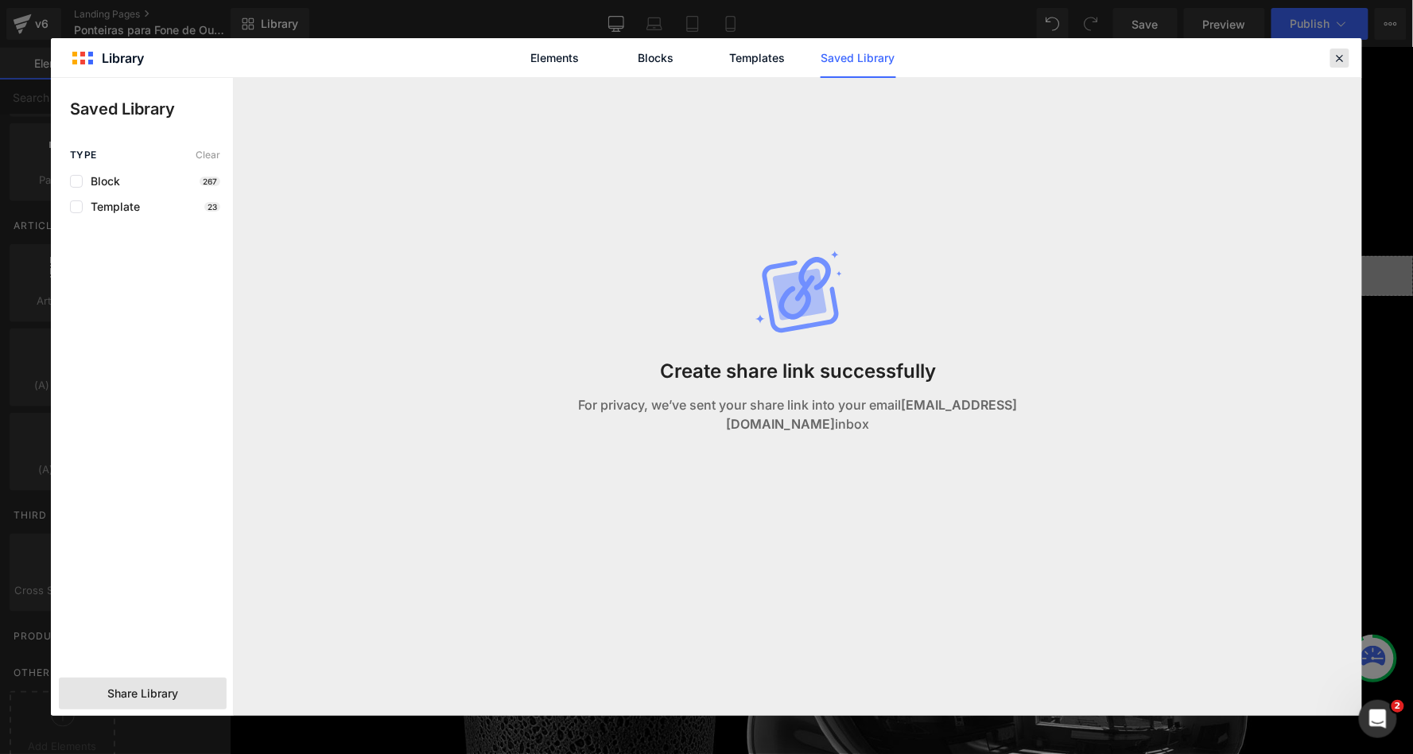
click at [1345, 54] on icon at bounding box center [1340, 58] width 14 height 14
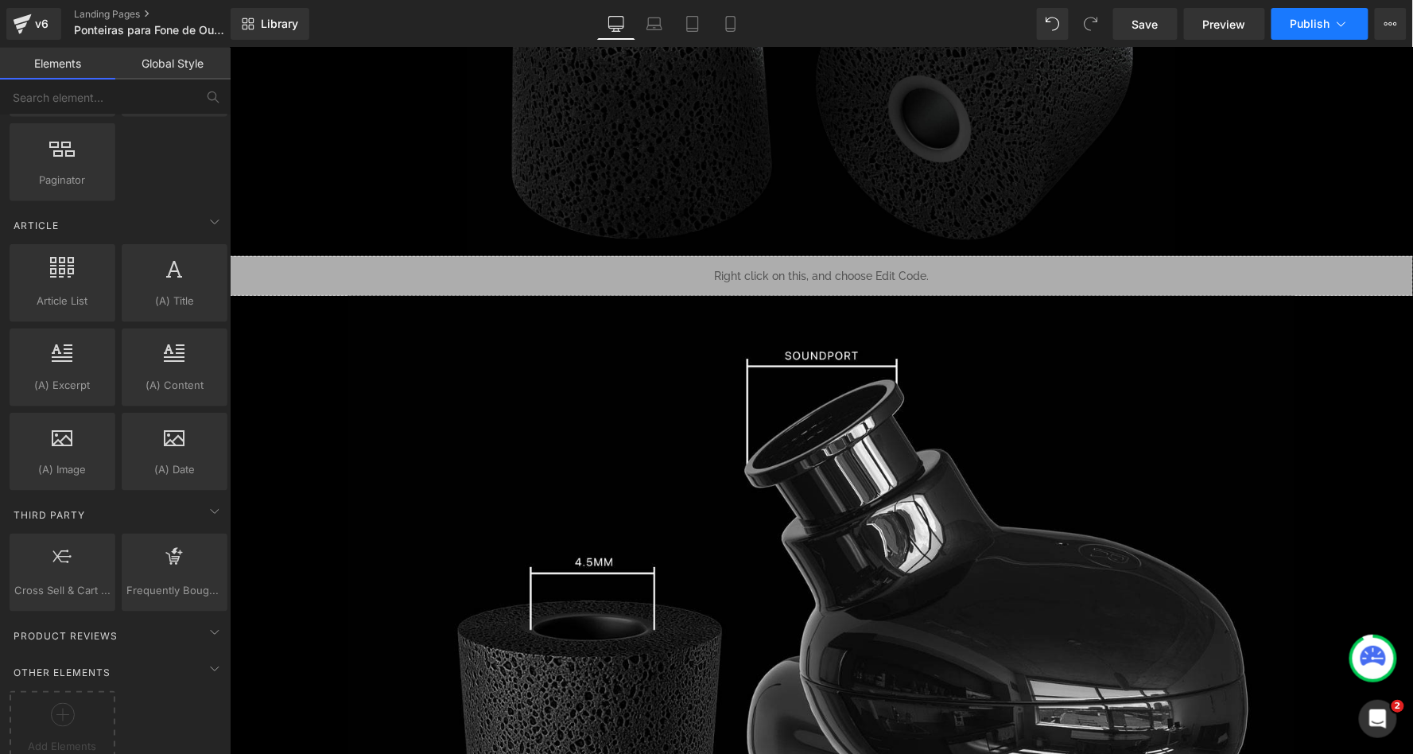
click at [1343, 31] on button "Publish" at bounding box center [1320, 24] width 97 height 32
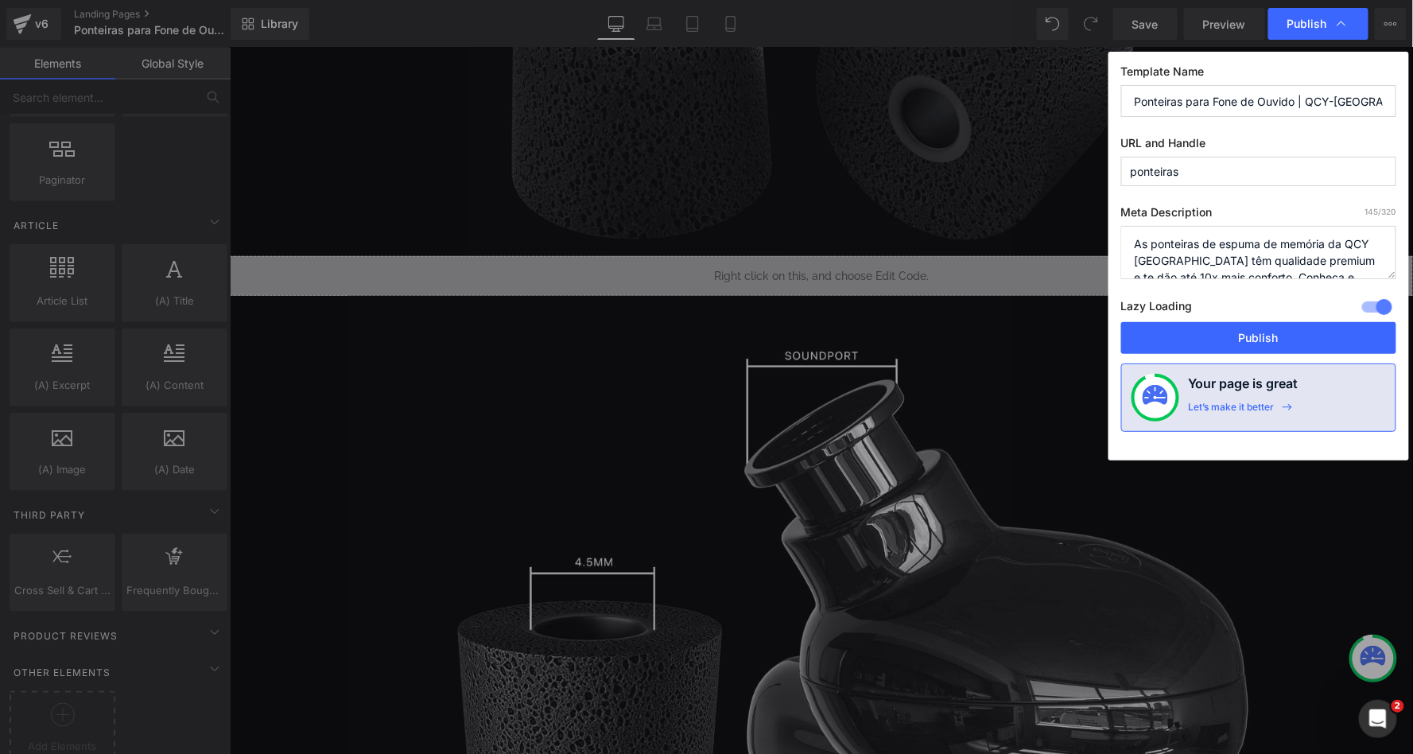
click at [1210, 262] on textarea "As ponteiras de espuma de memória da QCY Brasil têm qualidade premium e te dão …" at bounding box center [1258, 252] width 275 height 53
click at [1216, 103] on input "Ponteiras para Fone de Ouvido | QCY-BRASIL™ Loja Oficial" at bounding box center [1258, 101] width 275 height 32
